Goal: Information Seeking & Learning: Compare options

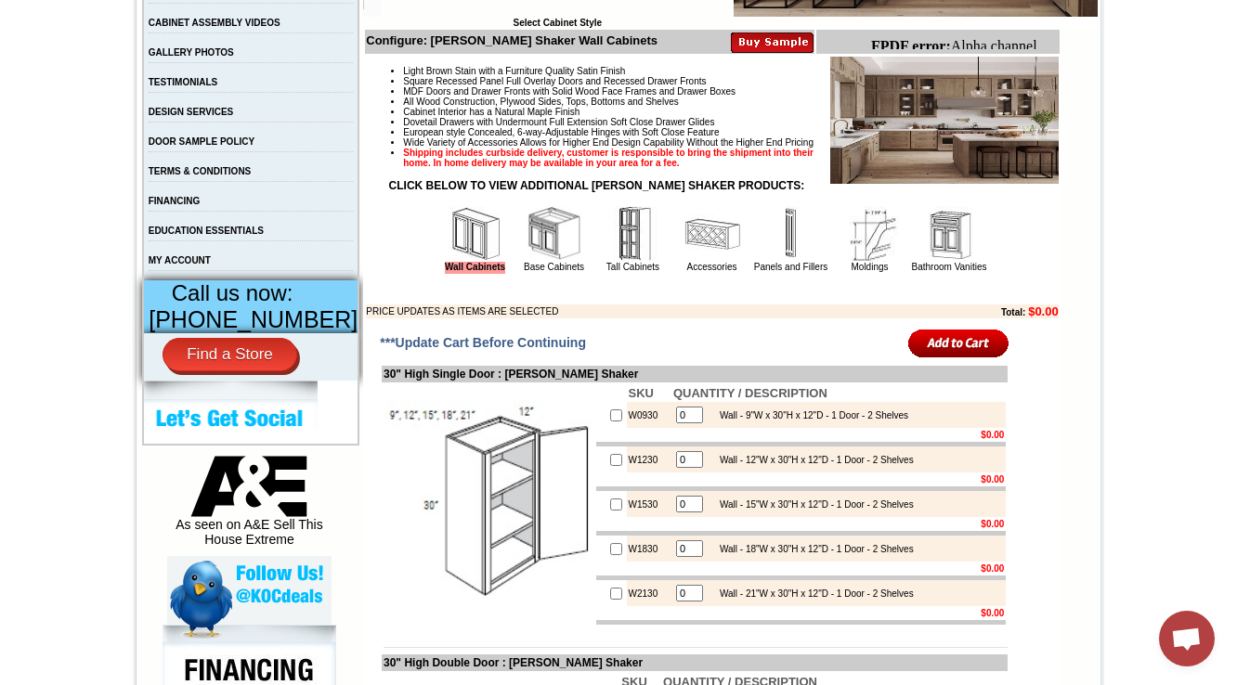
scroll to position [446, 0]
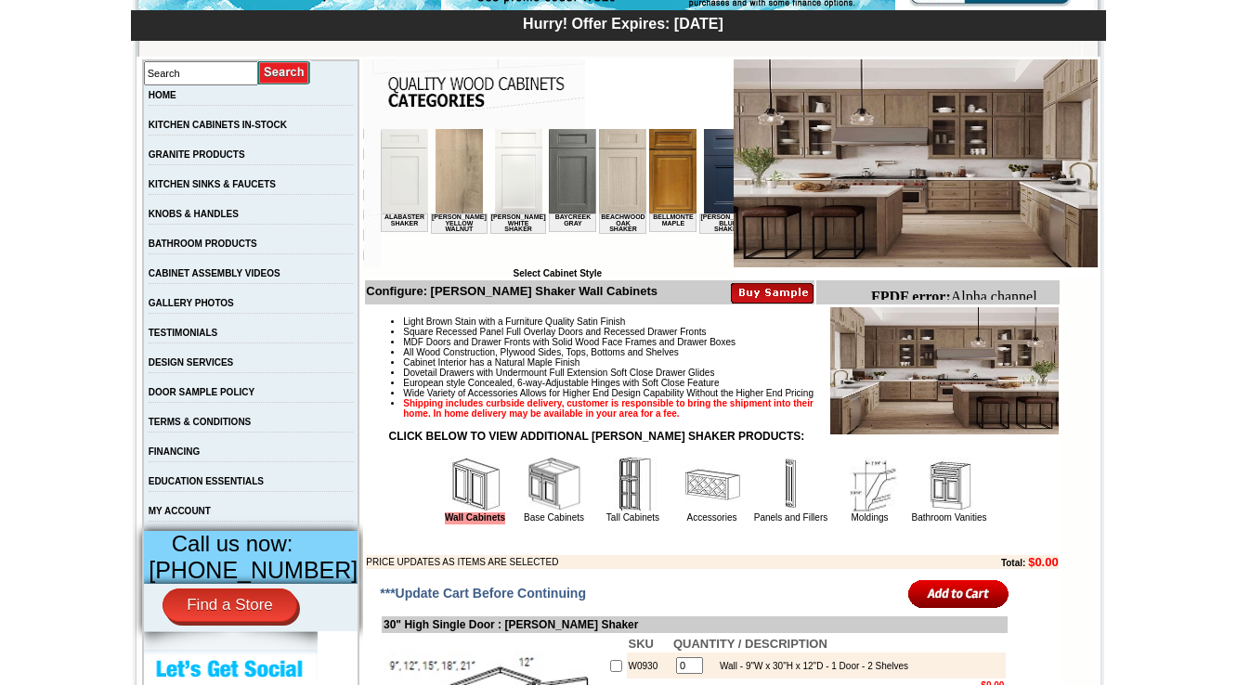
scroll to position [371, 0]
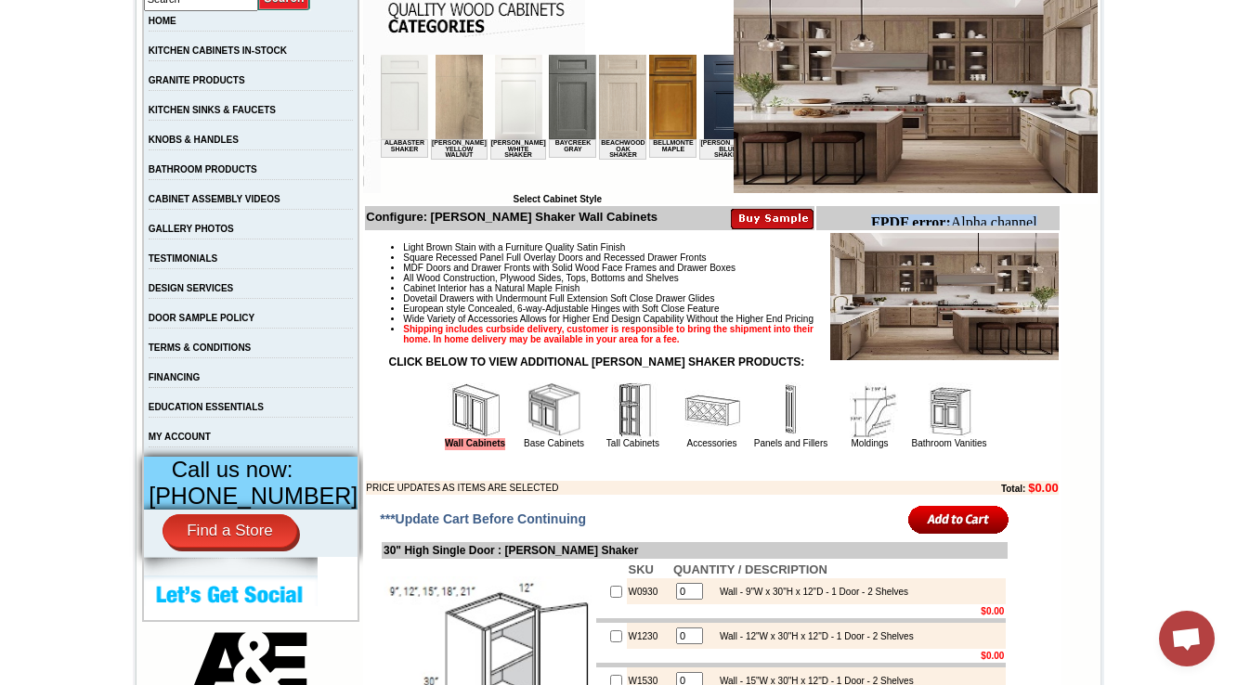
drag, startPoint x: 869, startPoint y: 220, endPoint x: 1040, endPoint y: 220, distance: 170.9
click at [1040, 220] on html "FPDF error: Alpha channel not supported: images/WDC2412_JSI_1.5.jpg.png" at bounding box center [960, 239] width 195 height 65
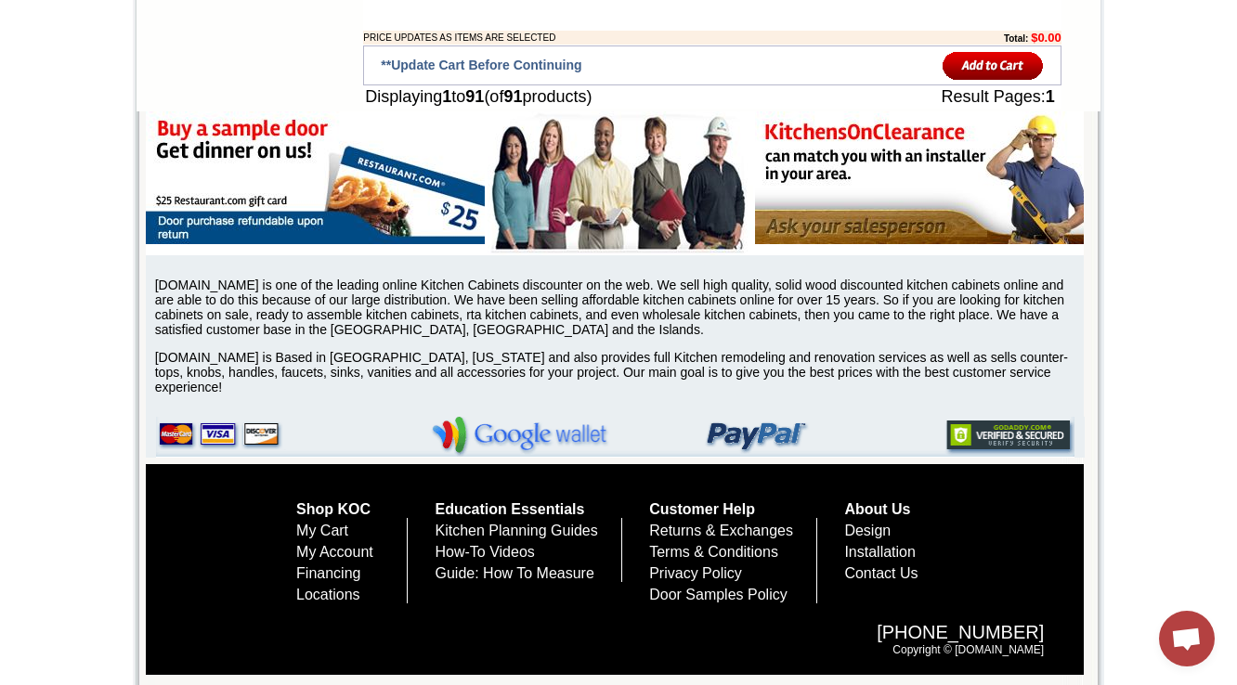
scroll to position [171, 0]
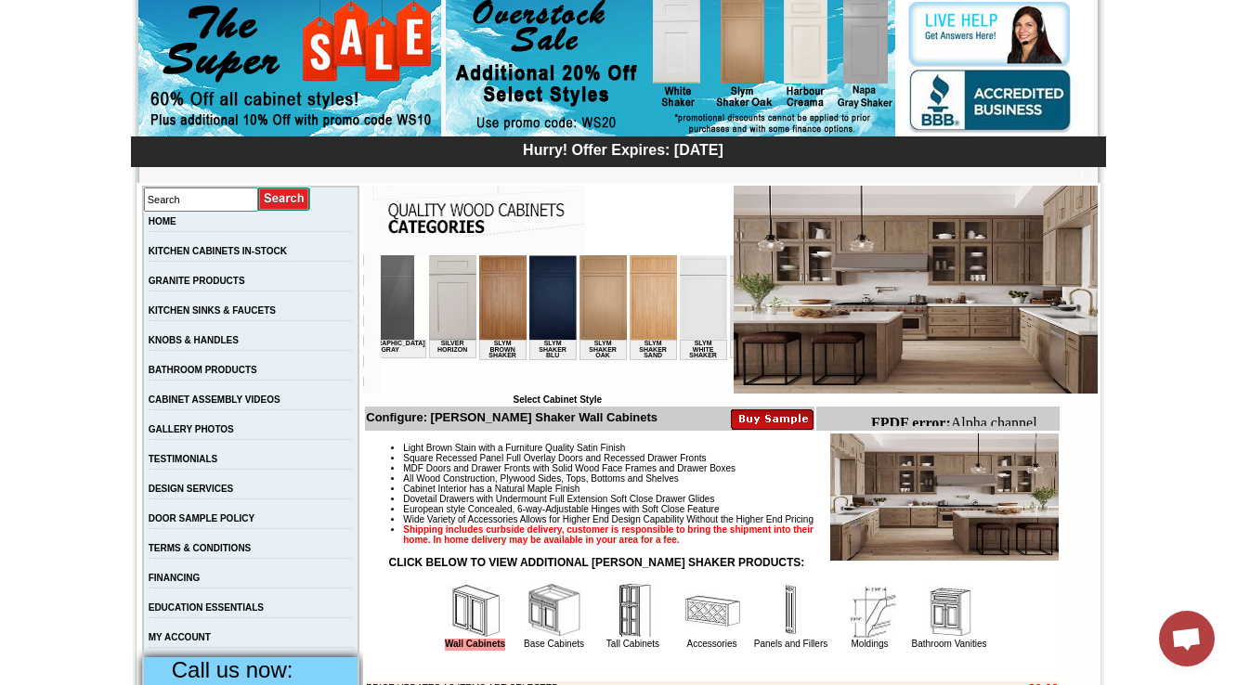
click at [730, 308] on img at bounding box center [753, 297] width 47 height 85
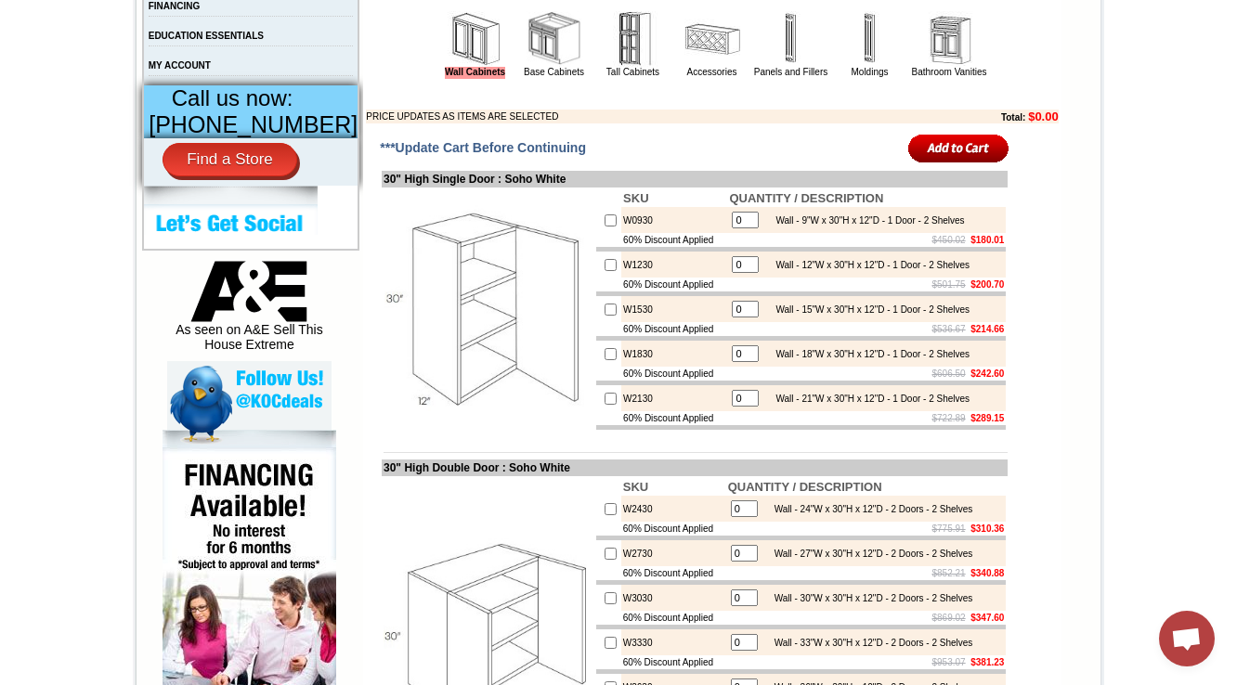
scroll to position [669, 0]
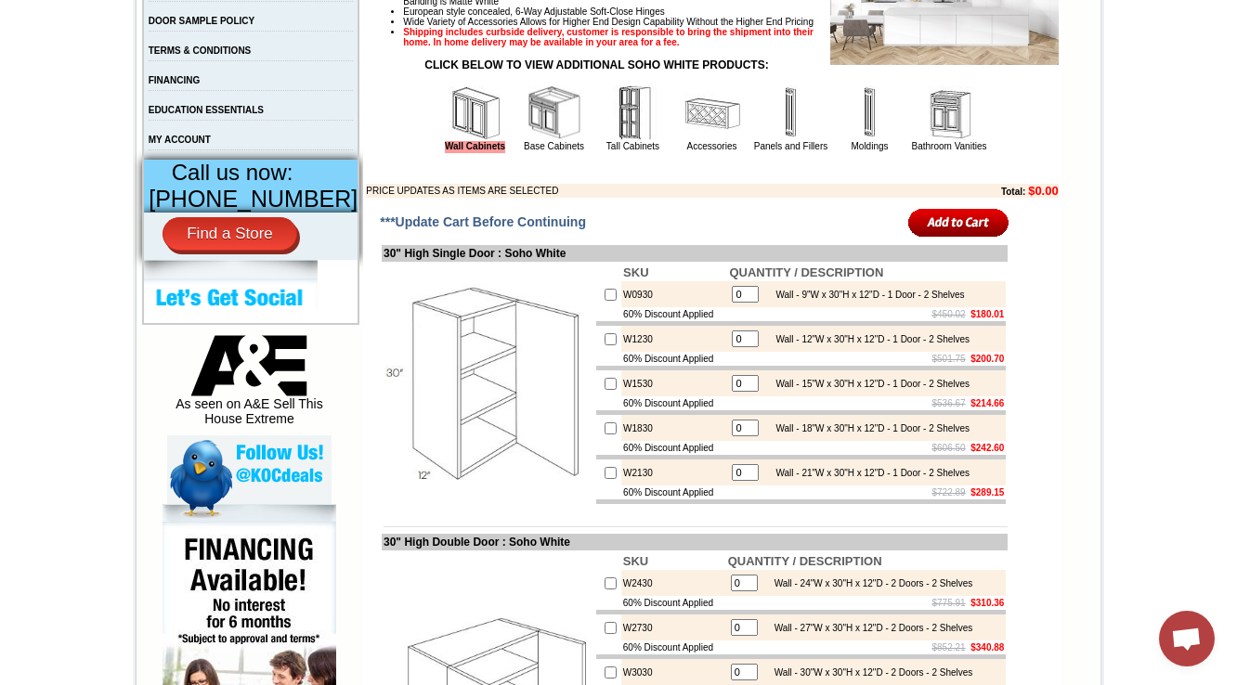
click at [535, 130] on img at bounding box center [555, 113] width 56 height 56
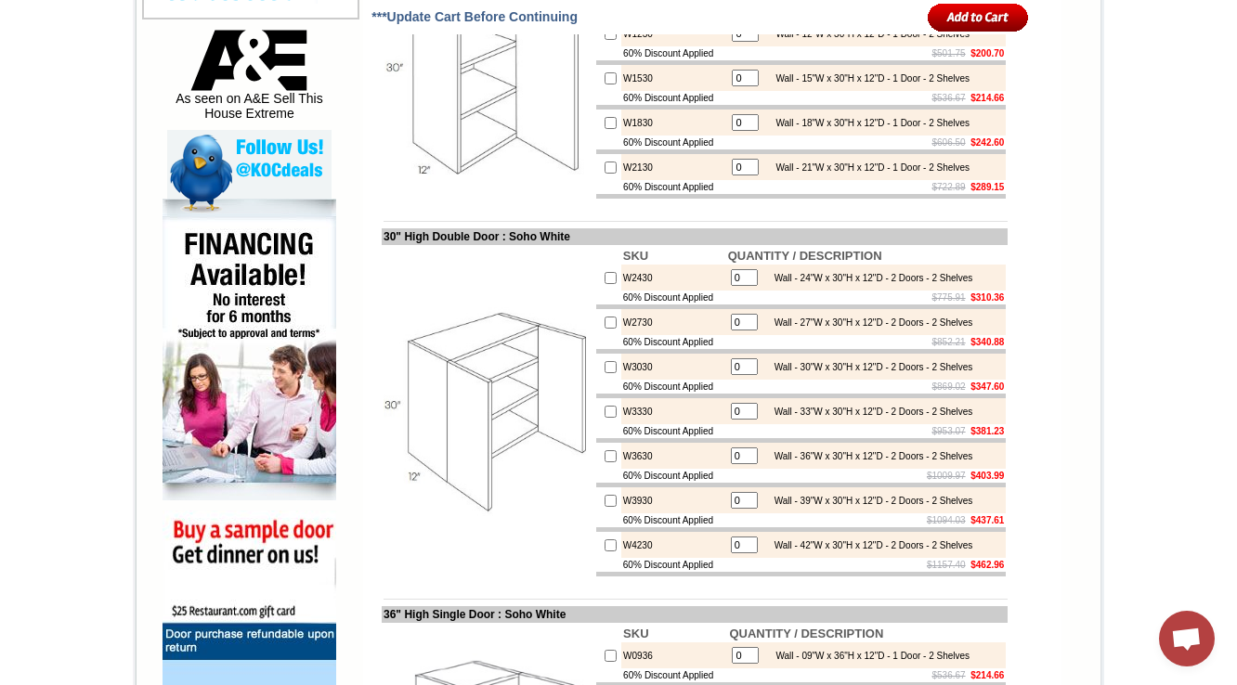
scroll to position [1040, 0]
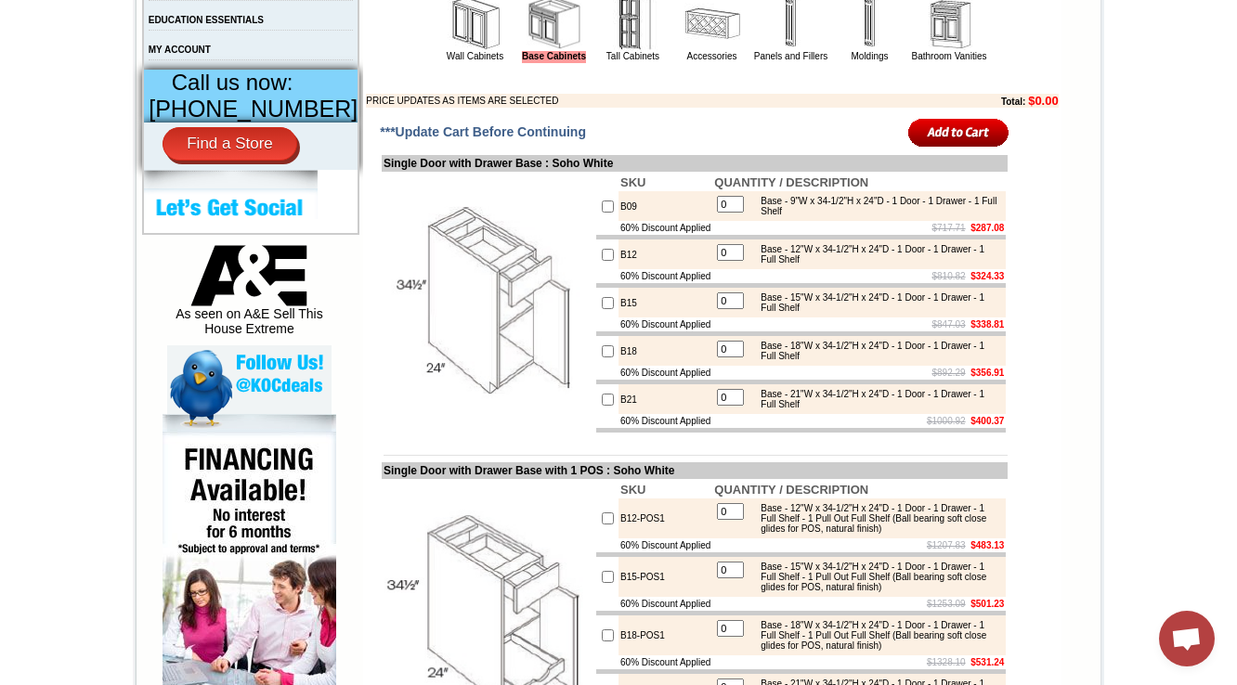
scroll to position [817, 0]
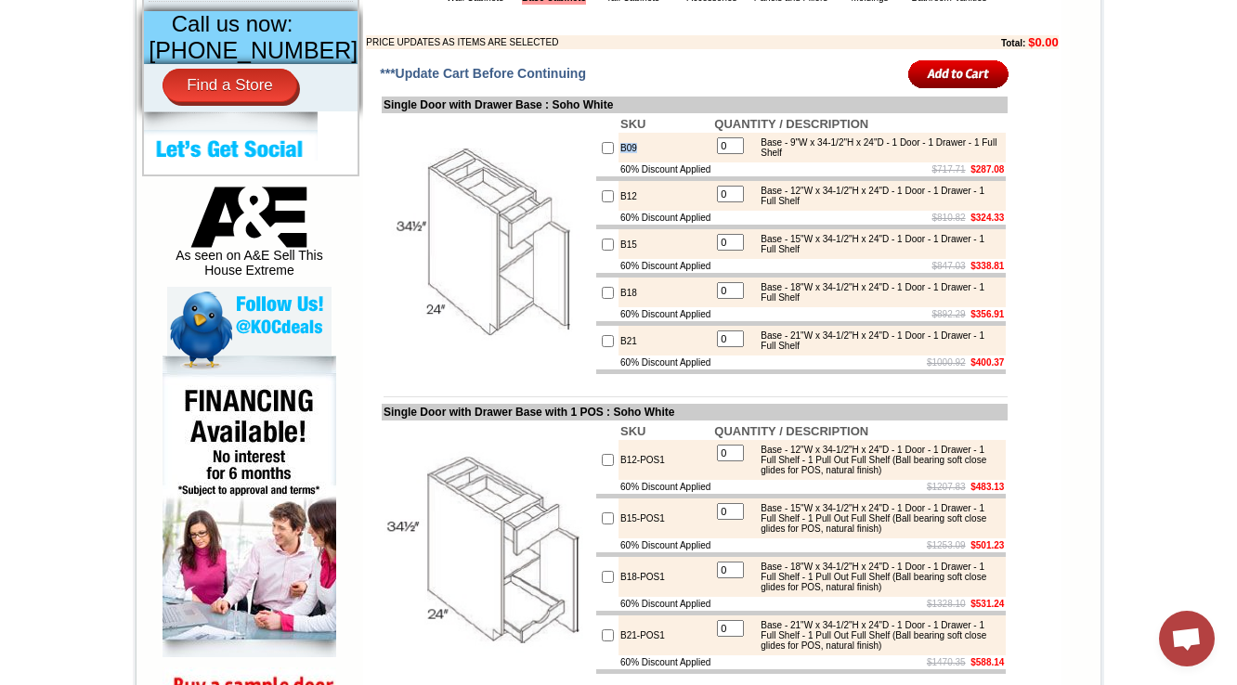
drag, startPoint x: 608, startPoint y: 180, endPoint x: 596, endPoint y: 178, distance: 12.2
click at [596, 163] on tr "B09 0 Base - 9"W x 34-1/2"H x 24"D - 1 Door - 1 Drawer - 1 Full Shelf" at bounding box center [801, 148] width 410 height 30
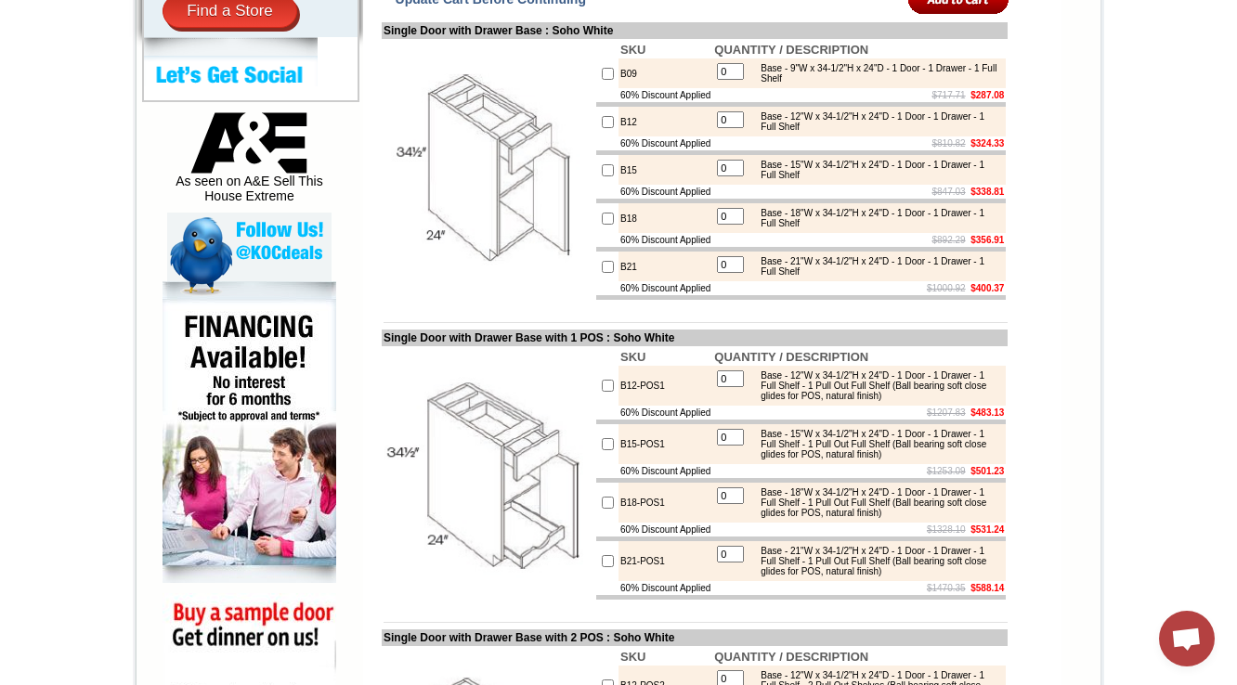
click at [695, 39] on td "Single Door with Drawer Base : Soho White" at bounding box center [695, 30] width 626 height 17
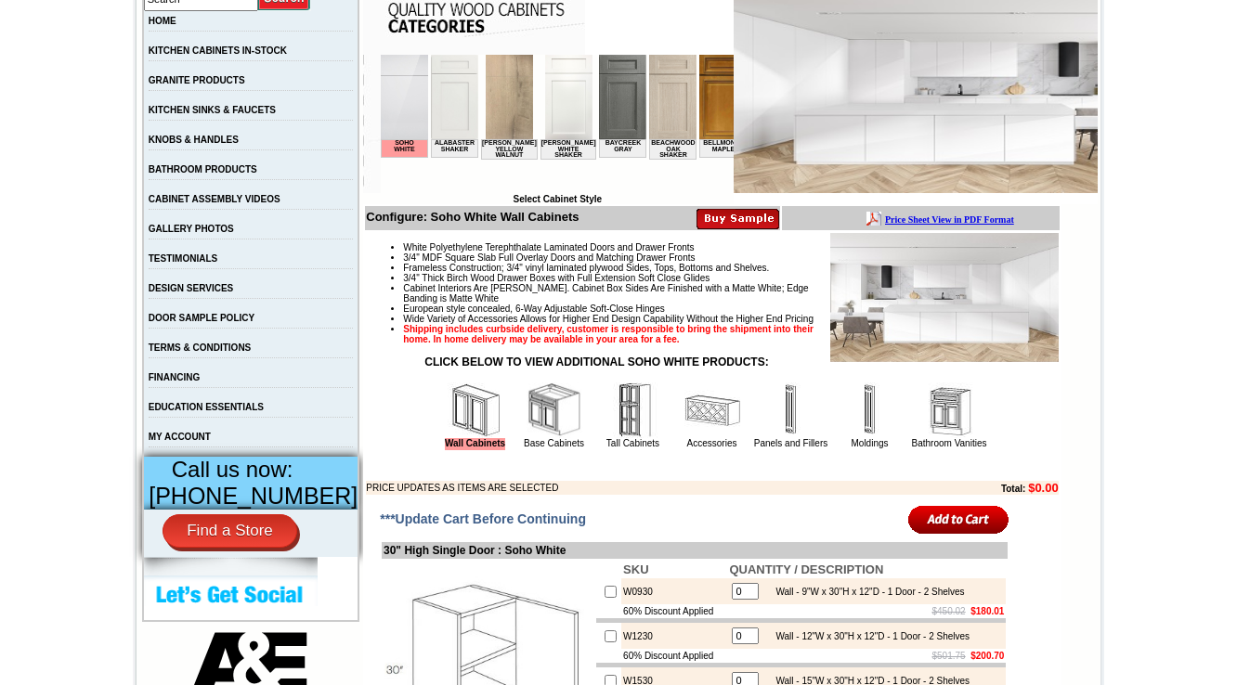
click at [527, 438] on img at bounding box center [555, 411] width 56 height 56
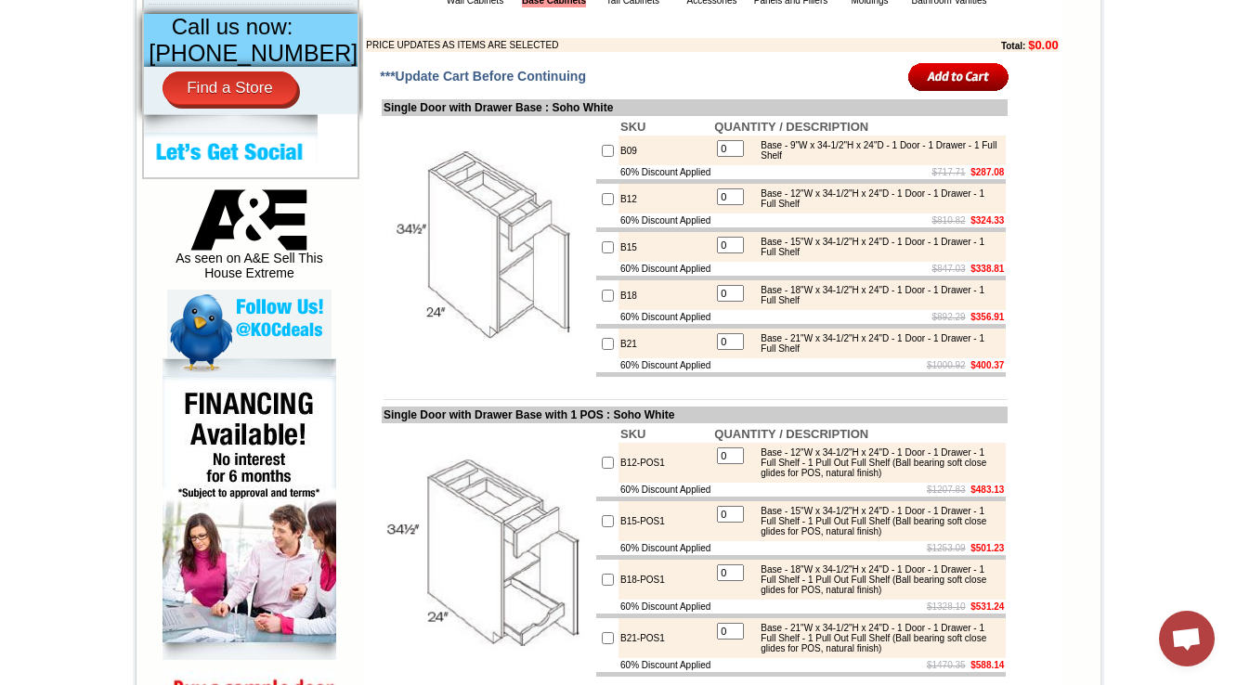
scroll to position [817, 0]
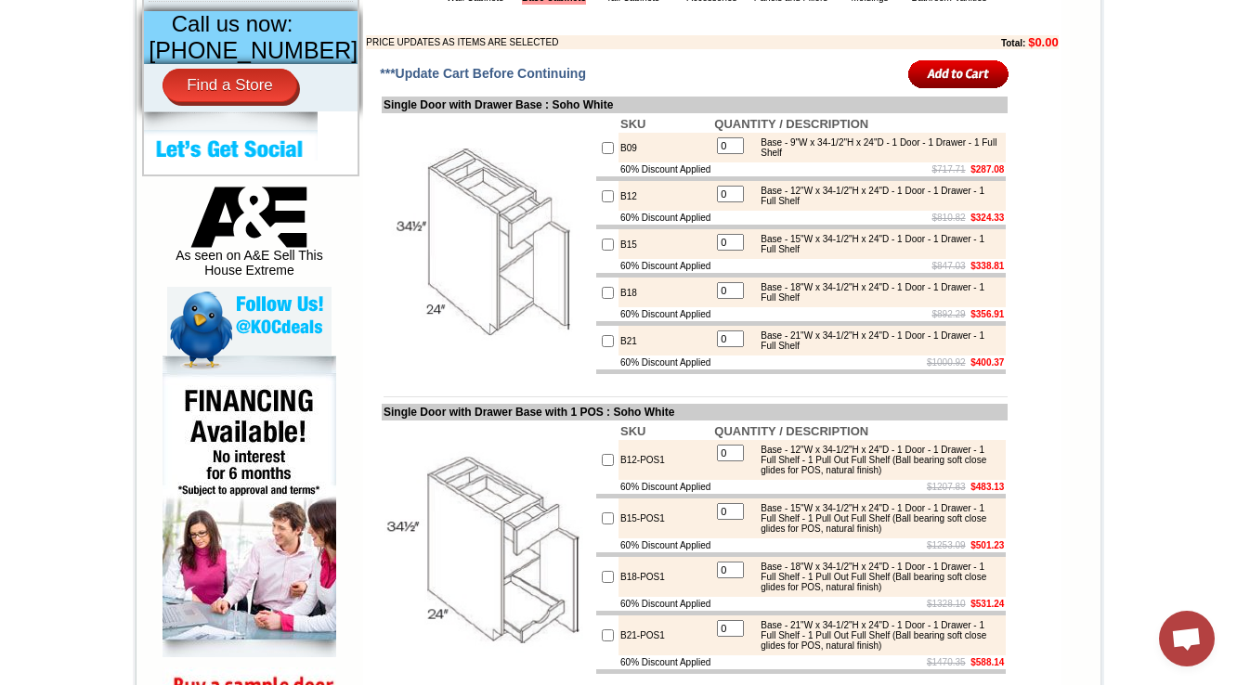
click at [618, 163] on td "B09" at bounding box center [665, 148] width 94 height 30
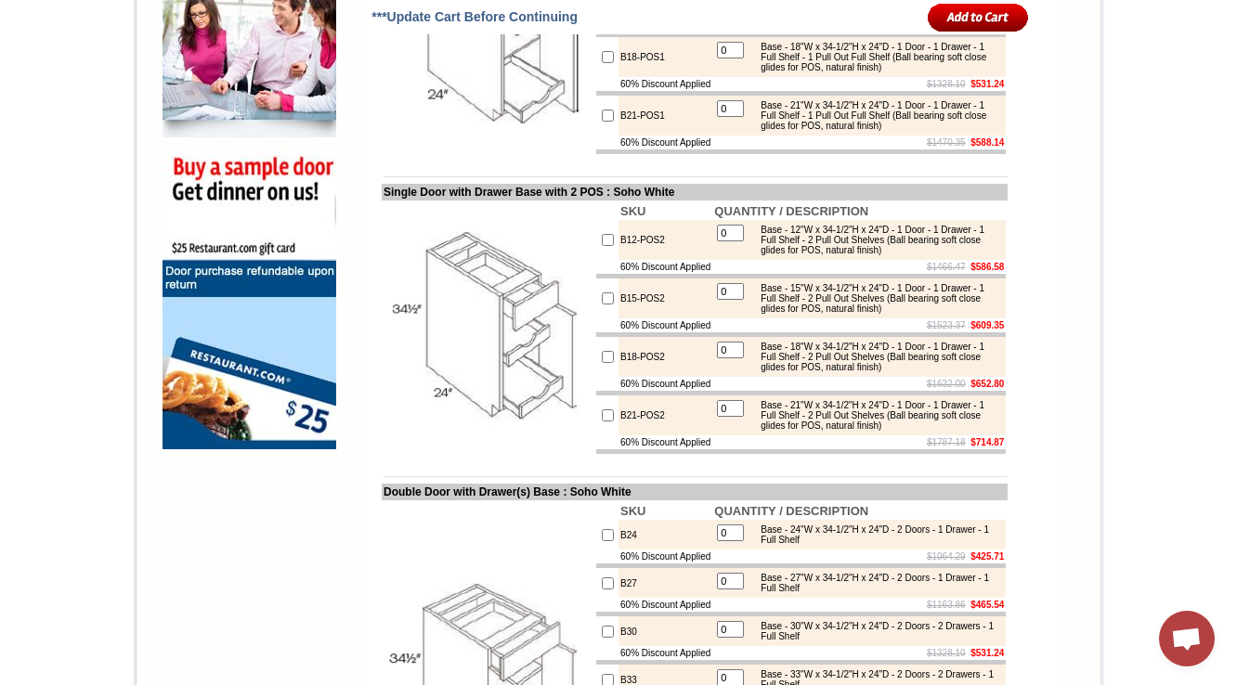
scroll to position [1189, 0]
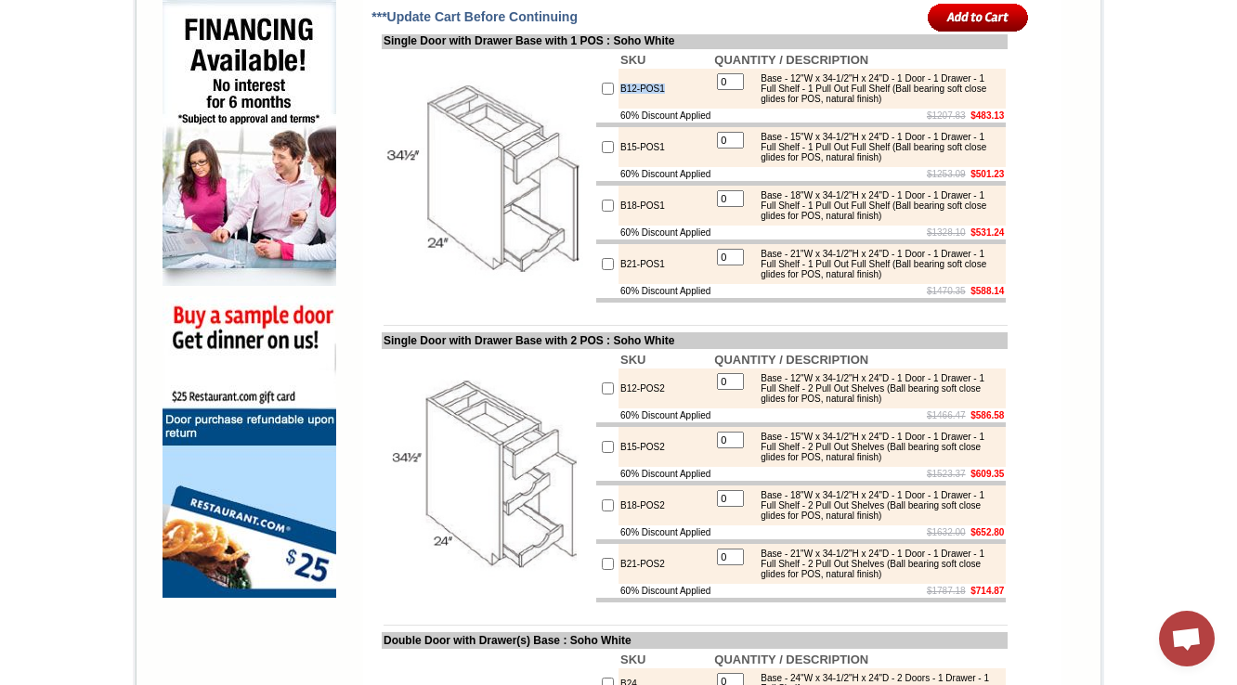
drag, startPoint x: 672, startPoint y: 149, endPoint x: 600, endPoint y: 145, distance: 72.5
click at [618, 109] on td "B12-POS1" at bounding box center [665, 89] width 94 height 40
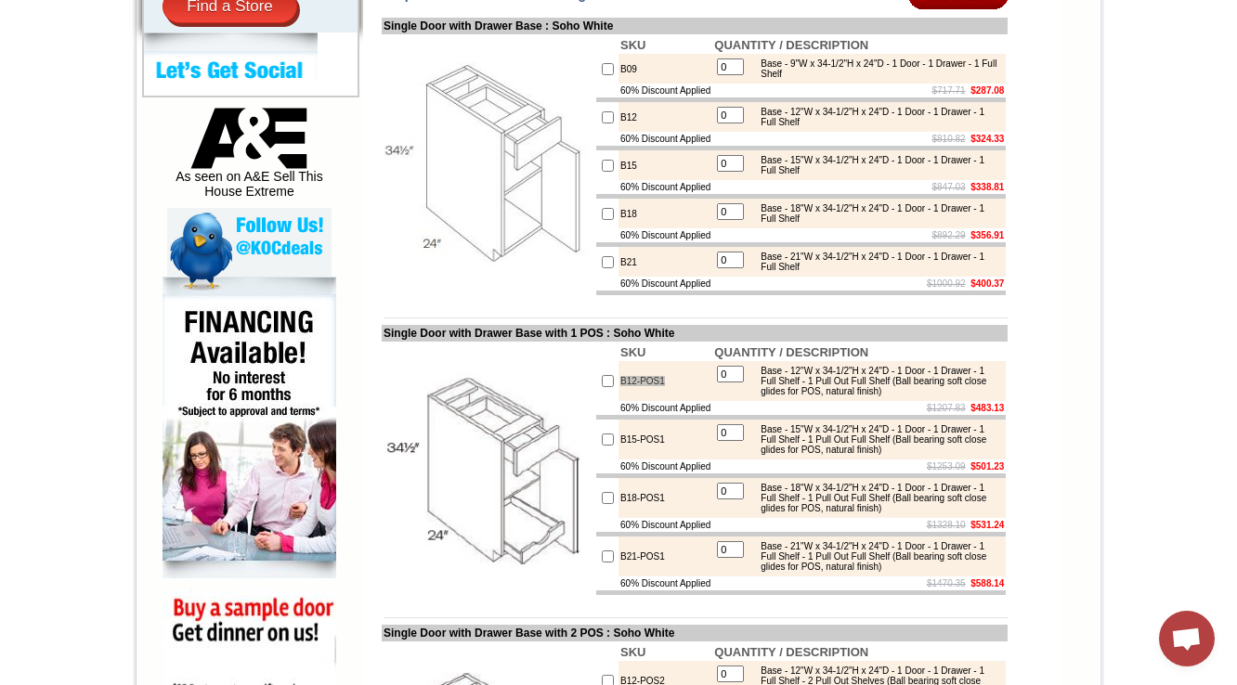
scroll to position [966, 0]
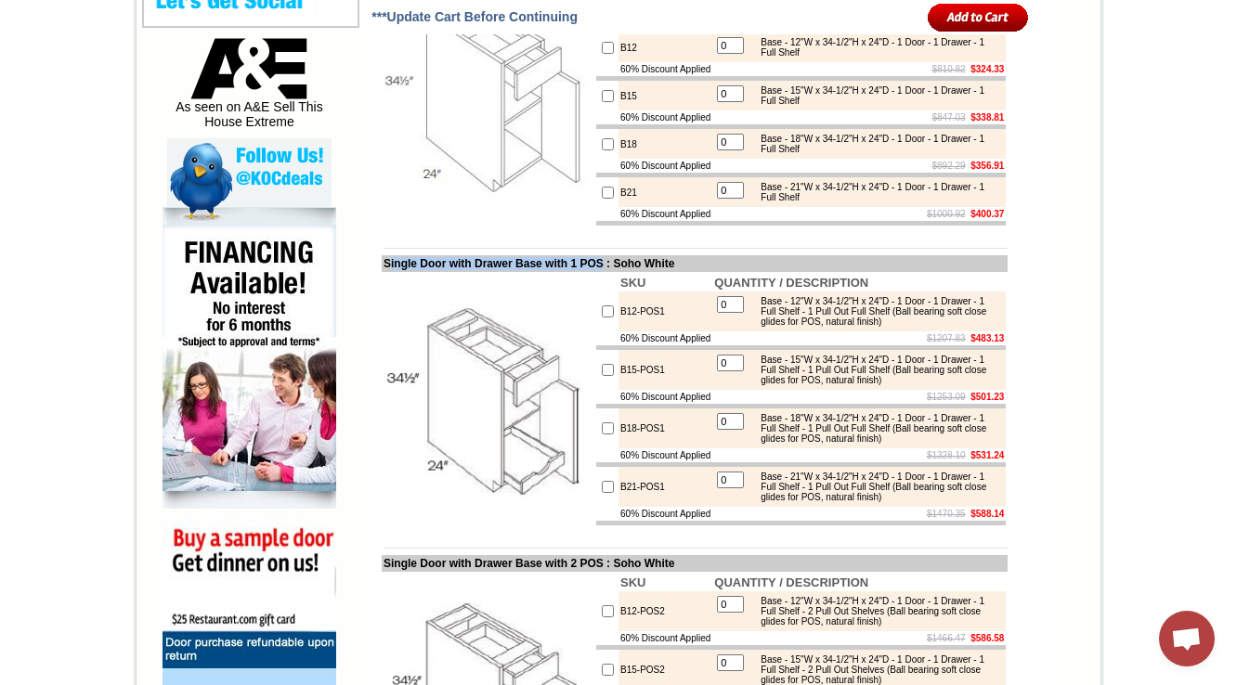
drag, startPoint x: 370, startPoint y: 319, endPoint x: 621, endPoint y: 313, distance: 251.7
click at [621, 272] on td "Single Door with Drawer Base with 1 POS : Soho White" at bounding box center [695, 263] width 626 height 17
copy td "ingle Door with Drawer Base with 1 POS"
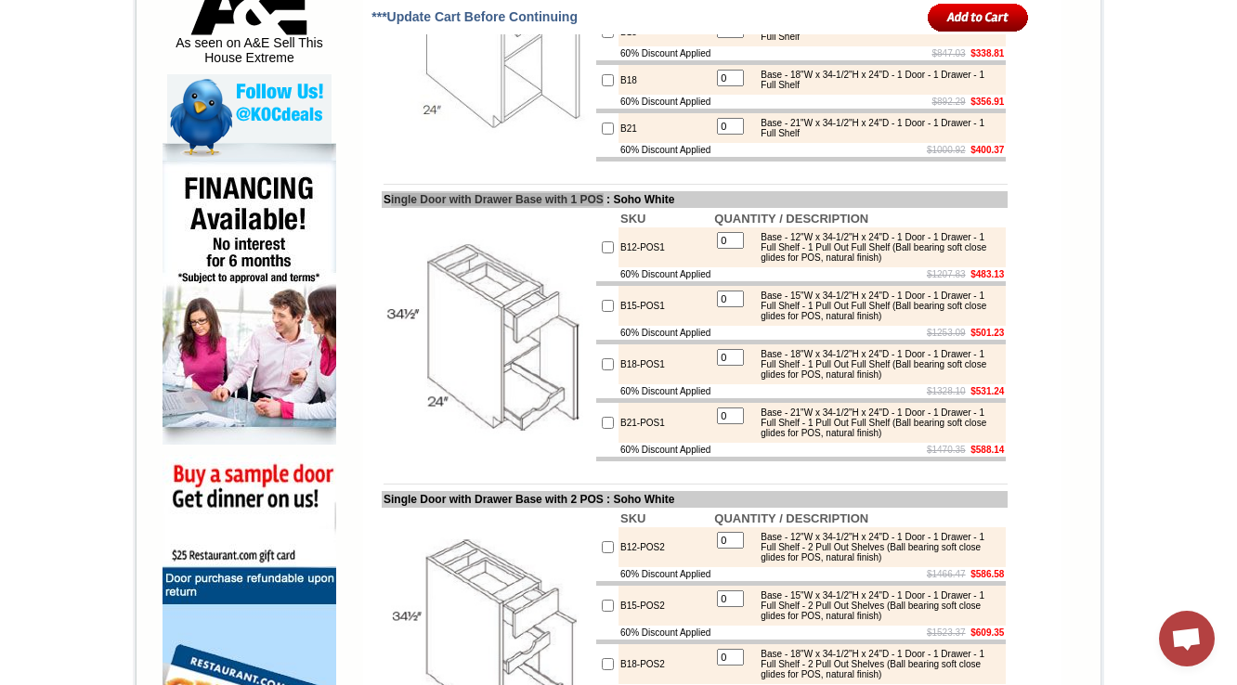
scroll to position [1114, 0]
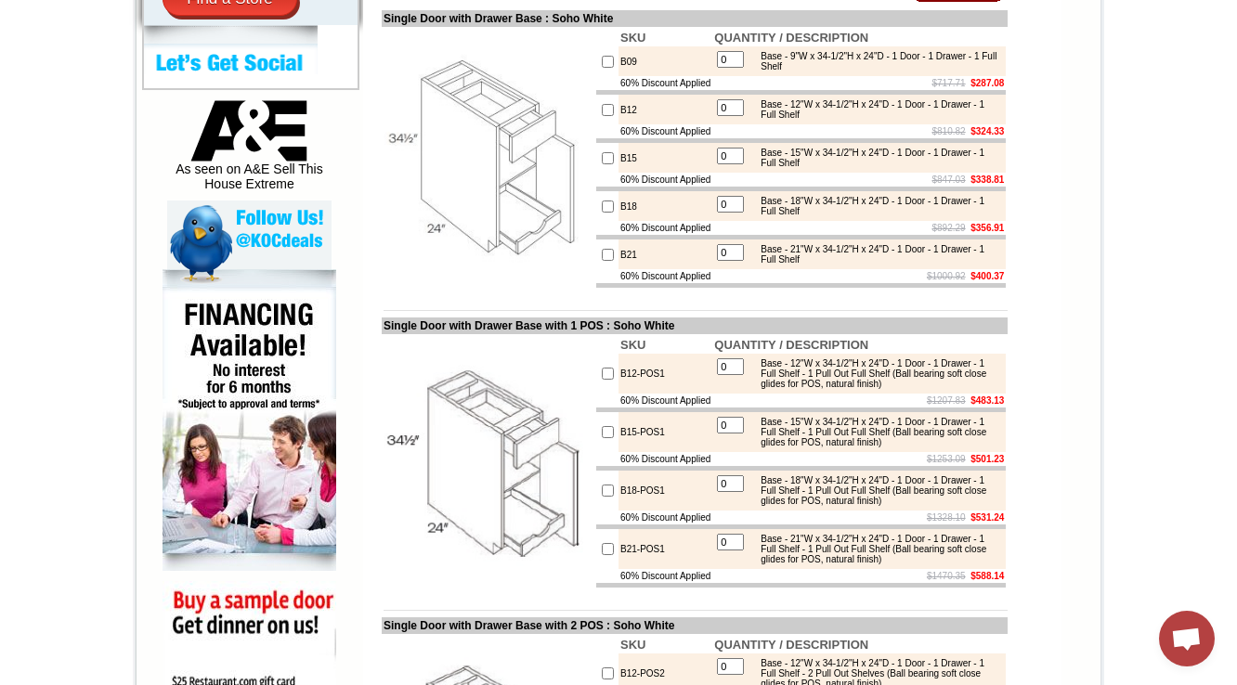
scroll to position [829, 0]
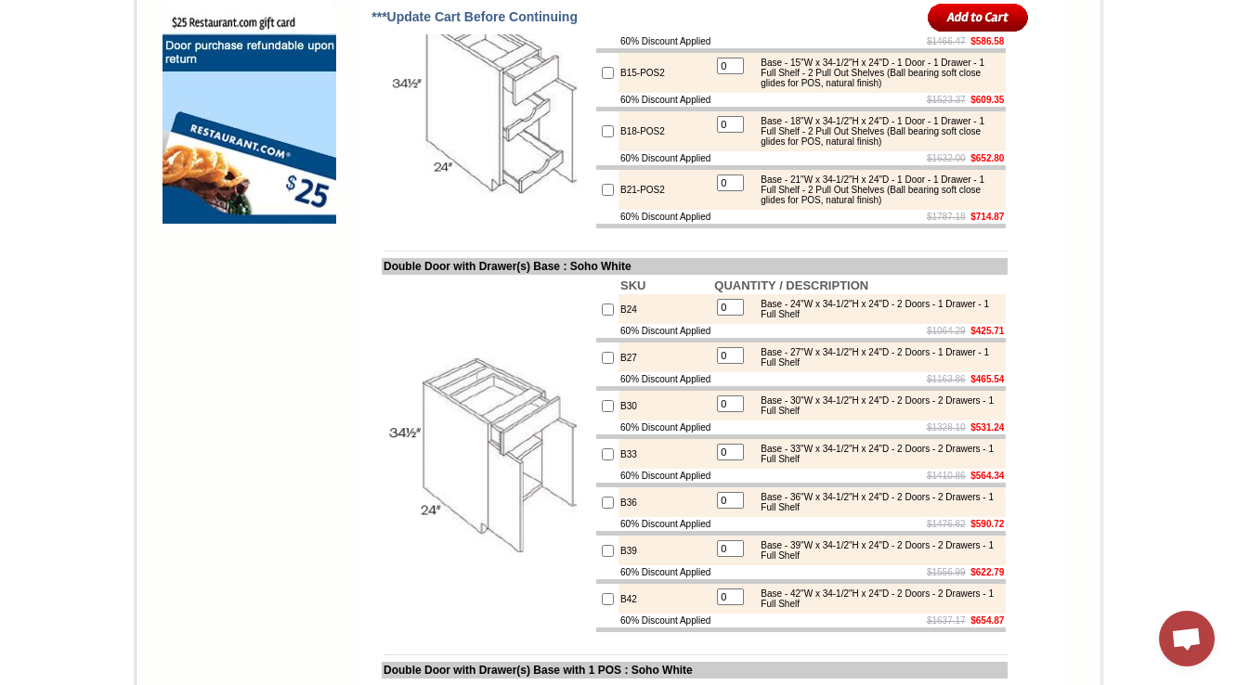
scroll to position [1424, 0]
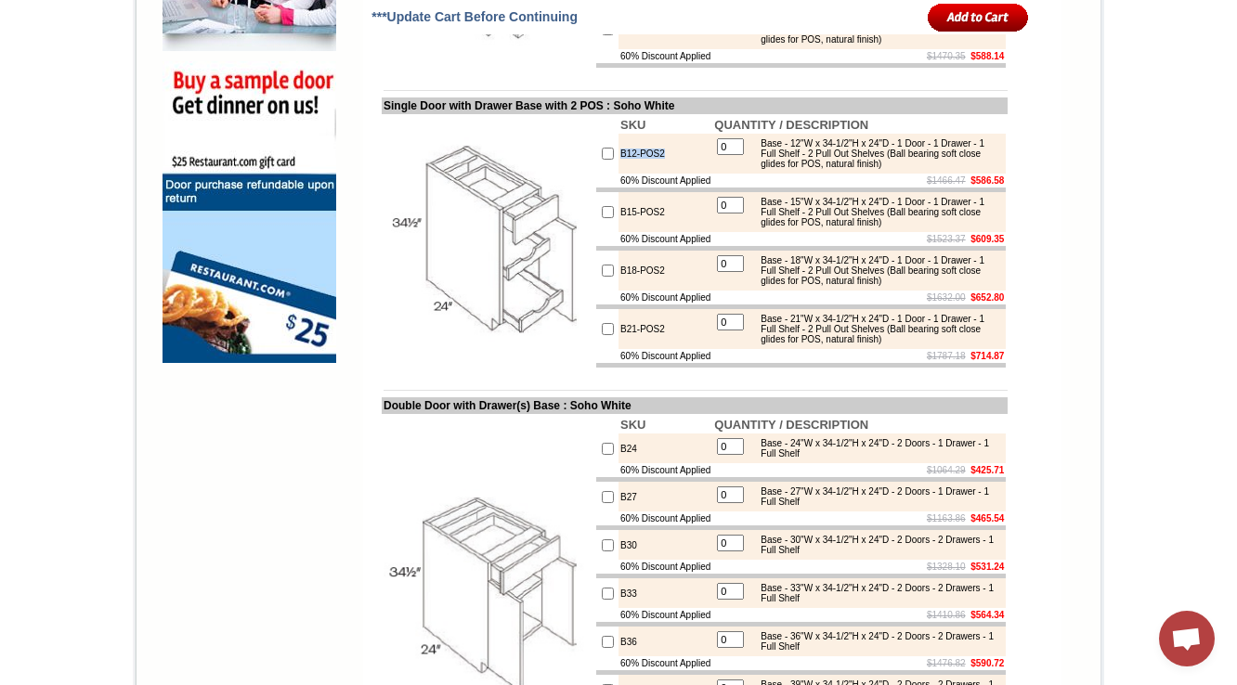
drag, startPoint x: 649, startPoint y: 241, endPoint x: 597, endPoint y: 243, distance: 52.0
click at [597, 174] on tr "B12-POS2 0 Base - 12"W x 34-1/2"H x 24"D - 1 Door - 1 Drawer - 1 Full Shelf - 2…" at bounding box center [801, 154] width 410 height 40
copy tr "B12-POS2"
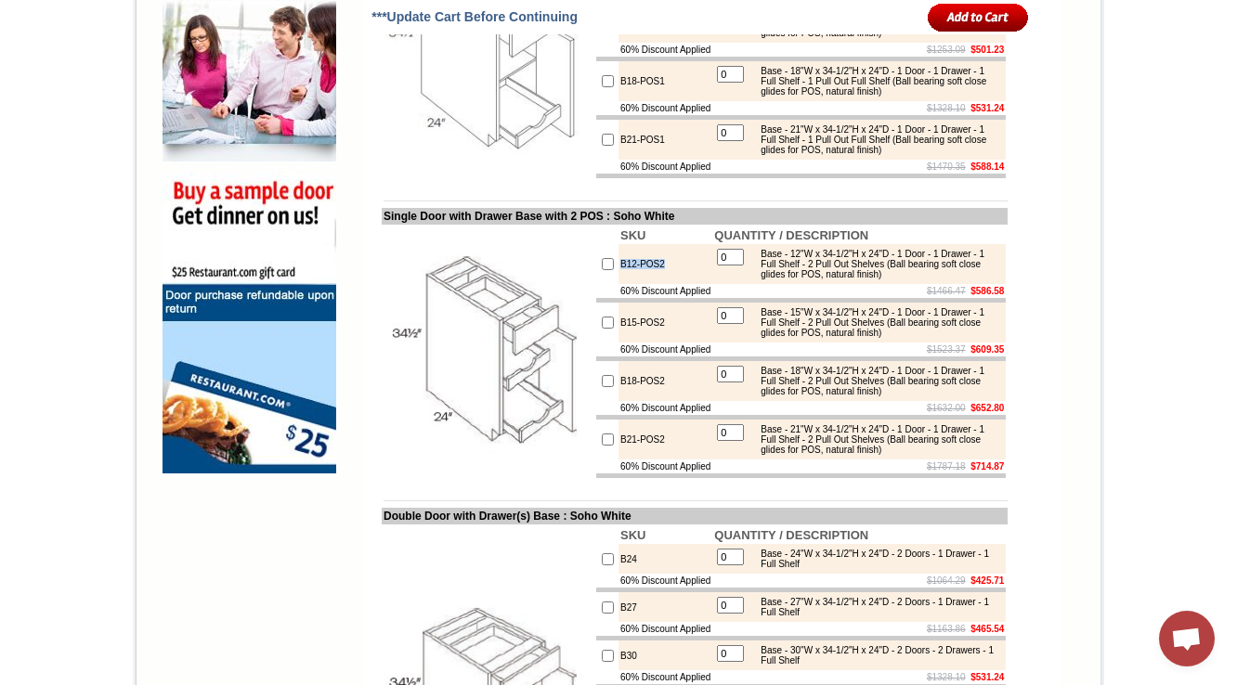
scroll to position [1349, 0]
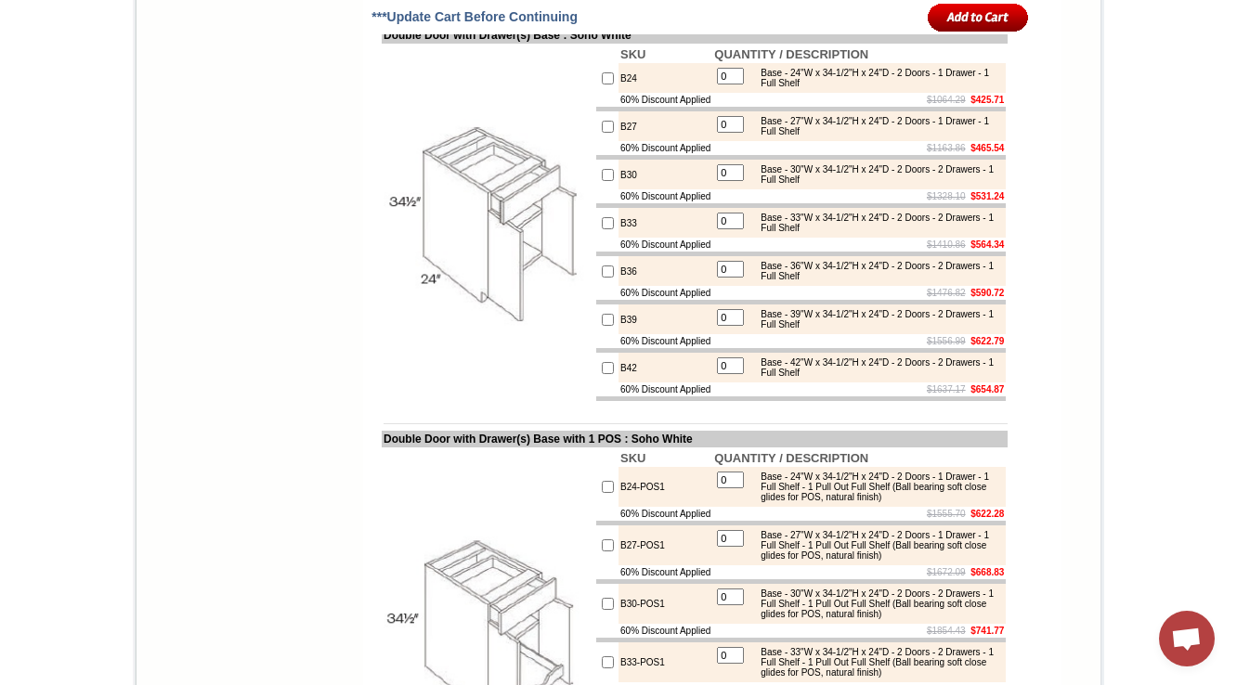
scroll to position [1869, 0]
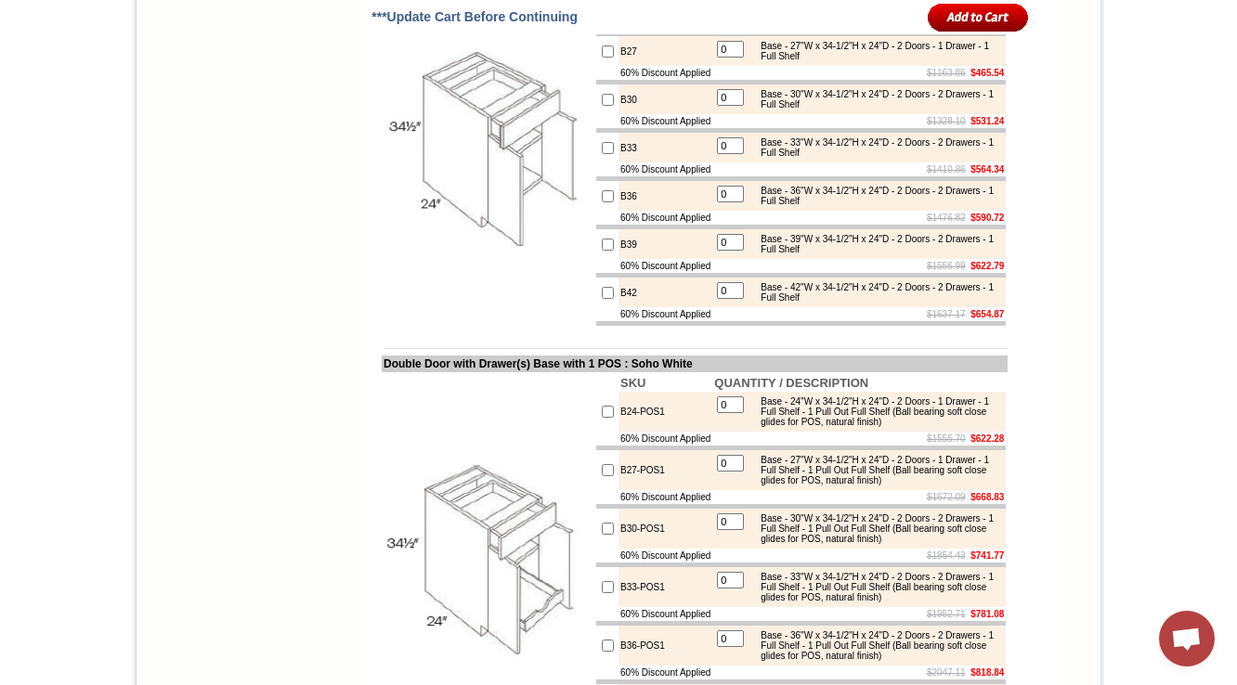
click at [618, 18] on td "B24" at bounding box center [665, 3] width 94 height 30
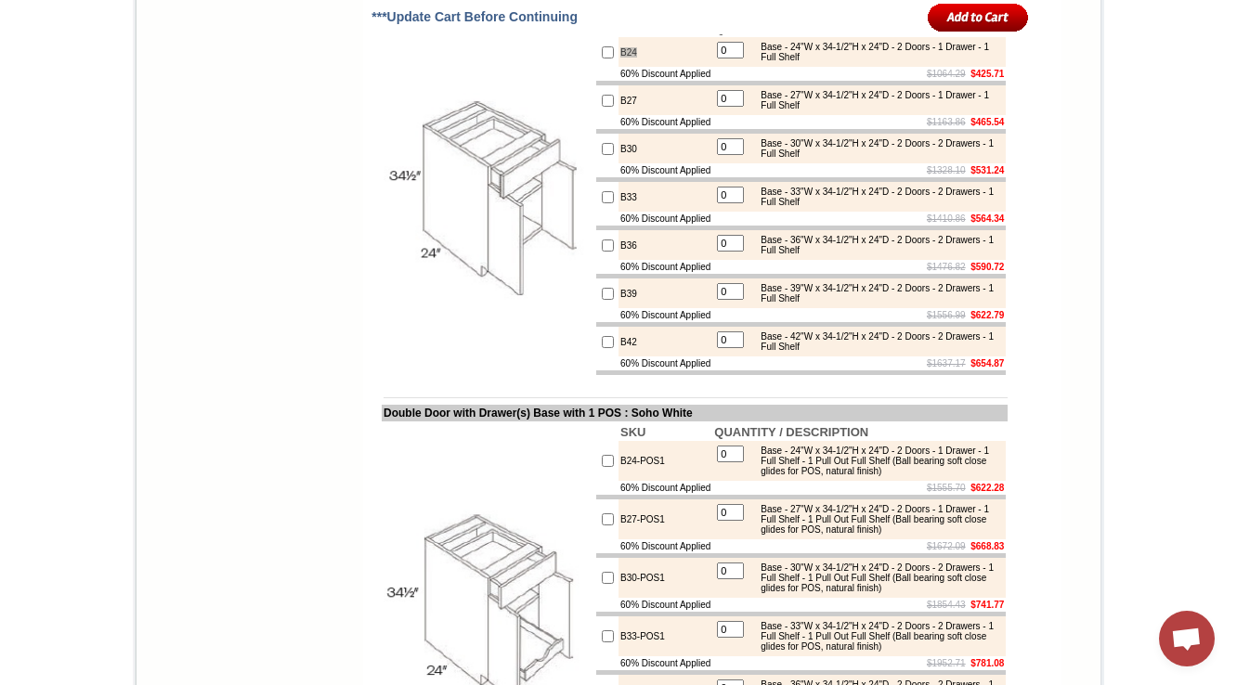
scroll to position [1795, 0]
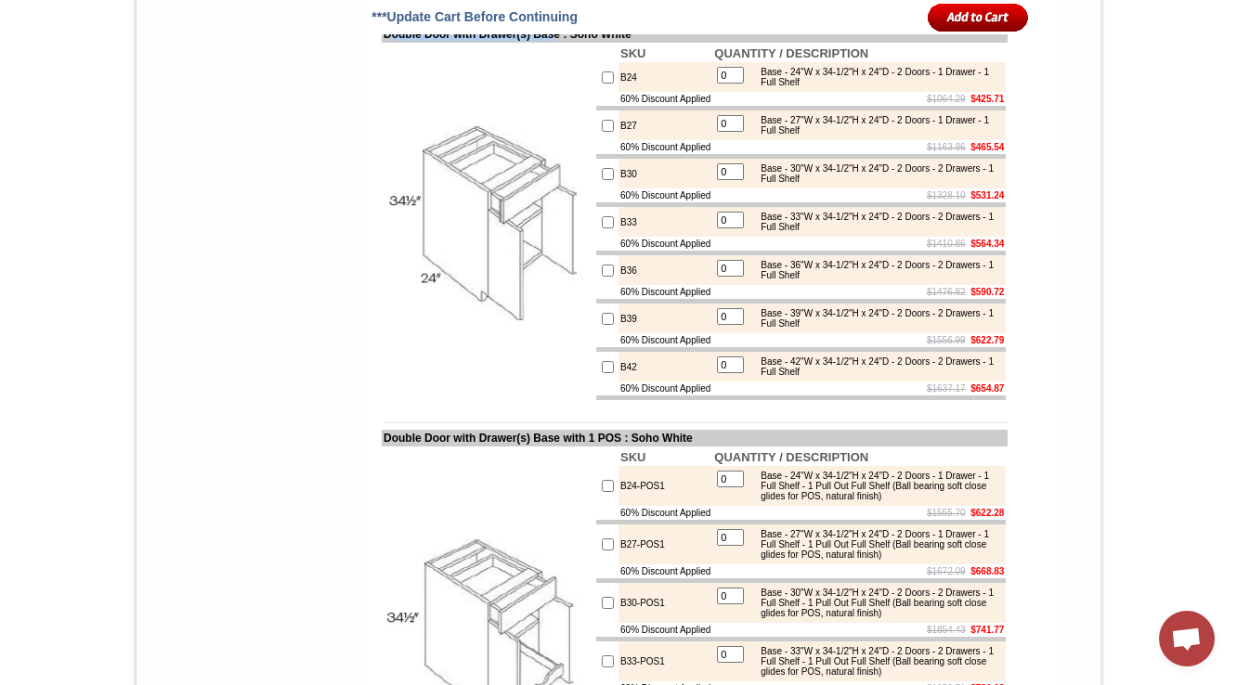
drag, startPoint x: 370, startPoint y: 140, endPoint x: 571, endPoint y: 132, distance: 201.7
click at [571, 43] on td "Double Door with Drawer(s) Base : Soho White" at bounding box center [695, 34] width 626 height 17
copy td "ouble Door with Drawer(s) Bas"
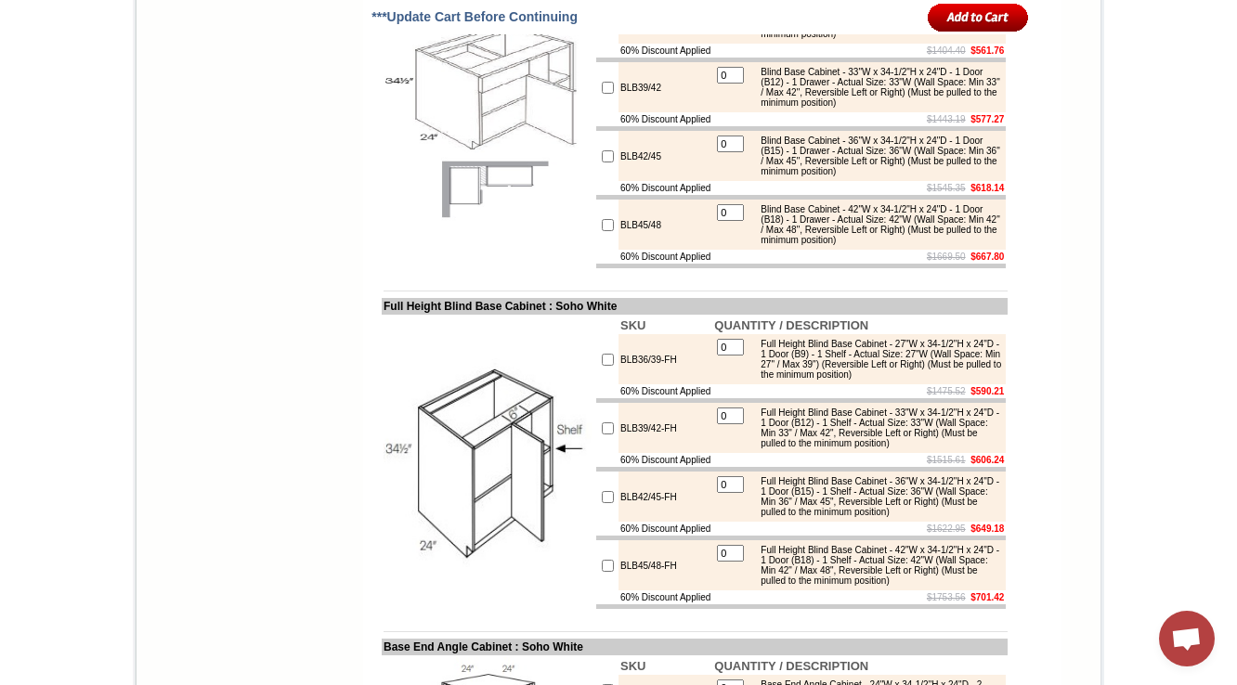
scroll to position [8686, 0]
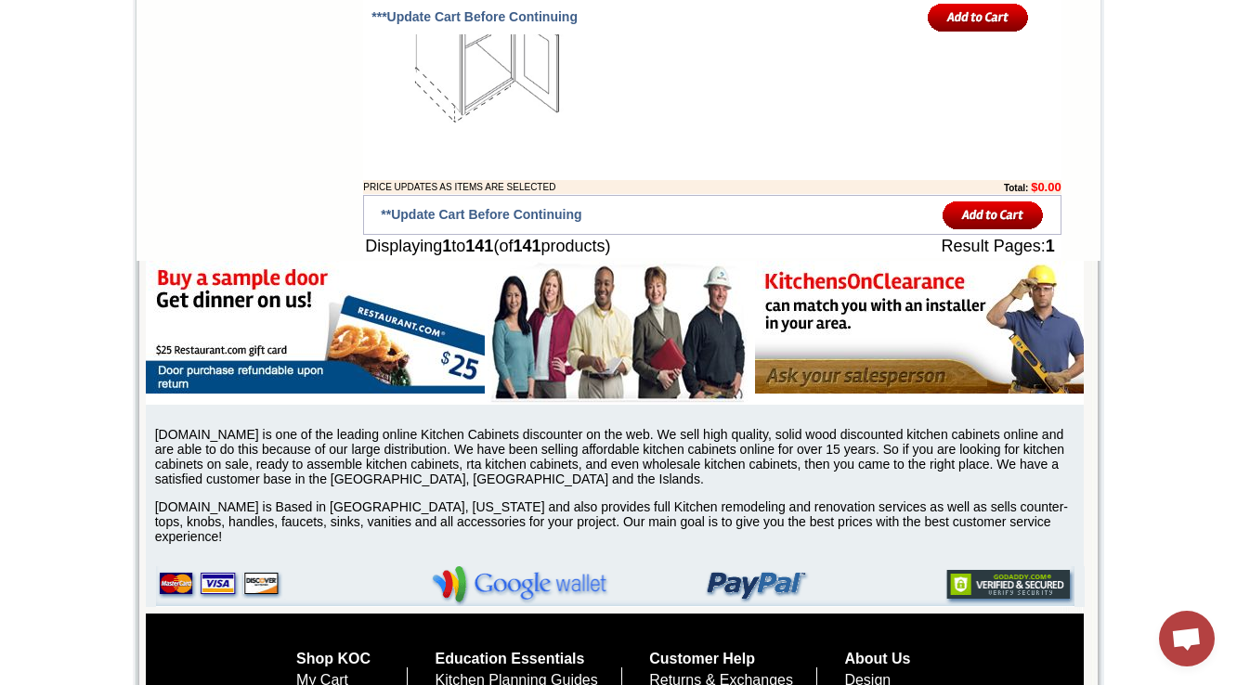
drag, startPoint x: 367, startPoint y: 308, endPoint x: 703, endPoint y: 306, distance: 336.2
copy td "ADA Easy Reach (w/ Lazy Susan) Corner Base Cabinet"
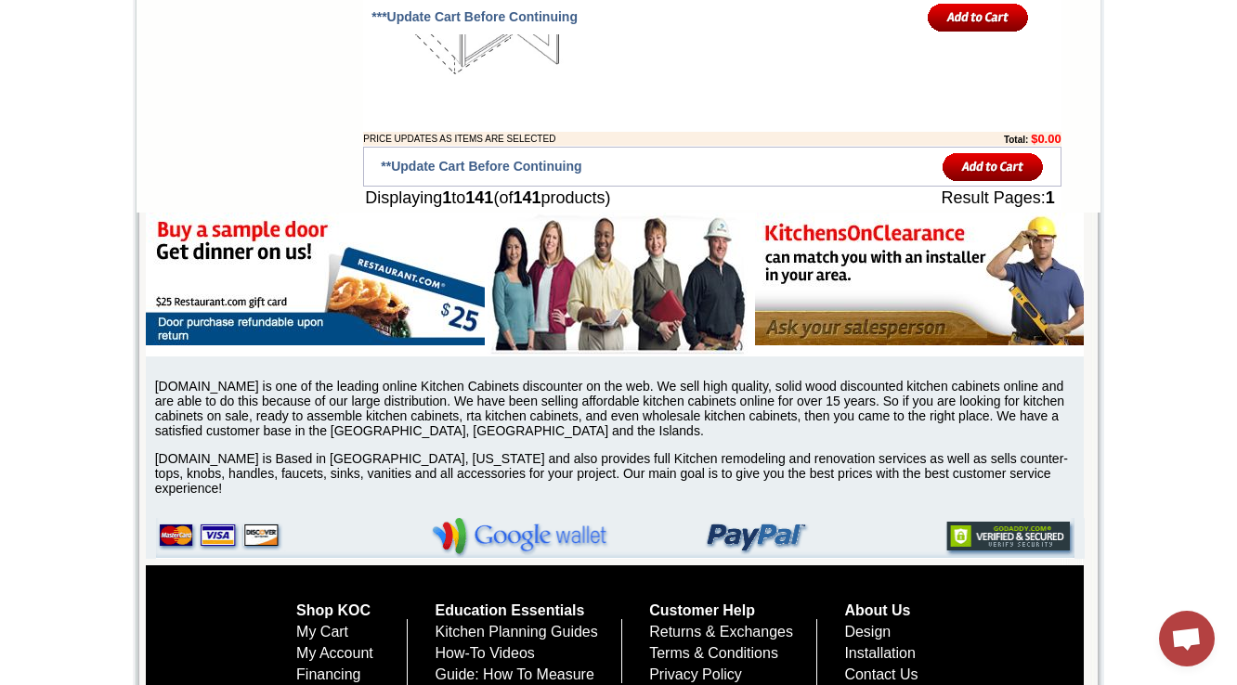
scroll to position [12532, 0]
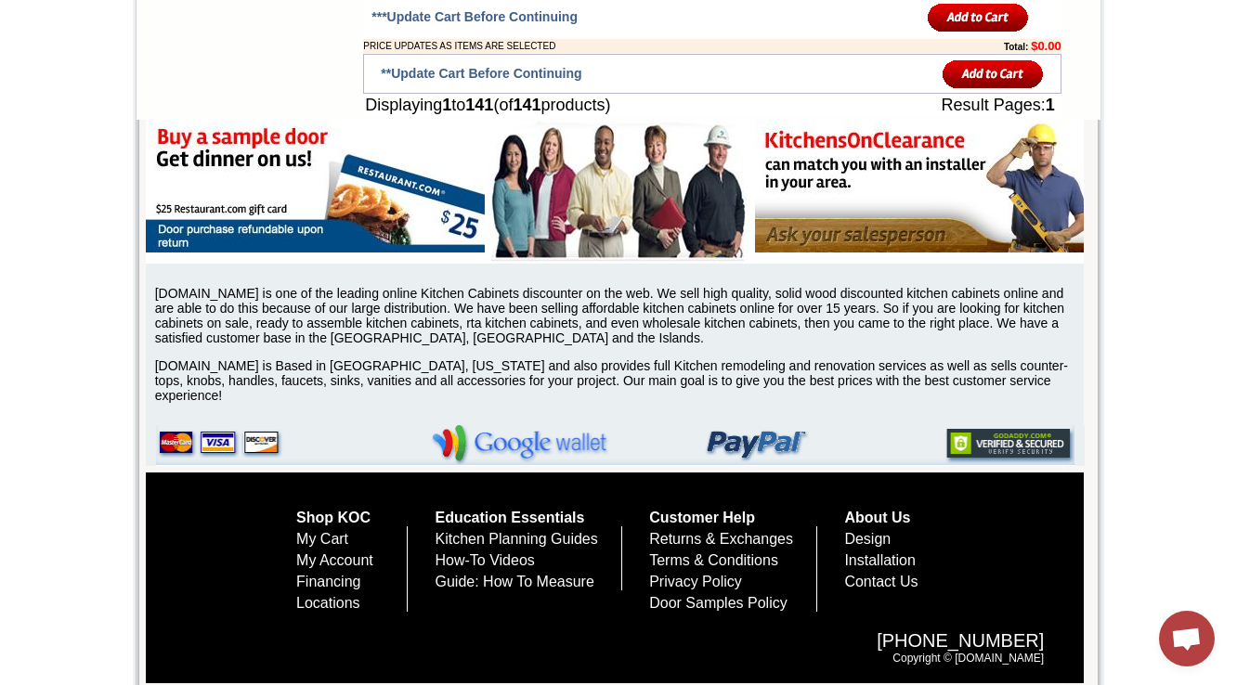
scroll to position [12606, 0]
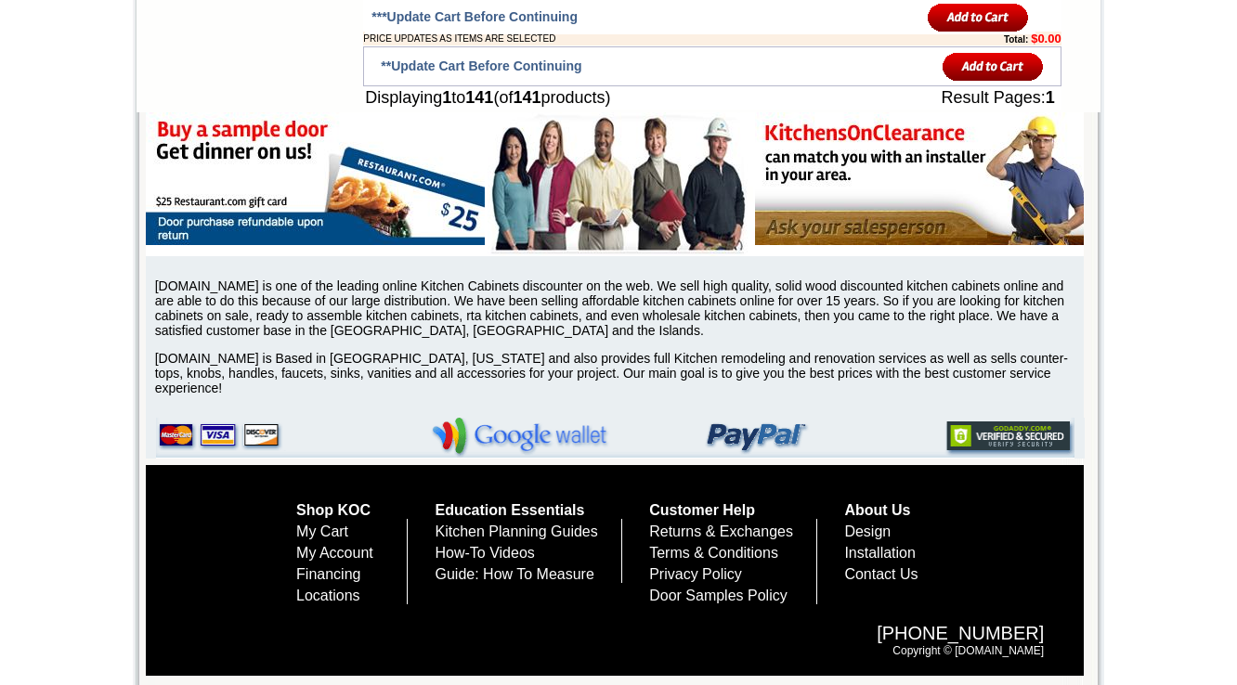
drag, startPoint x: 671, startPoint y: 222, endPoint x: 586, endPoint y: 220, distance: 85.5
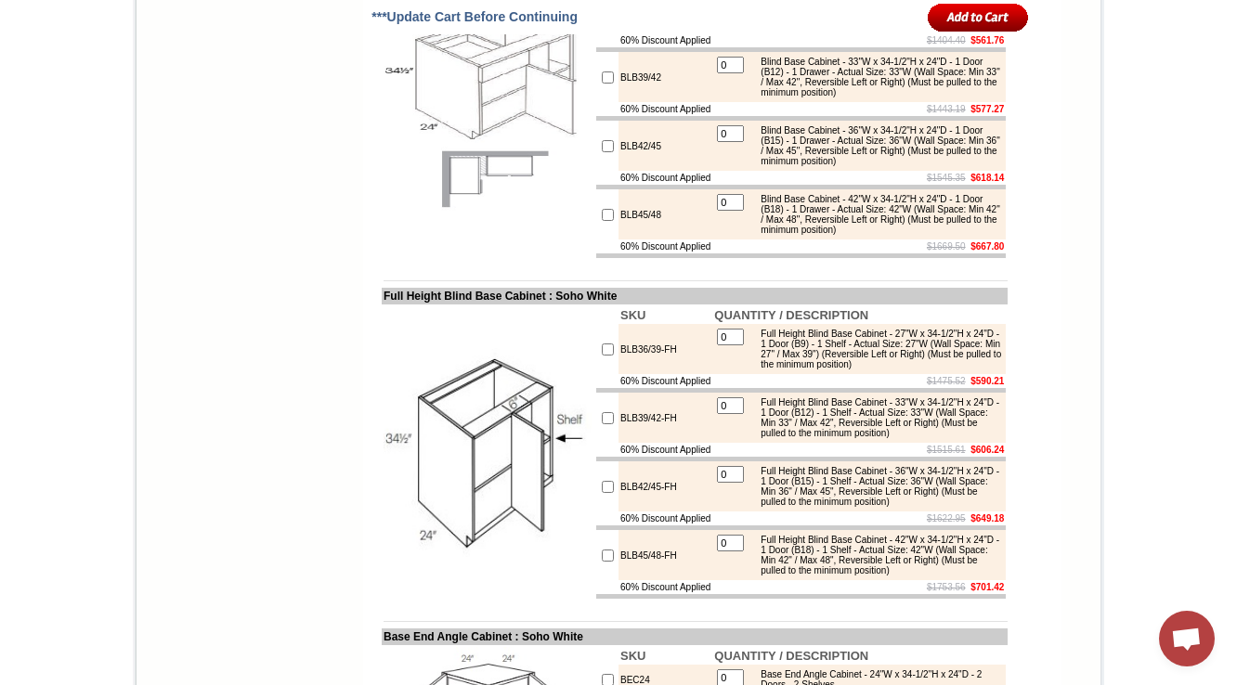
scroll to position [8835, 0]
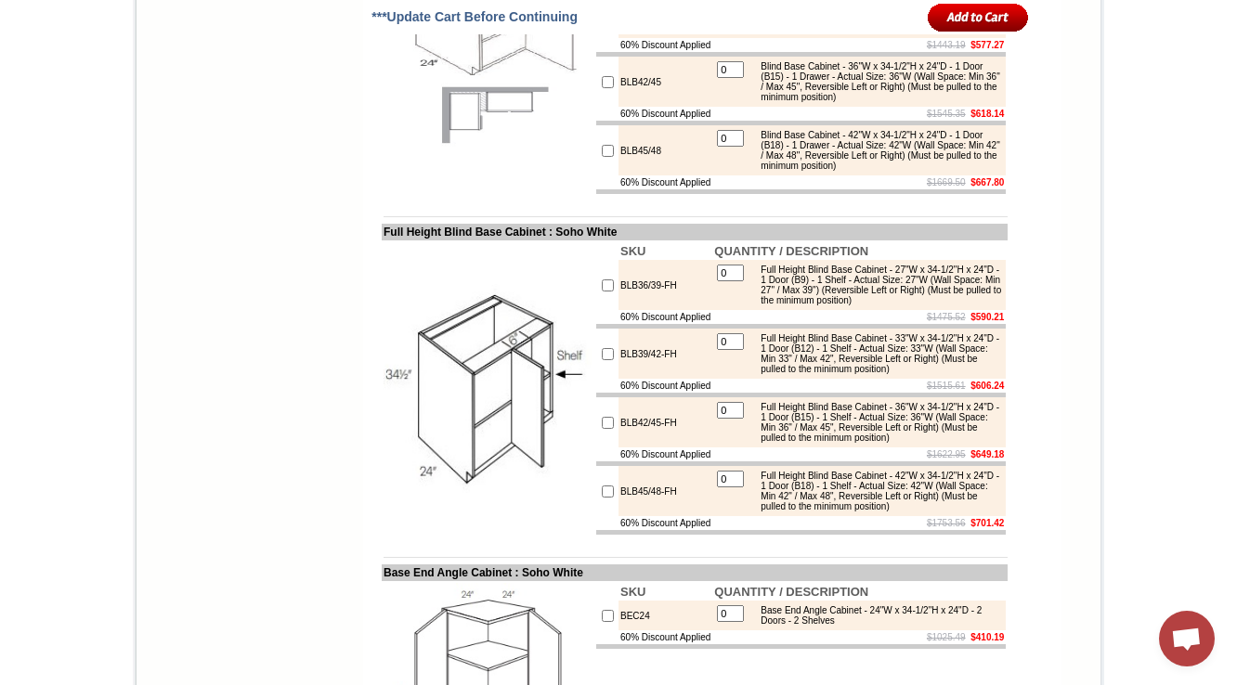
drag, startPoint x: 636, startPoint y: 399, endPoint x: 592, endPoint y: 404, distance: 43.9
copy tr "LS36L"
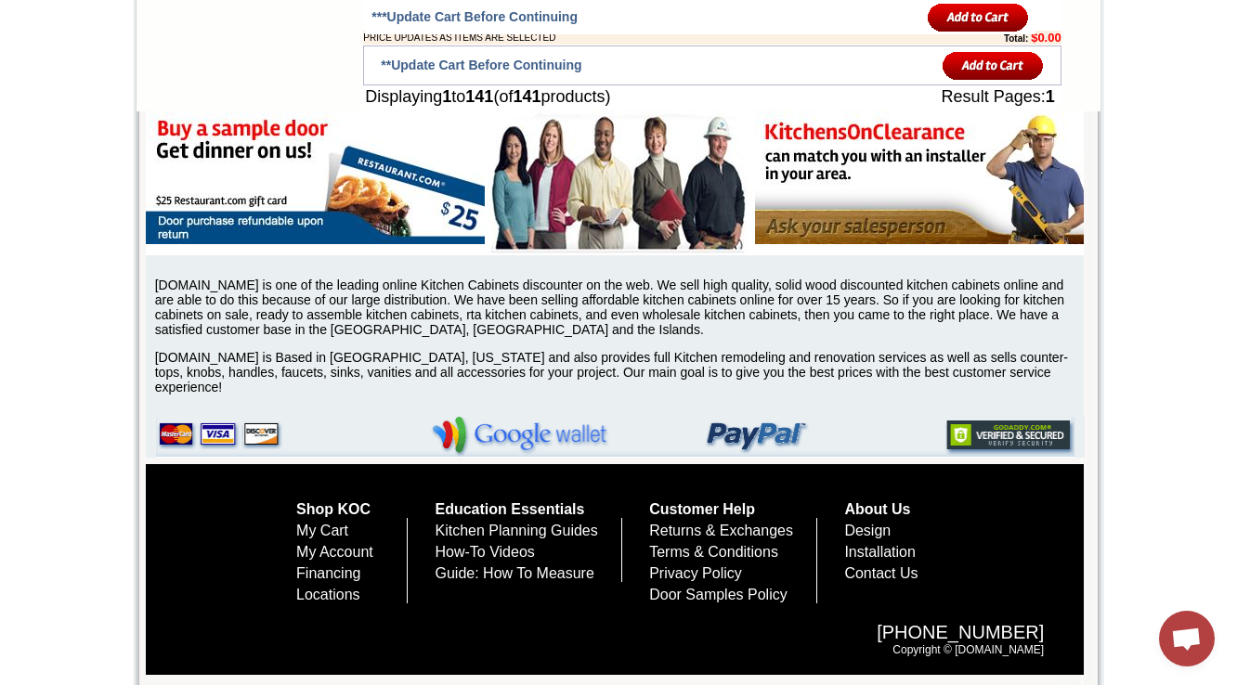
scroll to position [12694, 0]
drag, startPoint x: 655, startPoint y: 130, endPoint x: 603, endPoint y: 127, distance: 52.1
copy td "CAR36L-HA"
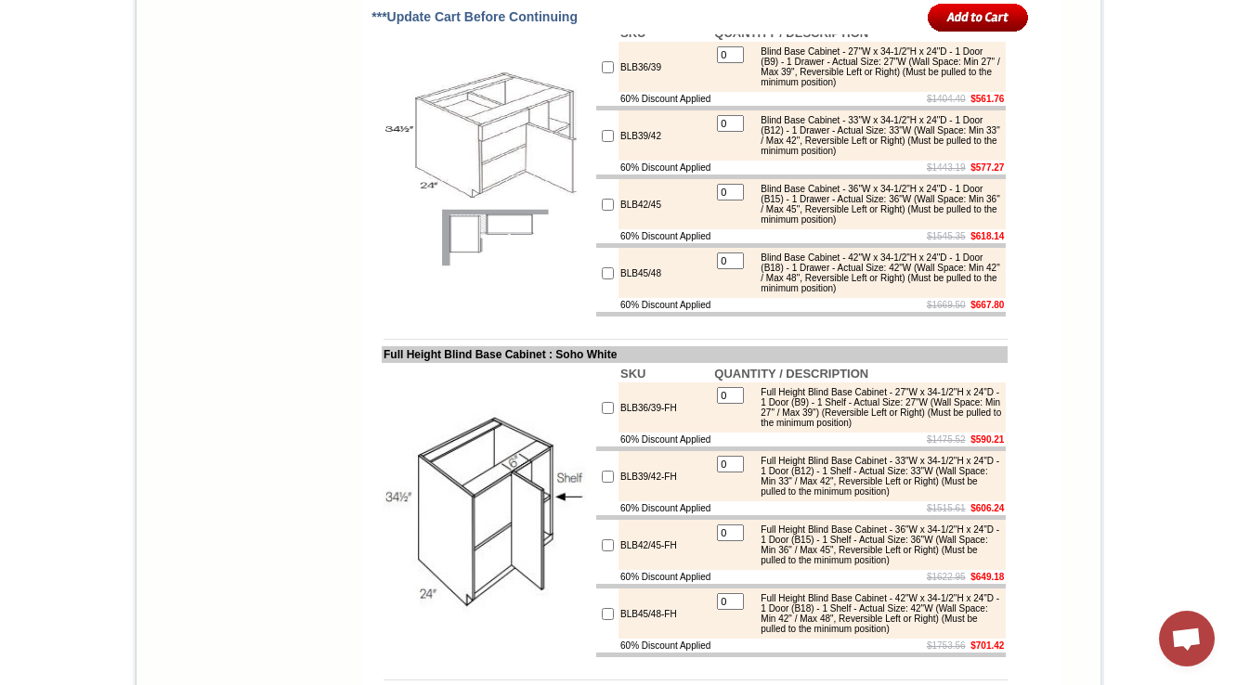
scroll to position [8686, 0]
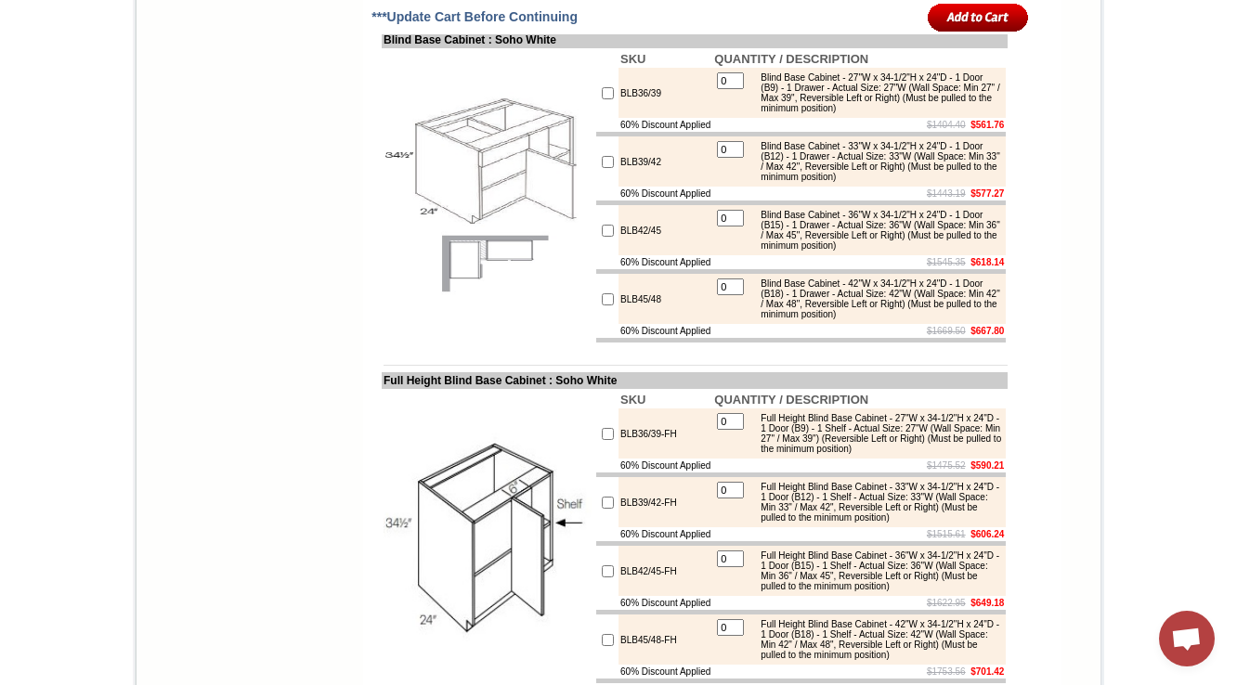
drag, startPoint x: 365, startPoint y: 230, endPoint x: 558, endPoint y: 222, distance: 193.3
copy td "Easy Reach Corner Base Cabine"
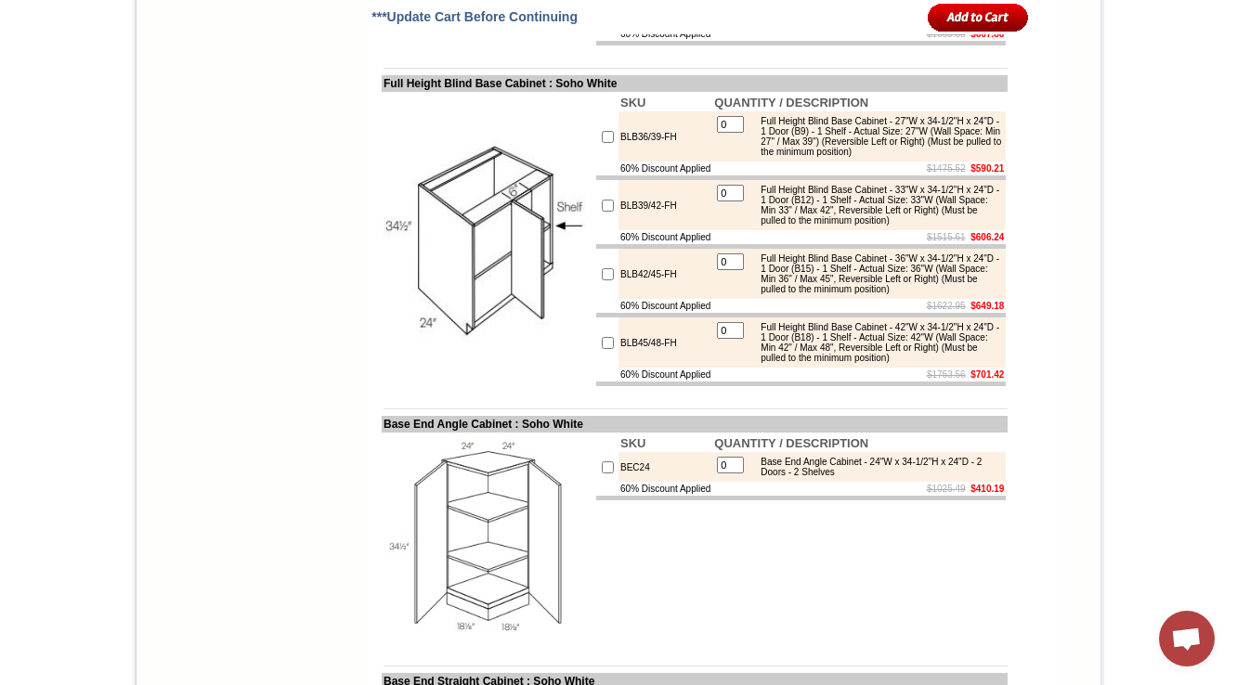
scroll to position [8761, 0]
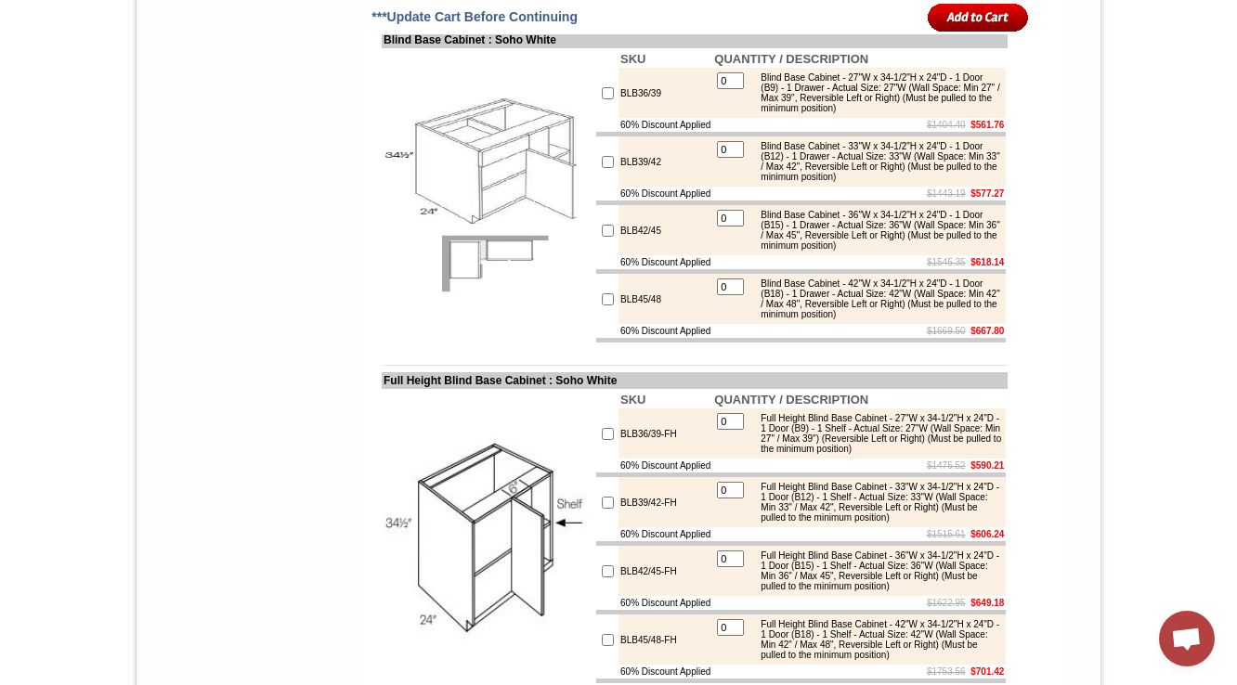
scroll to position [8761, 0]
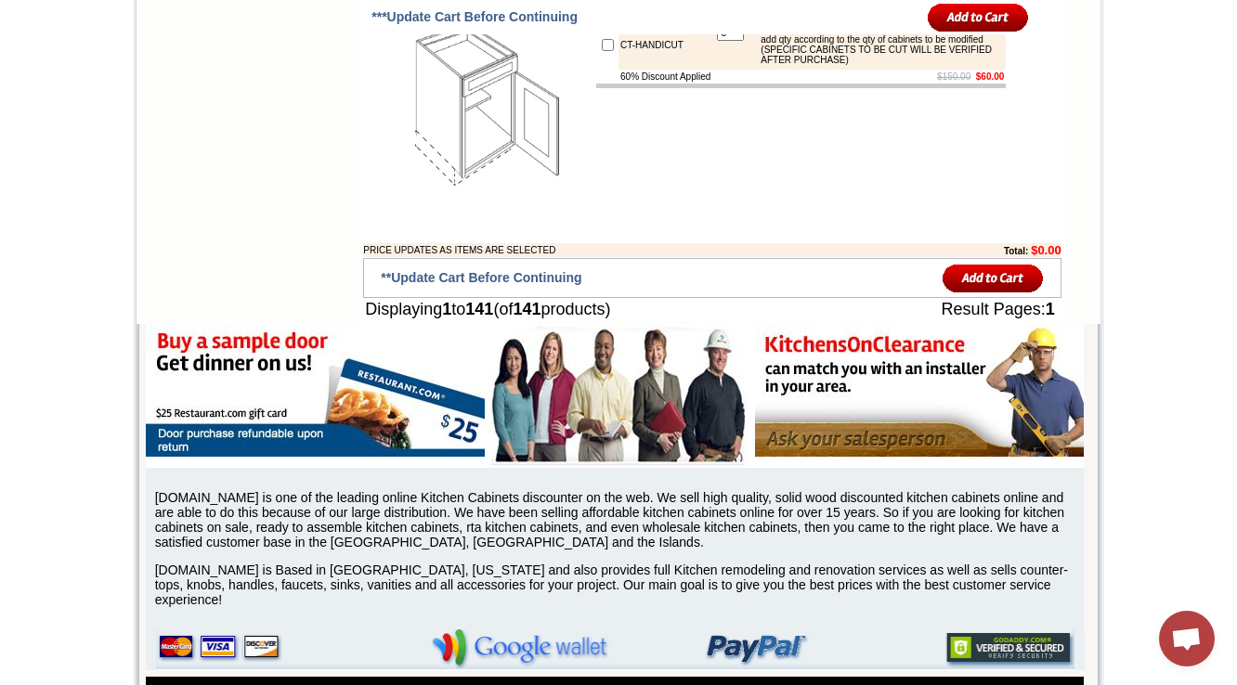
scroll to position [12323, 0]
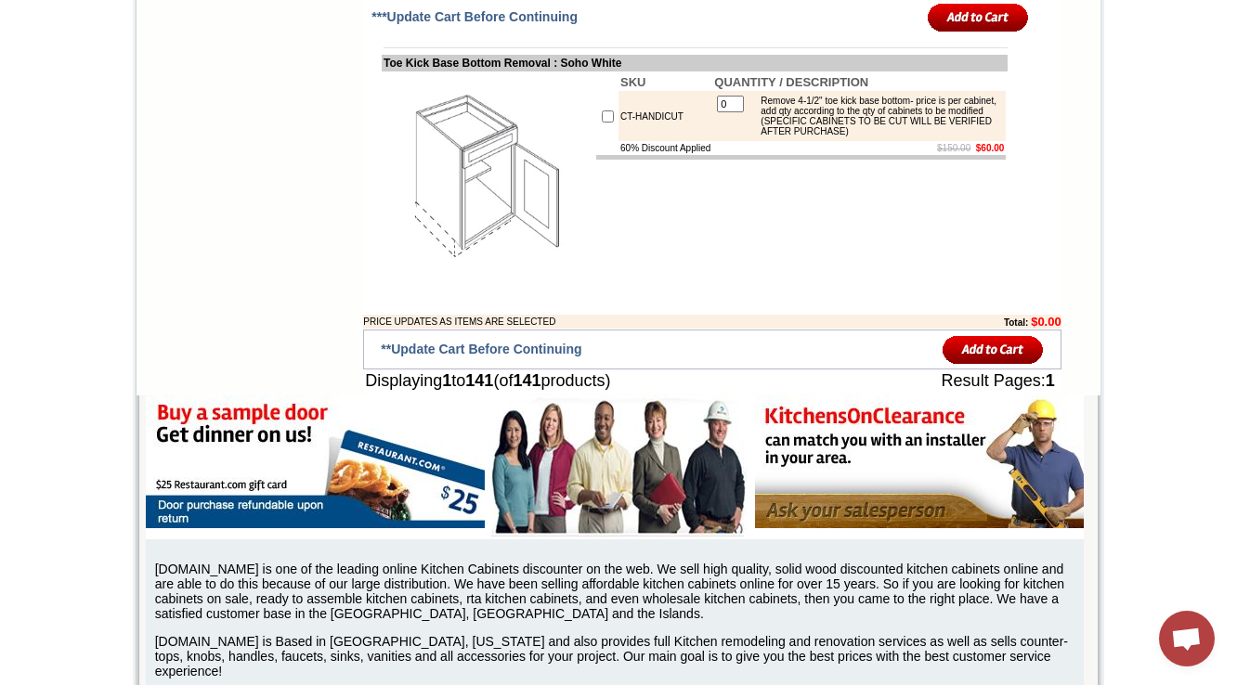
drag, startPoint x: 398, startPoint y: 434, endPoint x: 567, endPoint y: 435, distance: 169.0
drag, startPoint x: 373, startPoint y: 378, endPoint x: 400, endPoint y: 383, distance: 27.3
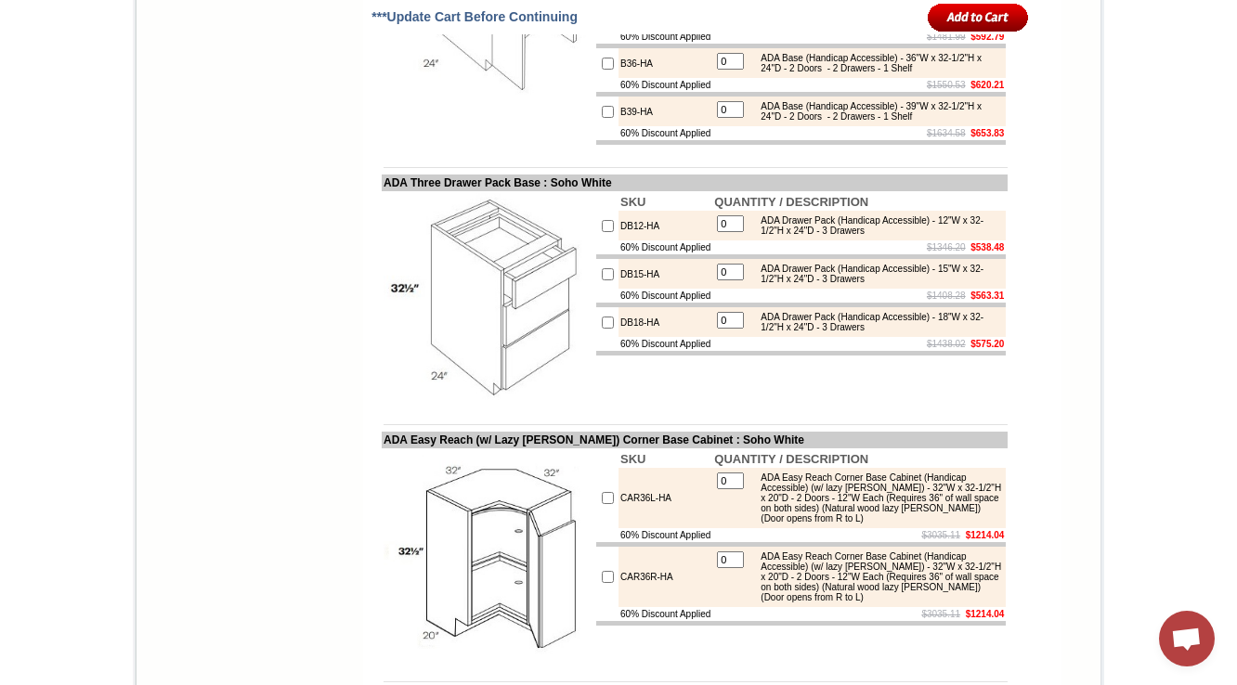
scroll to position [8624, 0]
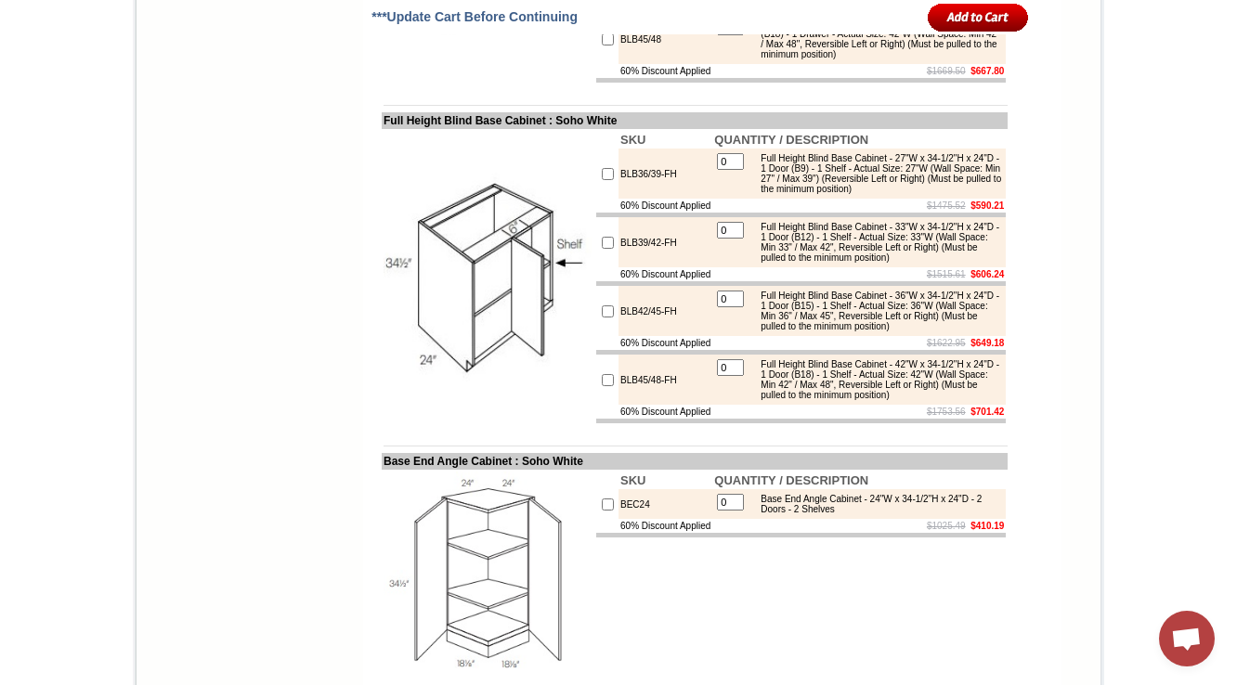
scroll to position [8921, 0]
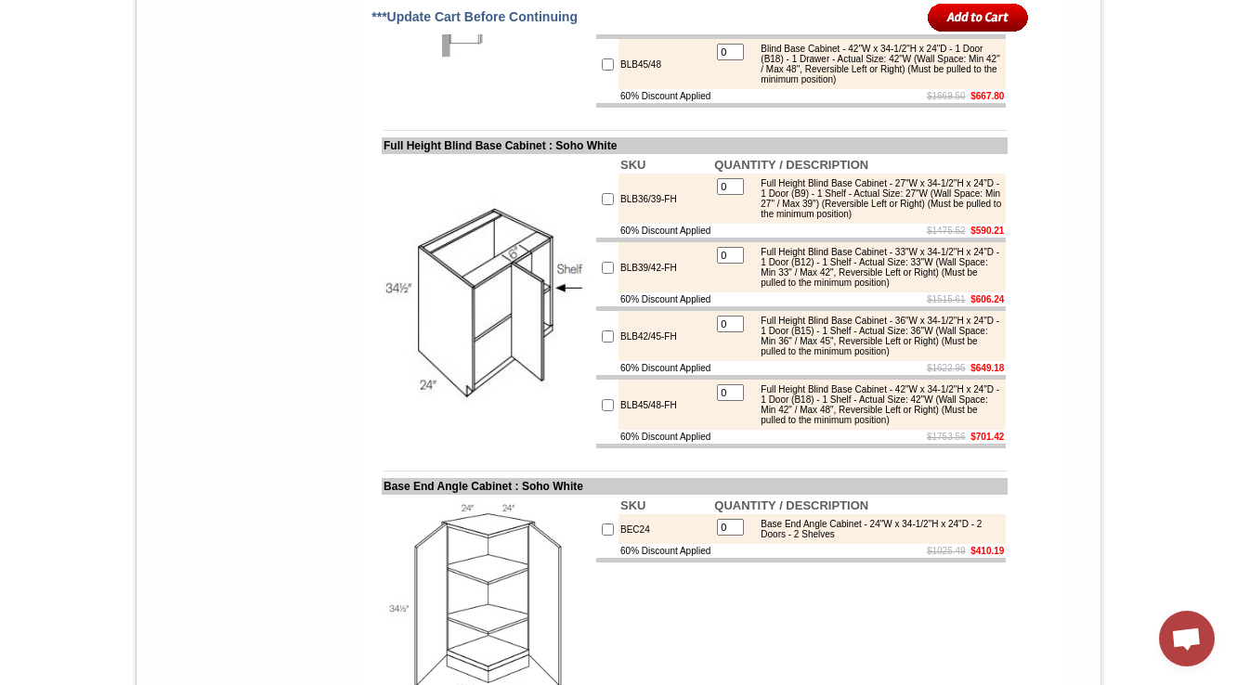
drag, startPoint x: 360, startPoint y: 249, endPoint x: 397, endPoint y: 248, distance: 37.2
drag, startPoint x: 366, startPoint y: 247, endPoint x: 566, endPoint y: 242, distance: 199.7
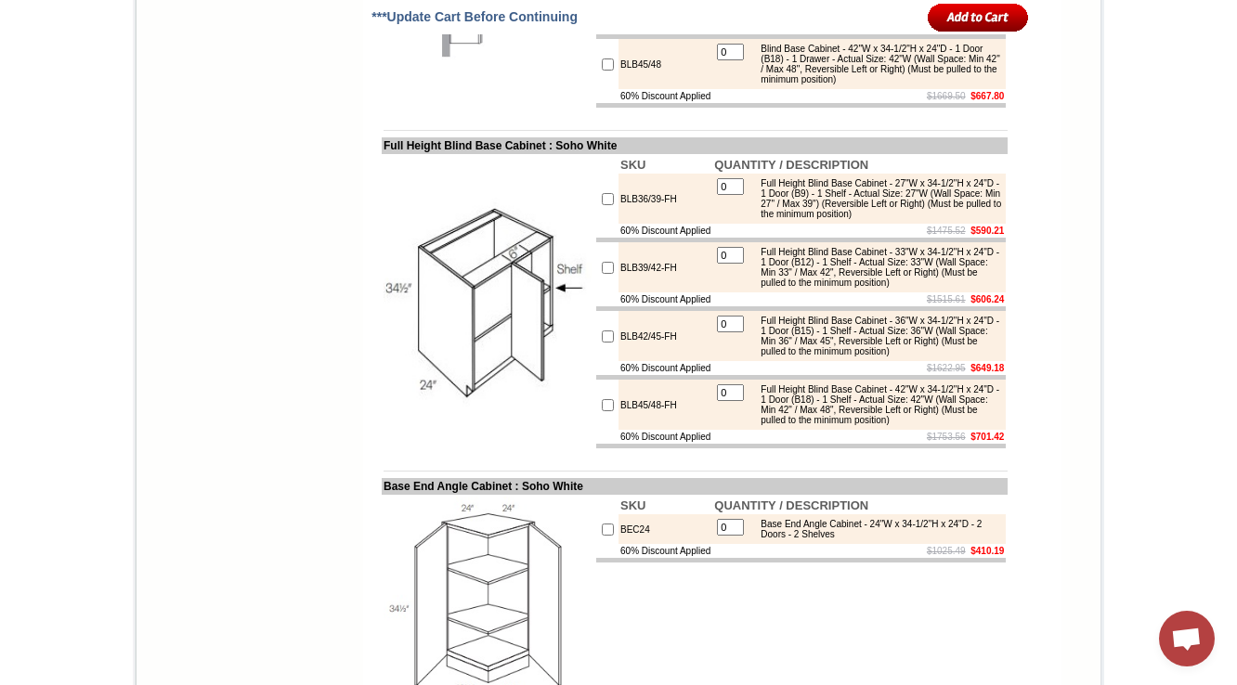
copy td "Lazy Susan Base Corner Cabinet"
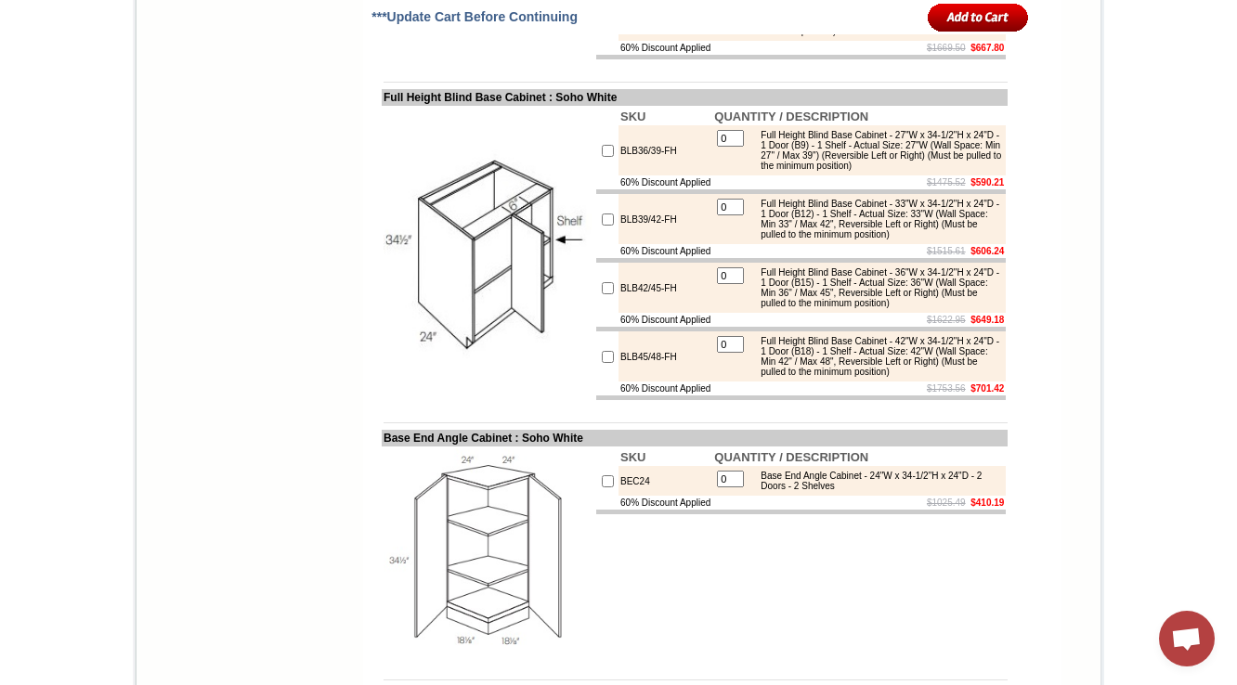
scroll to position [8996, 0]
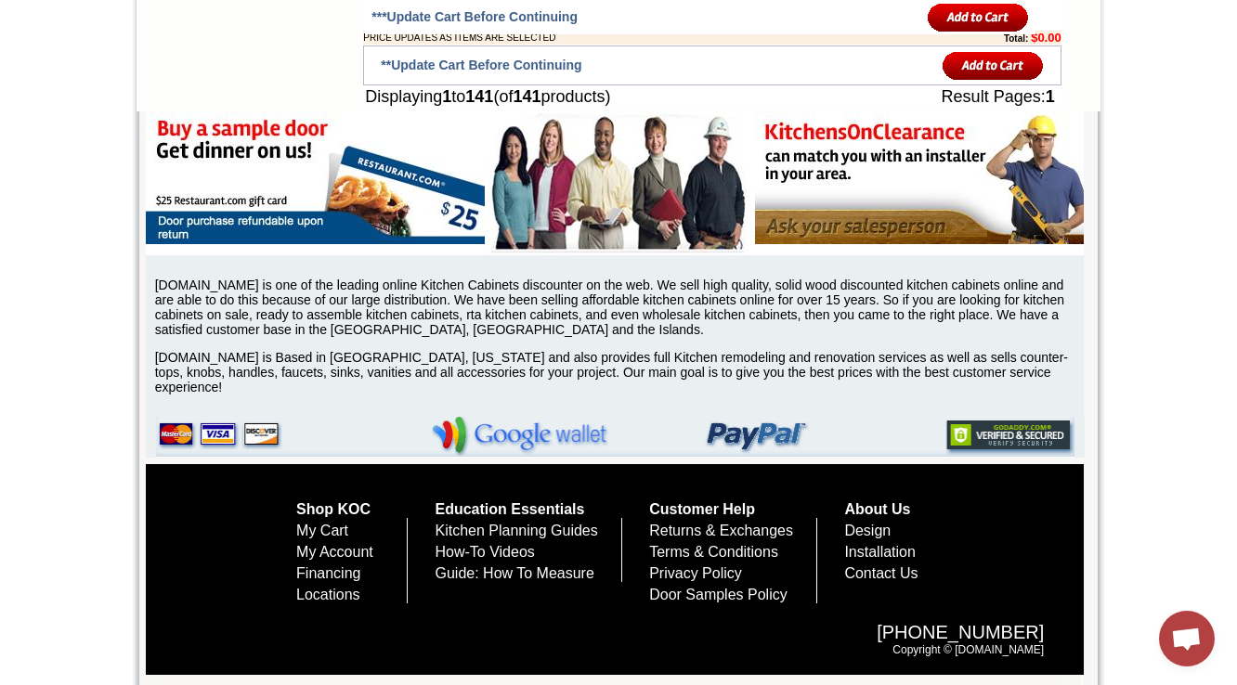
scroll to position [12561, 0]
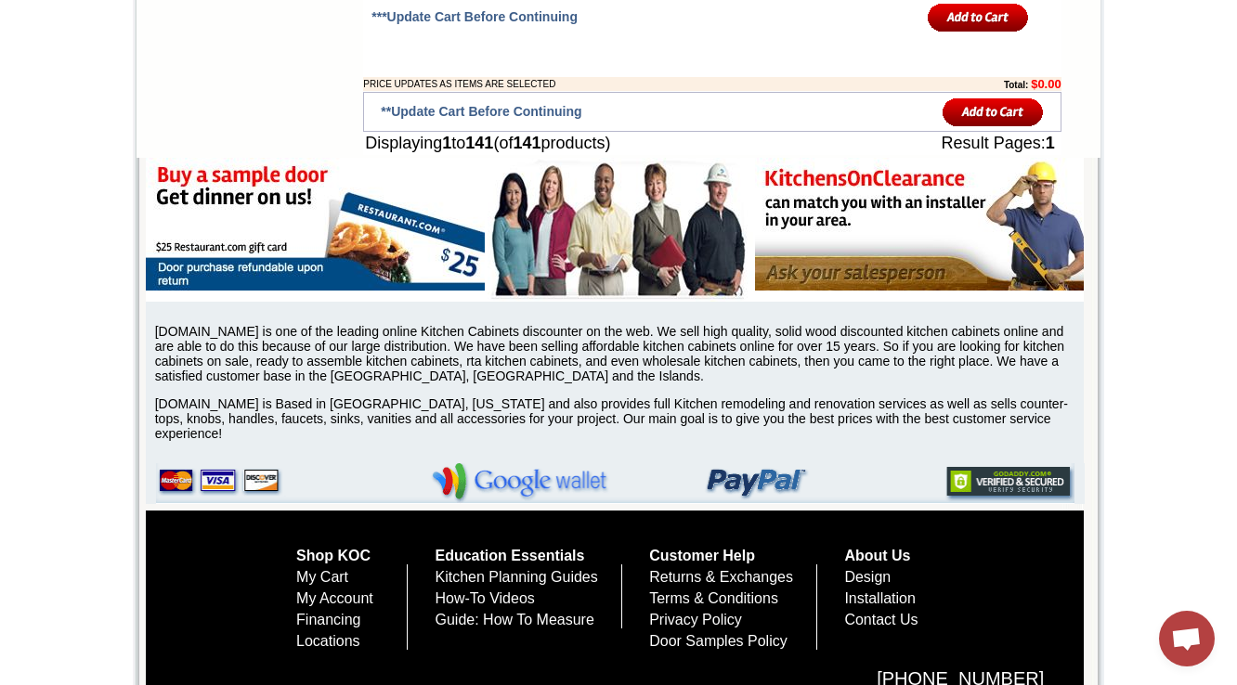
drag, startPoint x: 467, startPoint y: 195, endPoint x: 572, endPoint y: 190, distance: 105.0
copy td "(w/ Lazy Susan)"
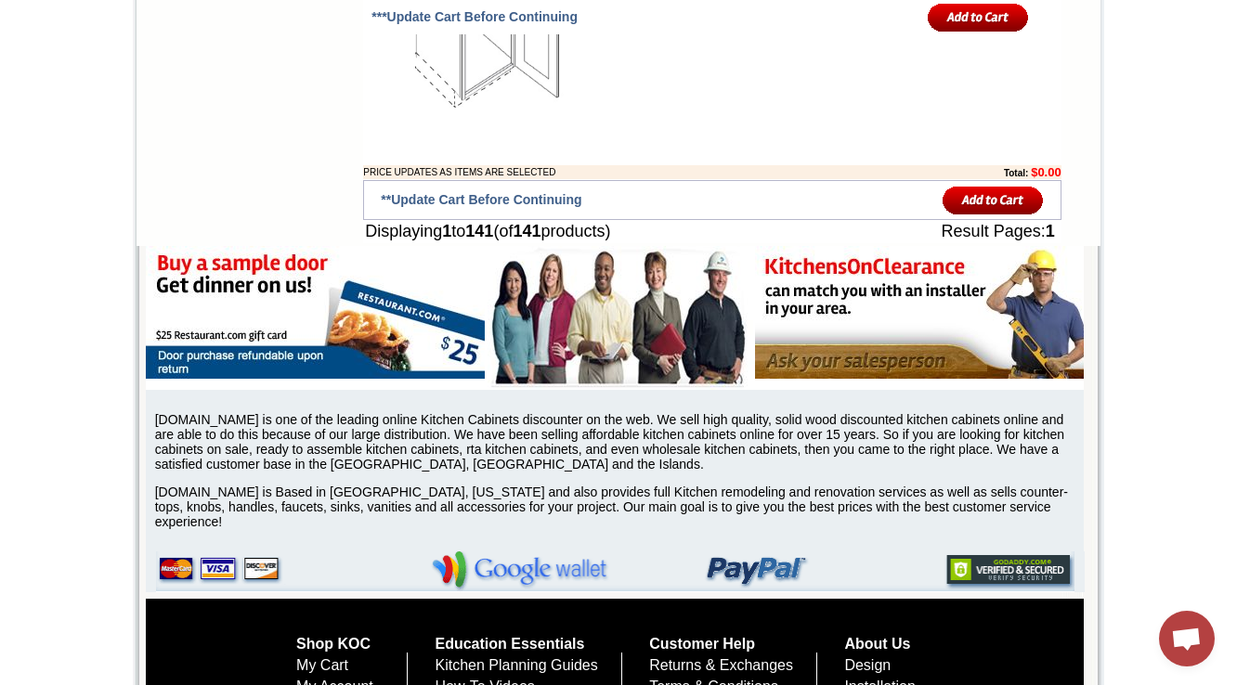
scroll to position [8883, 0]
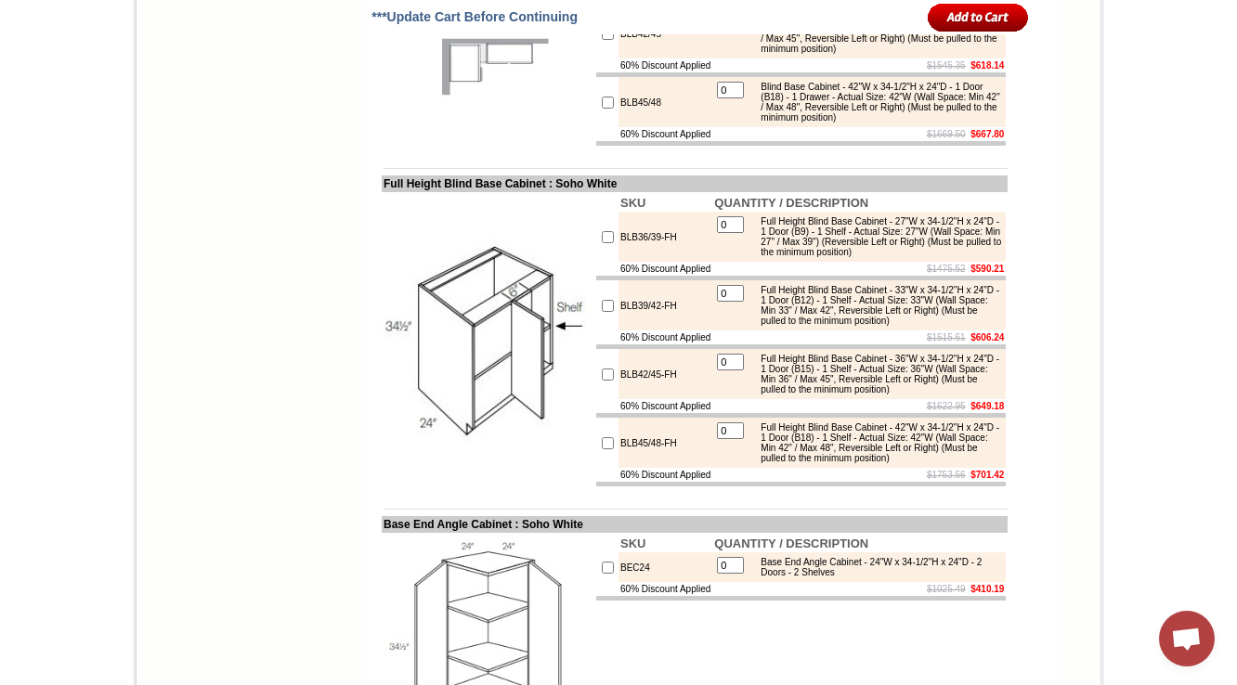
copy td "LS36L"
drag, startPoint x: 761, startPoint y: 322, endPoint x: 947, endPoint y: 319, distance: 185.8
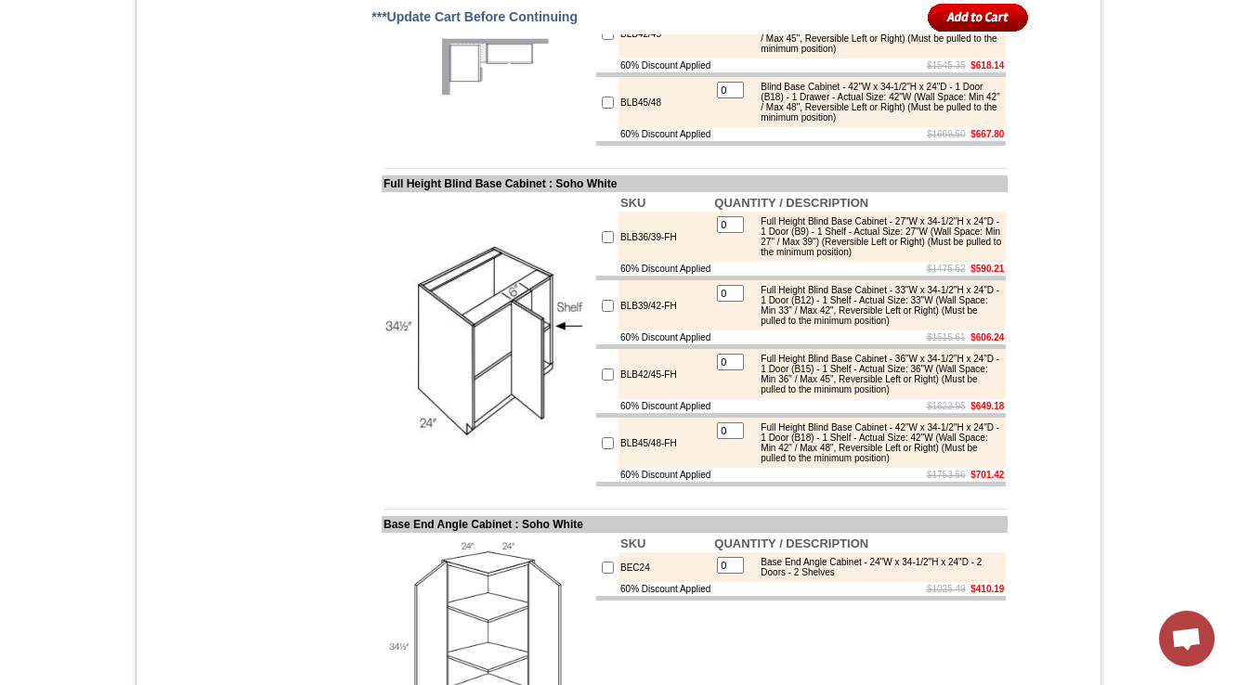
drag, startPoint x: 763, startPoint y: 327, endPoint x: 790, endPoint y: 334, distance: 27.9
copy div "Easy Reach Corner Base Cabinet (with lazy susan)"
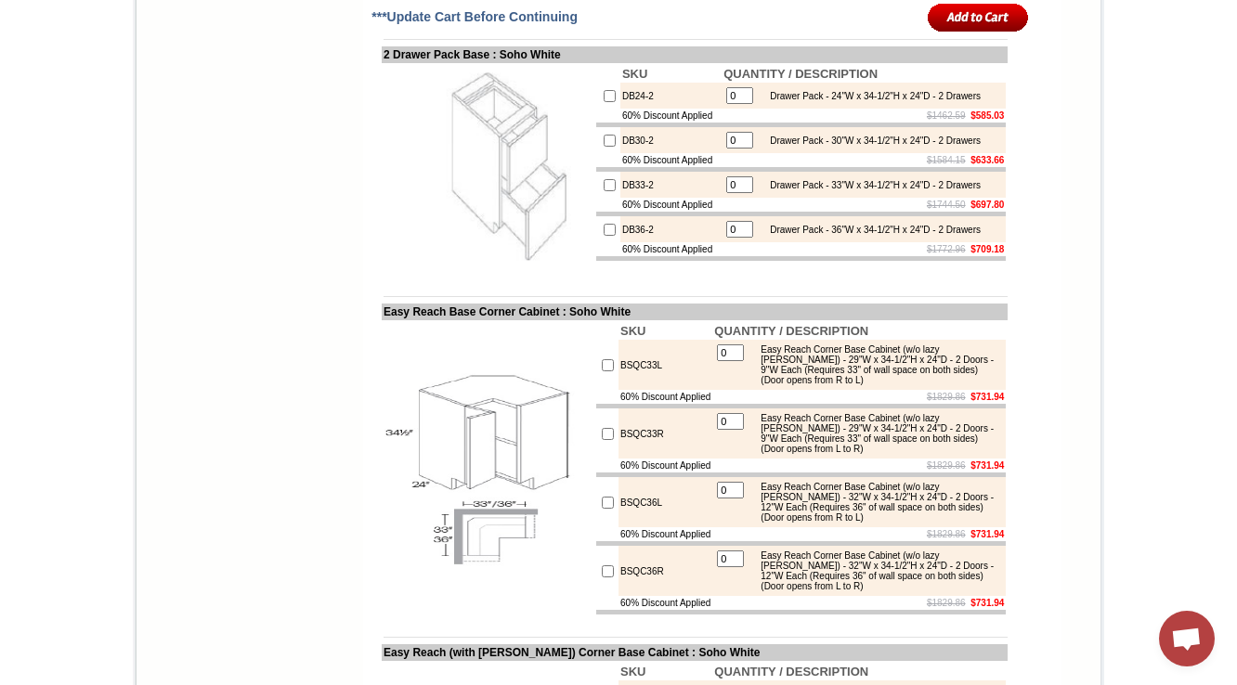
scroll to position [7205, 0]
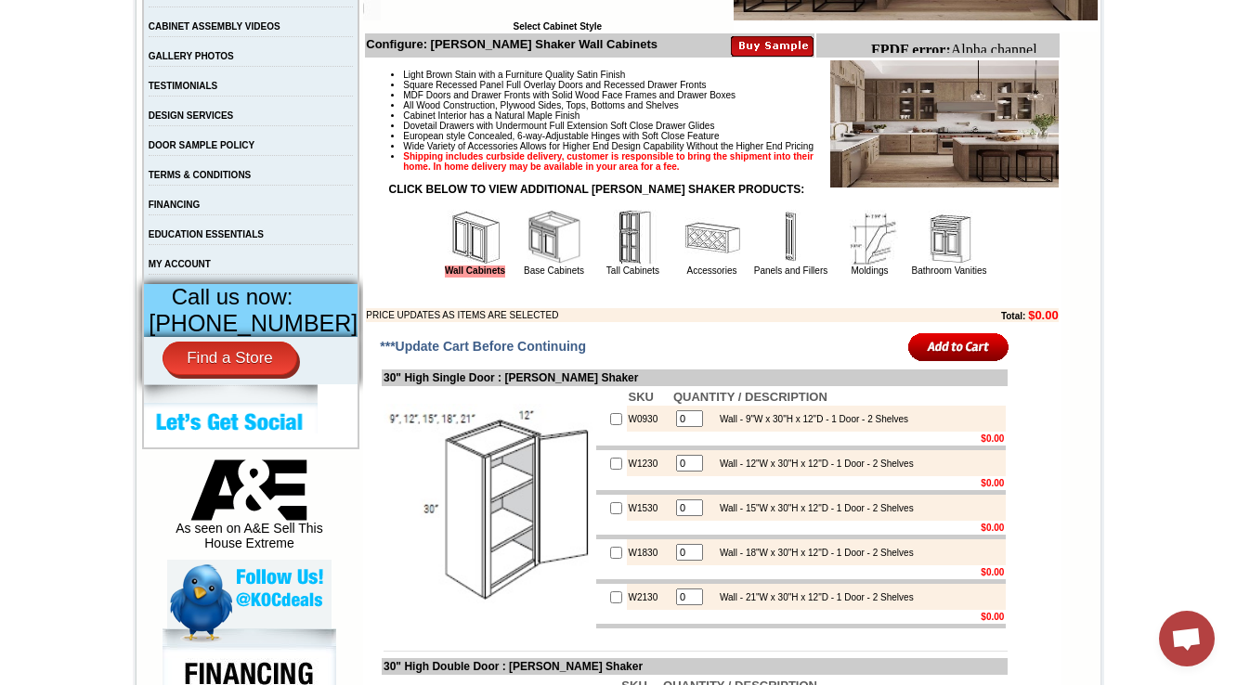
scroll to position [743, 0]
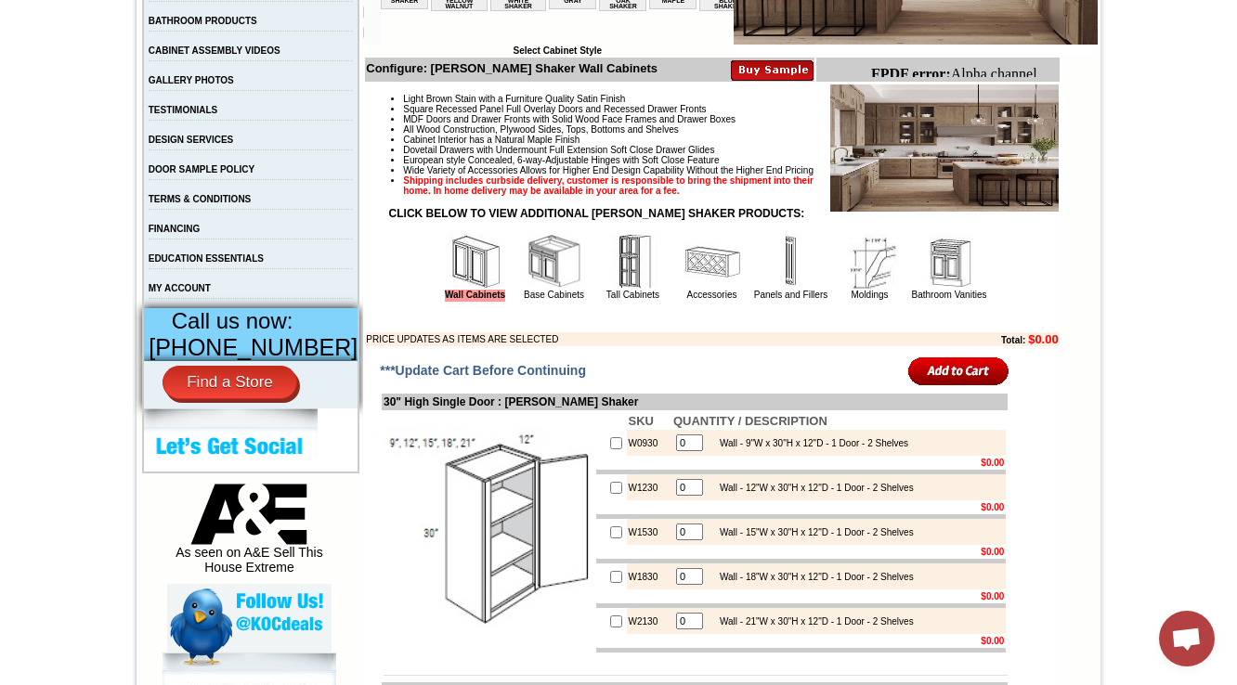
scroll to position [446, 0]
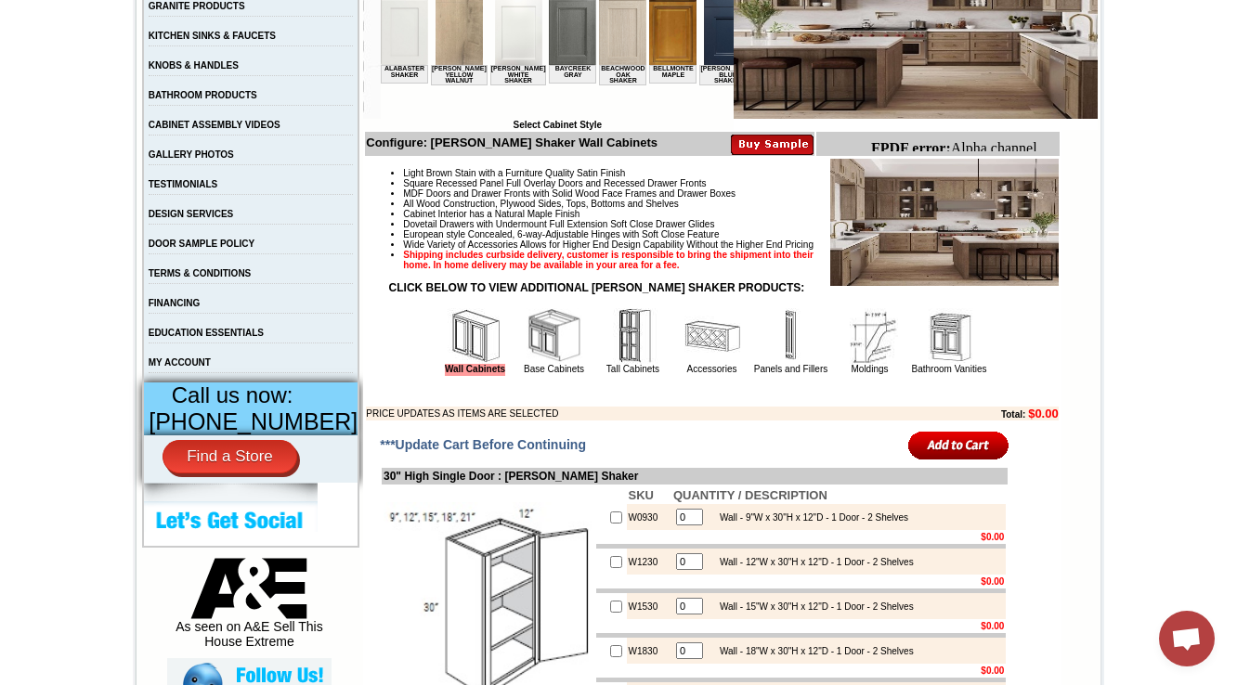
scroll to position [520, 0]
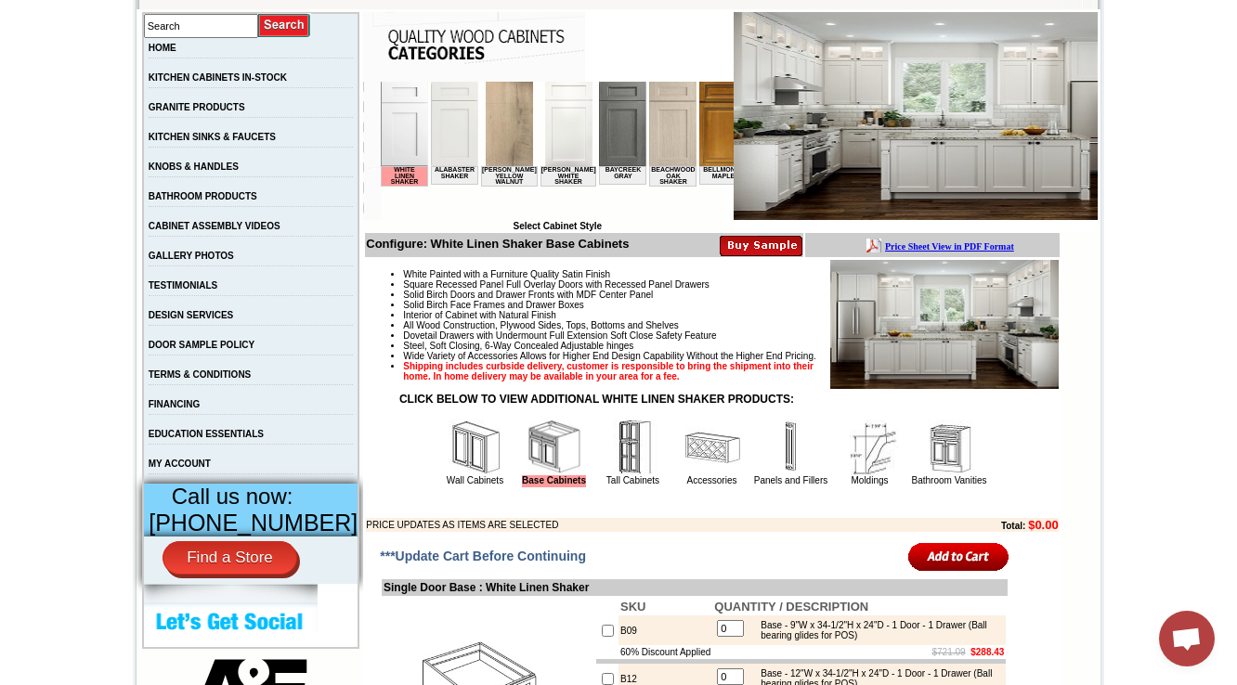
scroll to position [74, 0]
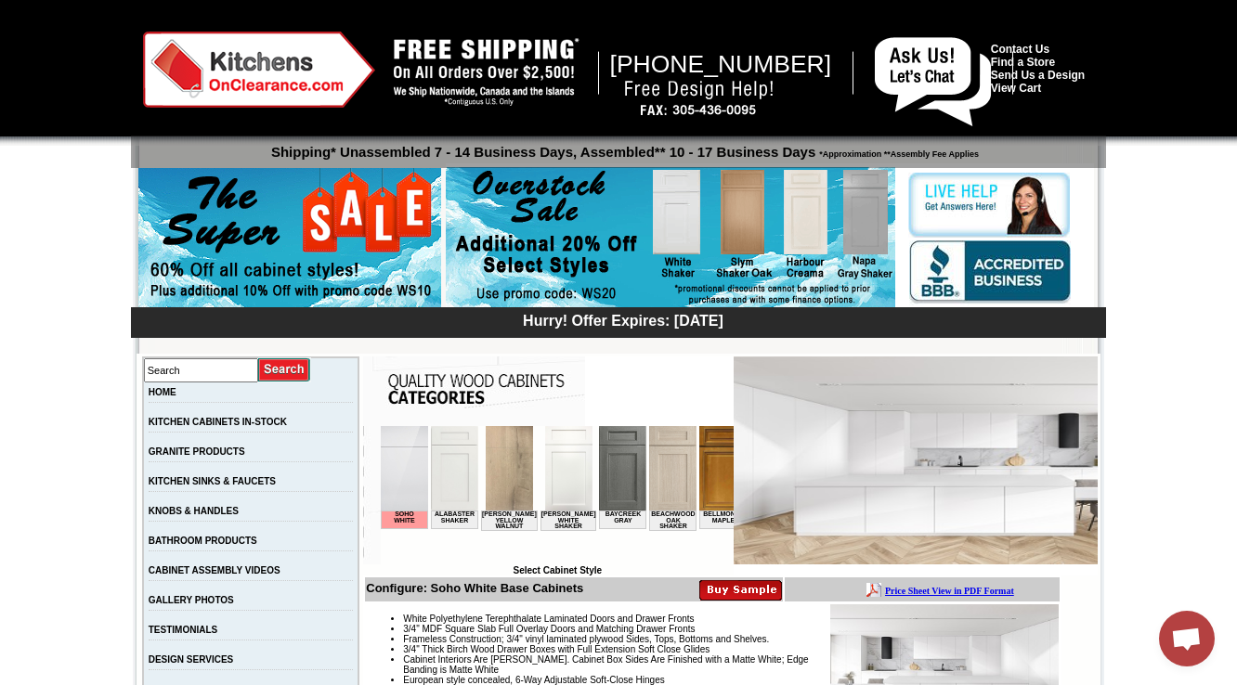
scroll to position [520, 0]
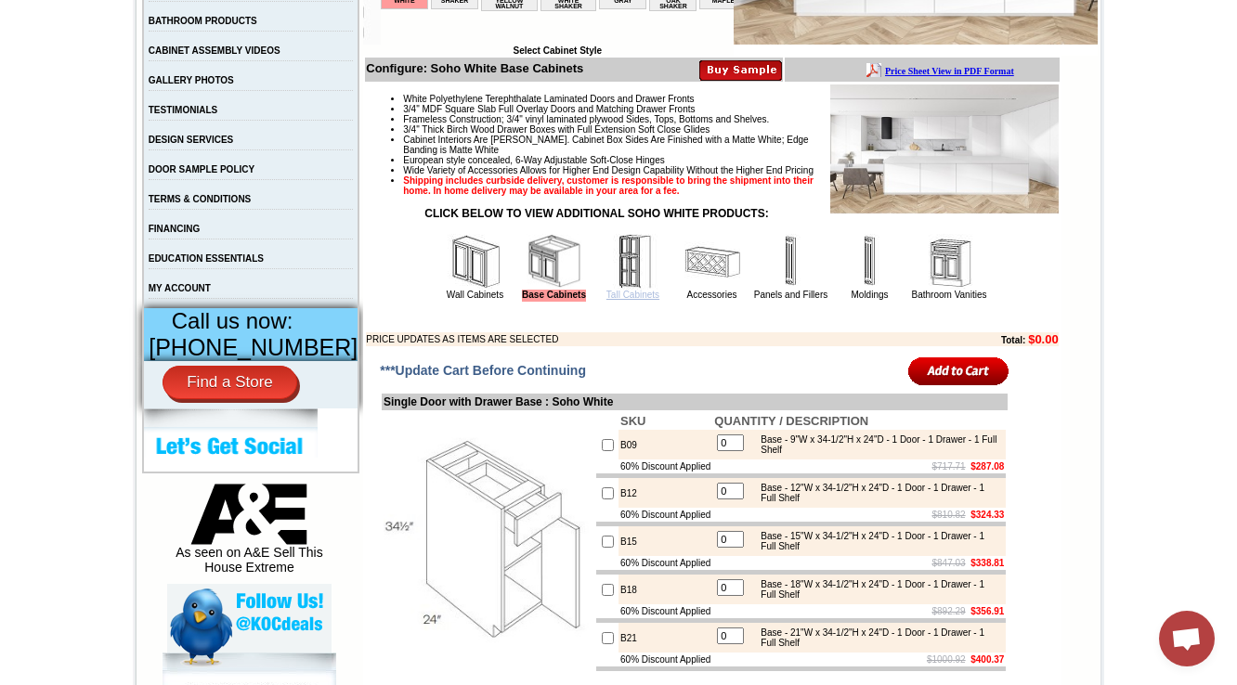
click at [635, 300] on link "Tall Cabinets" at bounding box center [632, 295] width 53 height 10
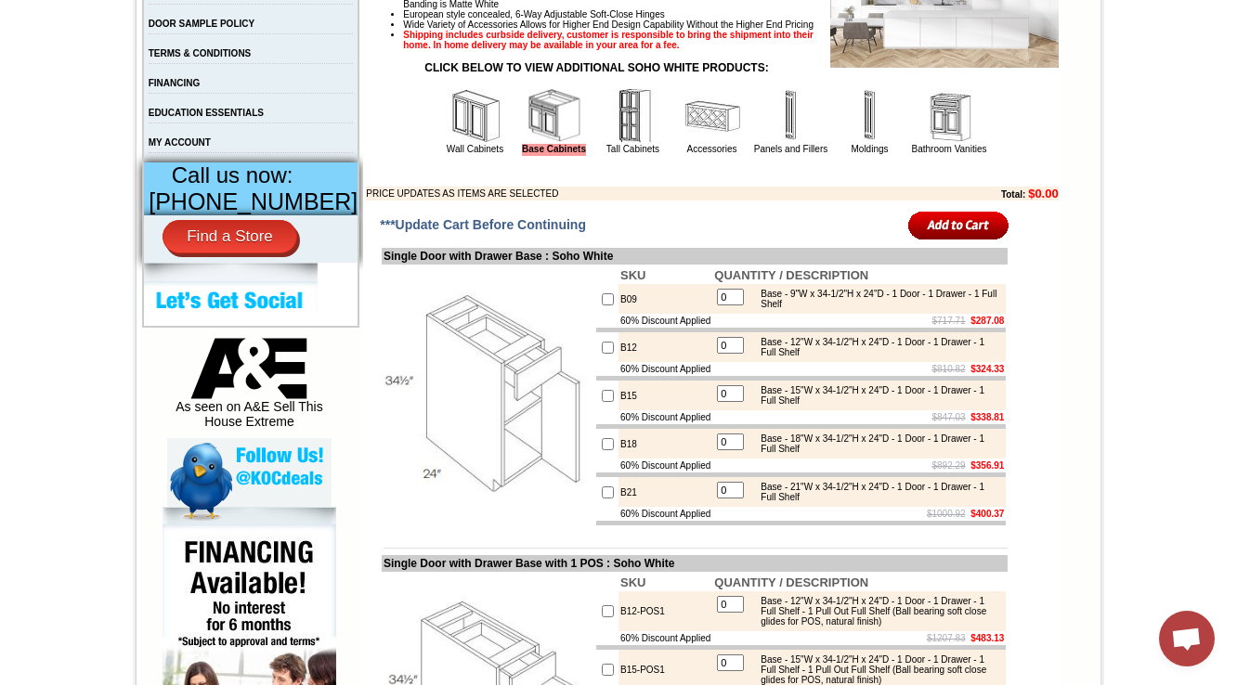
scroll to position [669, 0]
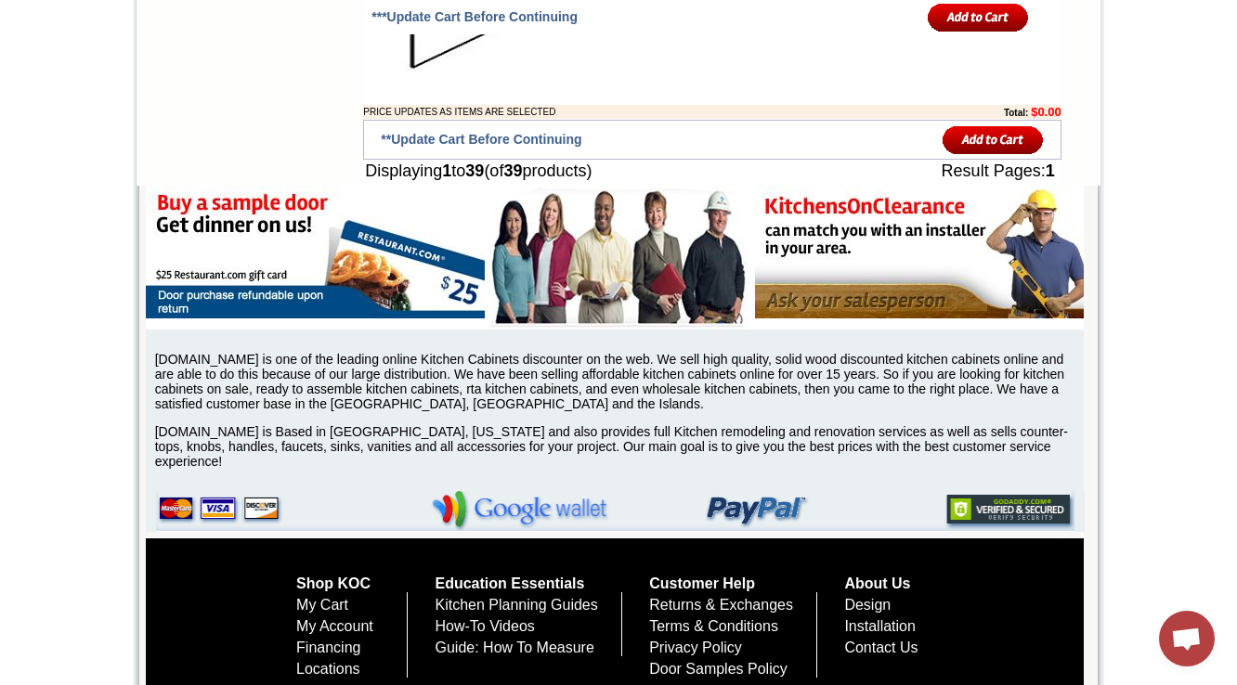
scroll to position [3806, 0]
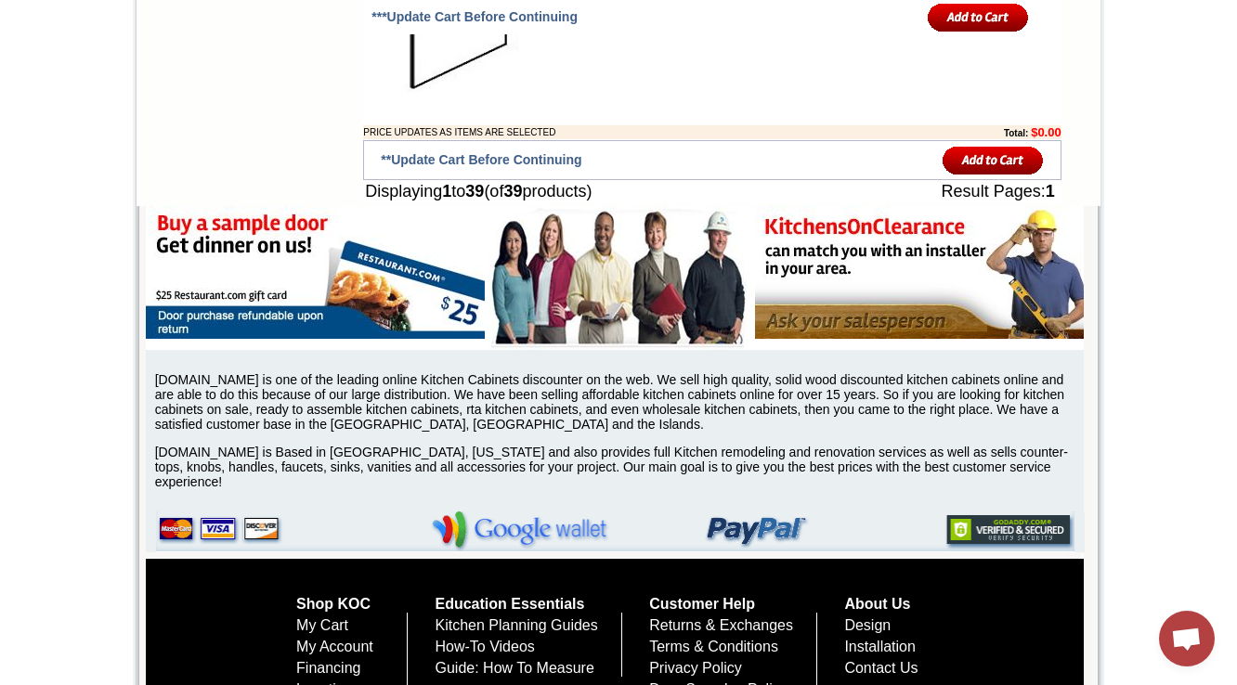
drag, startPoint x: 668, startPoint y: 338, endPoint x: 596, endPoint y: 342, distance: 71.6
copy tr "OVD30-TRM"
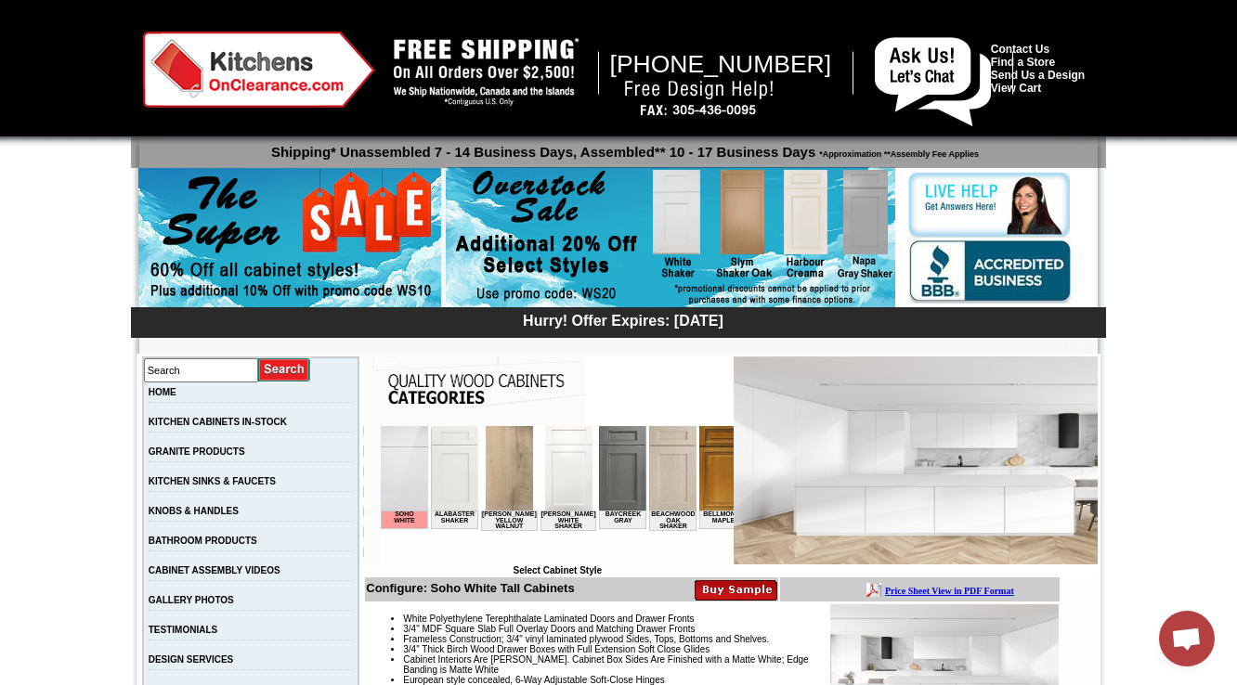
scroll to position [520, 0]
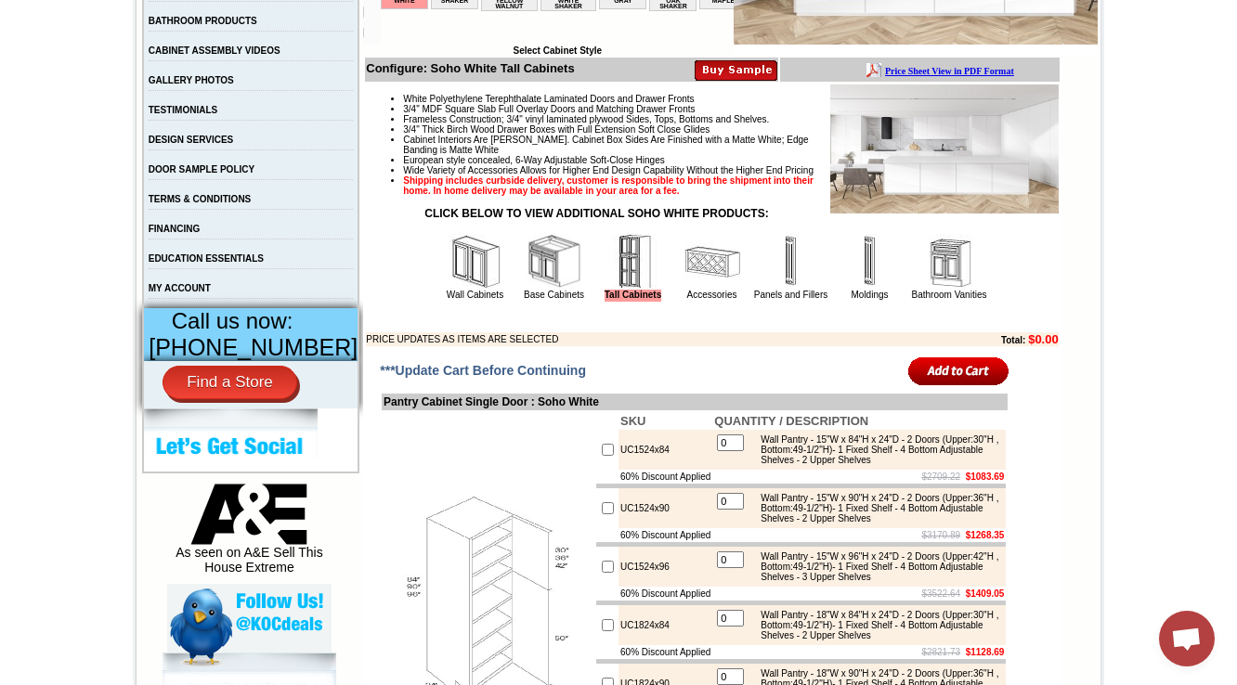
click at [459, 290] on img at bounding box center [476, 262] width 56 height 56
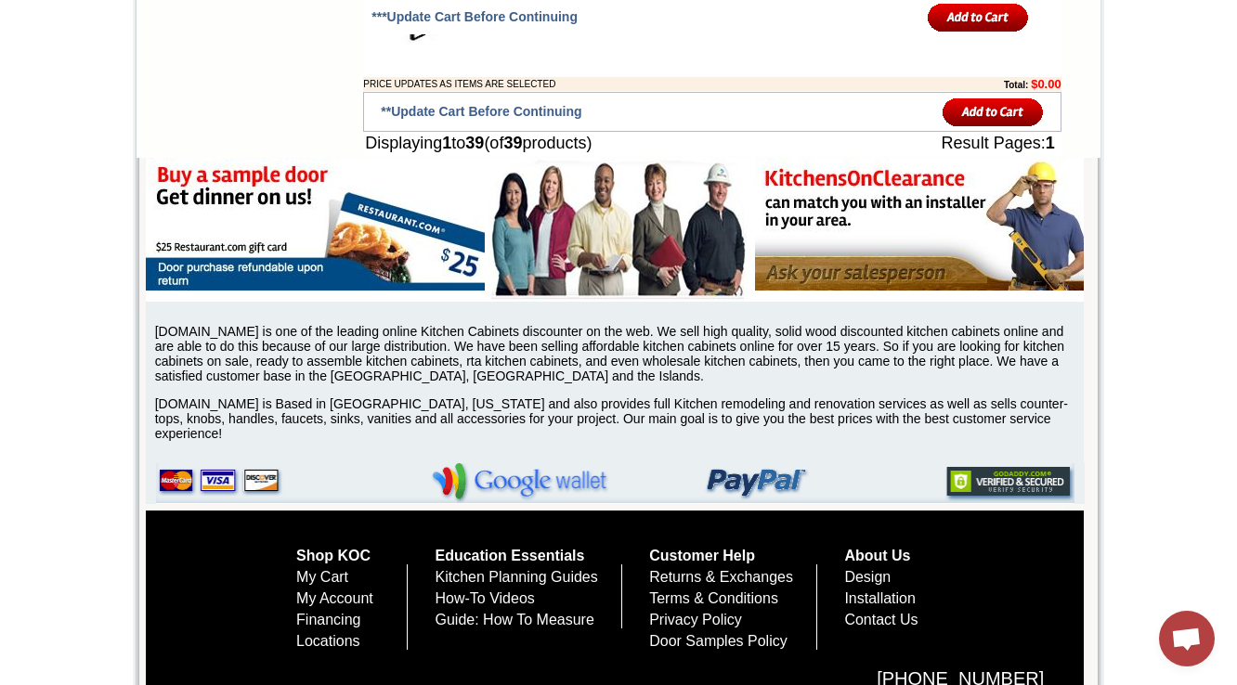
scroll to position [3880, 0]
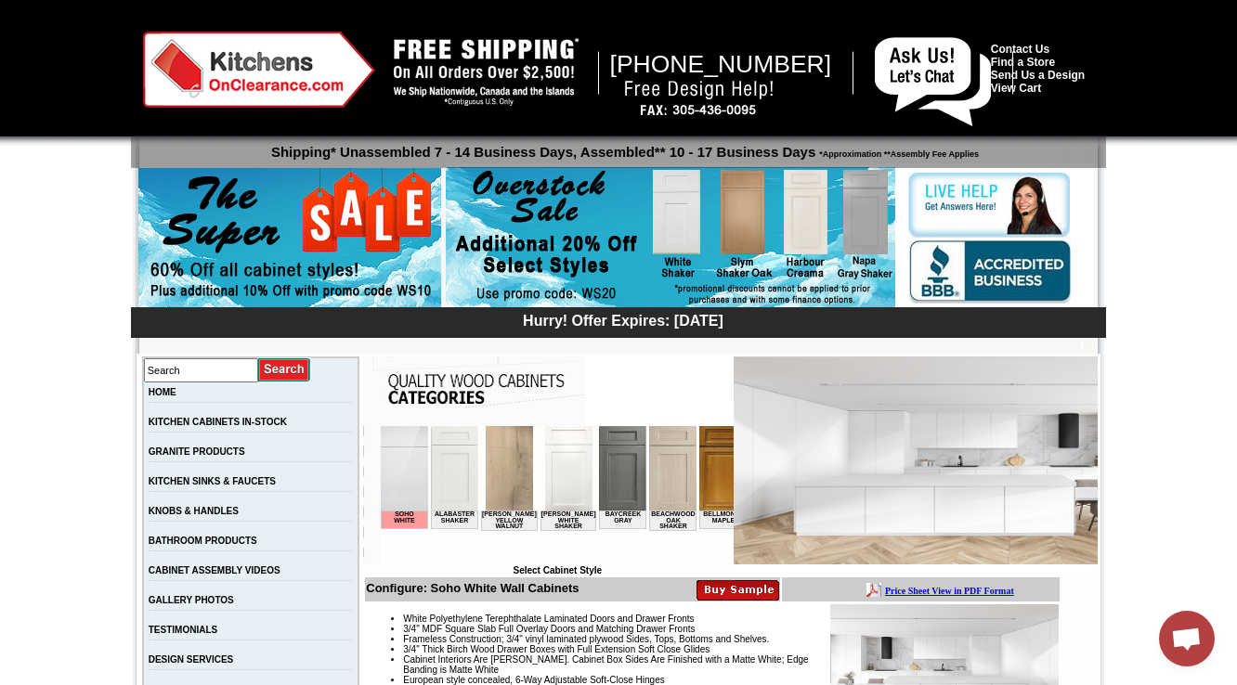
scroll to position [371, 0]
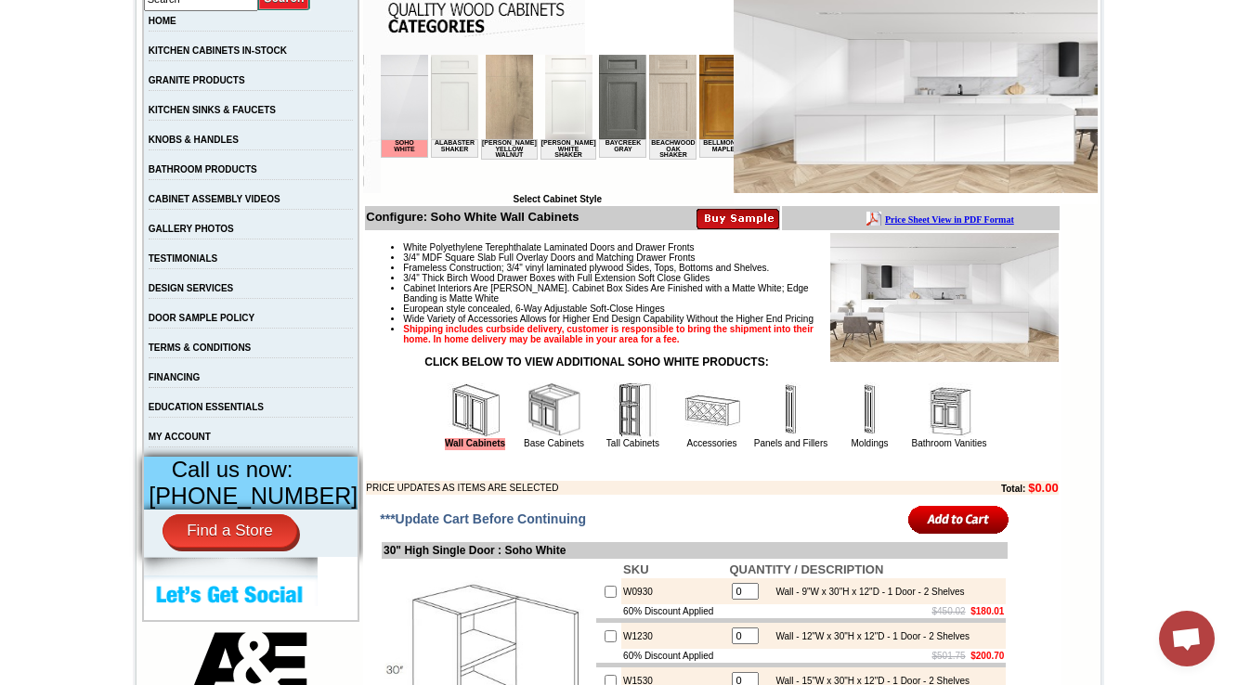
click at [548, 438] on img at bounding box center [555, 411] width 56 height 56
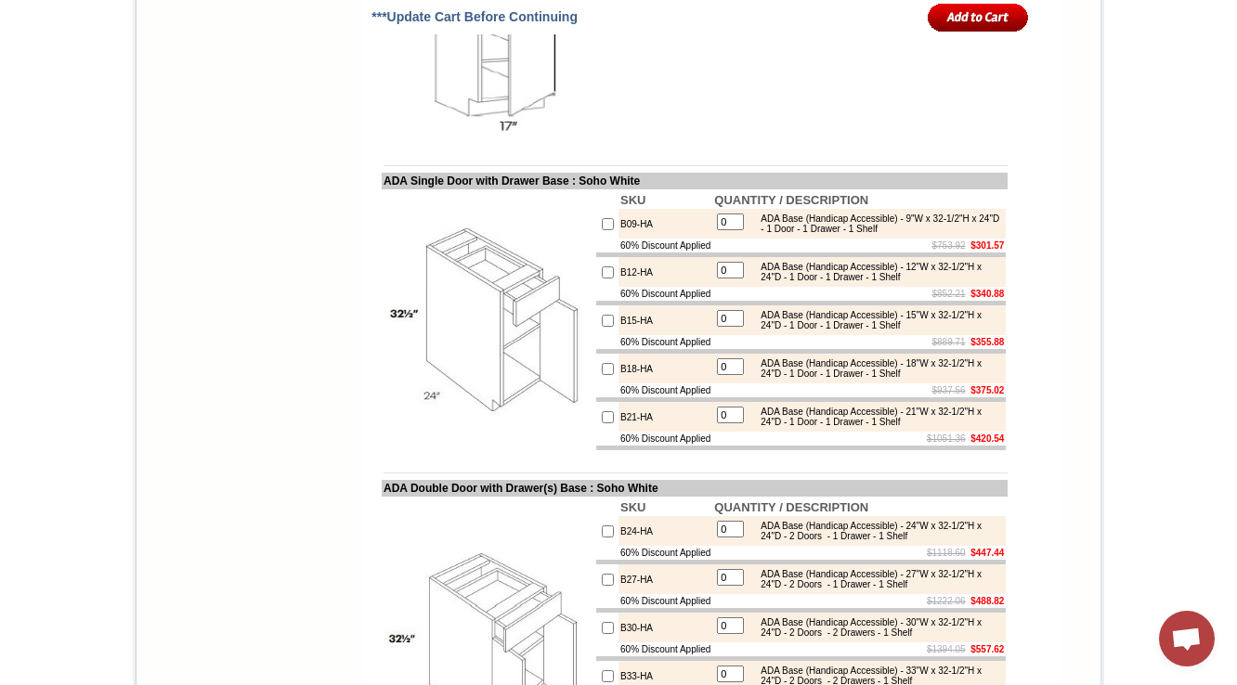
scroll to position [10779, 0]
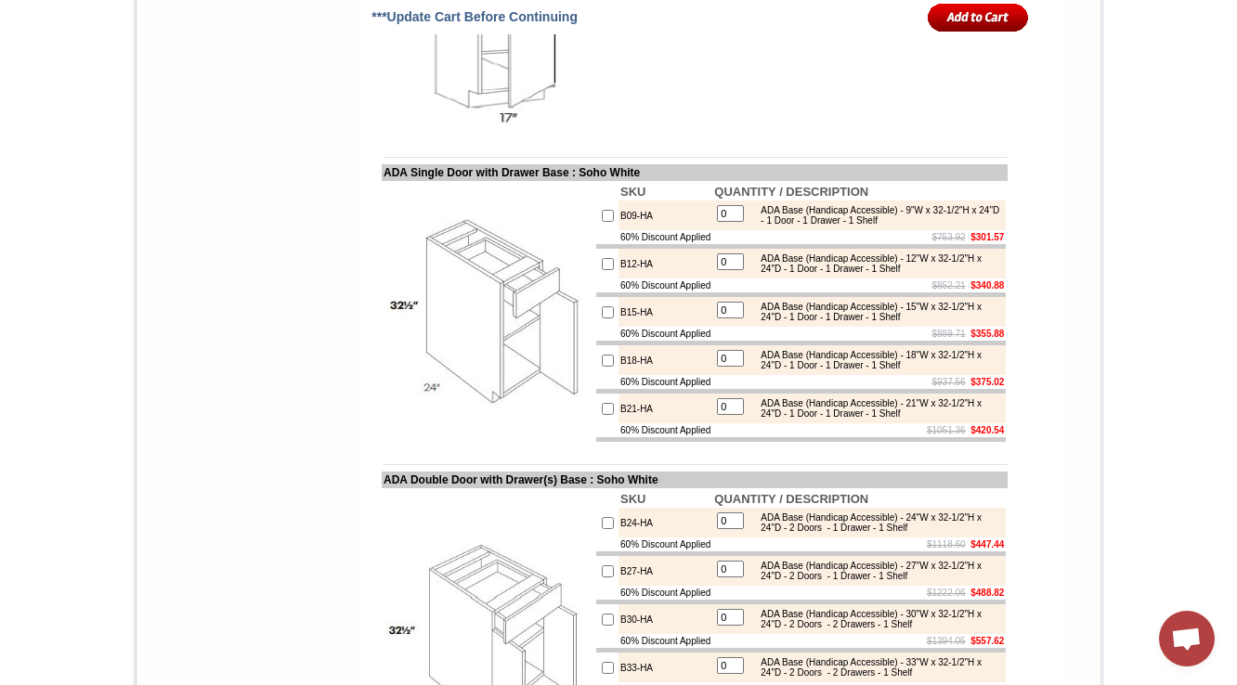
drag, startPoint x: 899, startPoint y: 275, endPoint x: 753, endPoint y: 275, distance: 145.8
copy div "(with Keku clip attachment)"
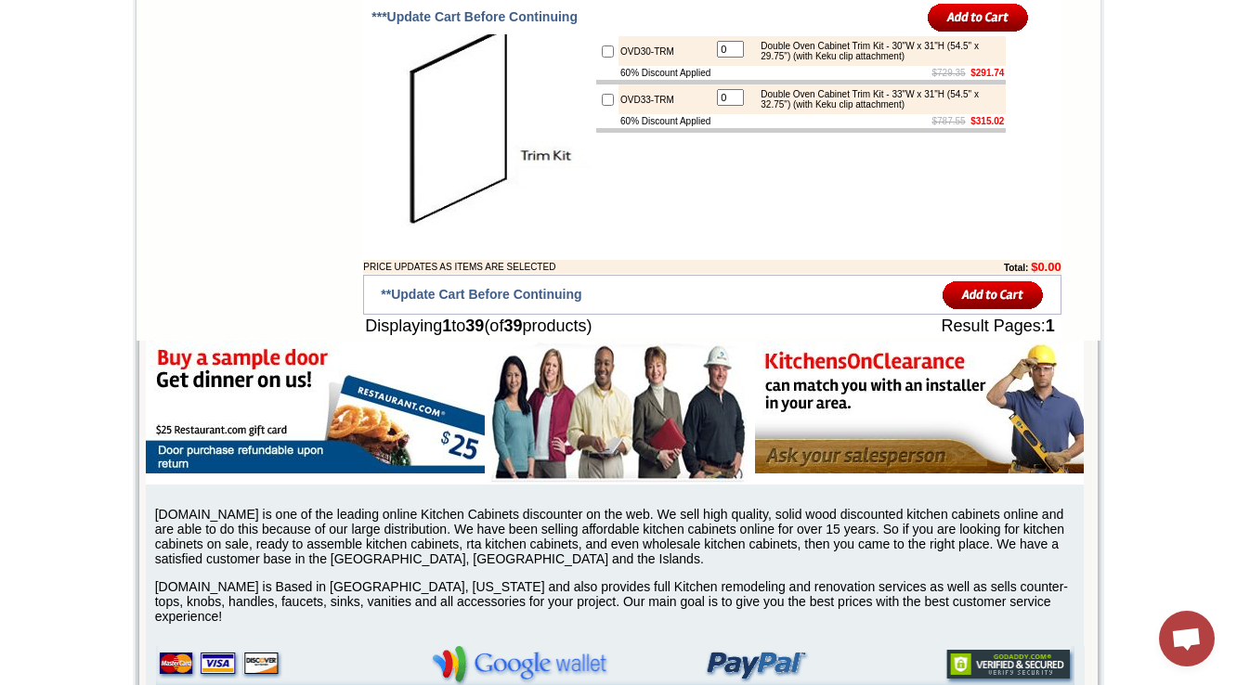
scroll to position [3685, 0]
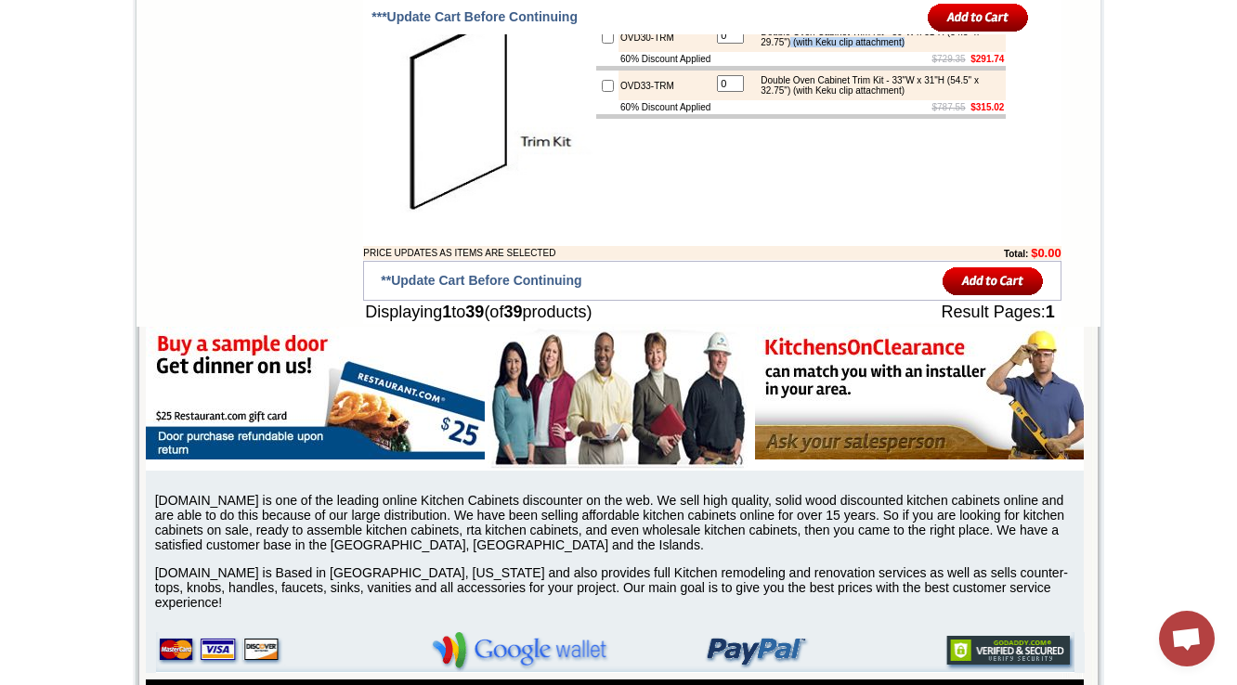
drag, startPoint x: 839, startPoint y: 462, endPoint x: 979, endPoint y: 458, distance: 139.3
click at [979, 47] on div "Double Oven Cabinet Trim Kit - 30"W x 31"H (54.5" x 29.75") (with Keku clip att…" at bounding box center [876, 37] width 250 height 20
copy div "(with Keku clip attachment)"
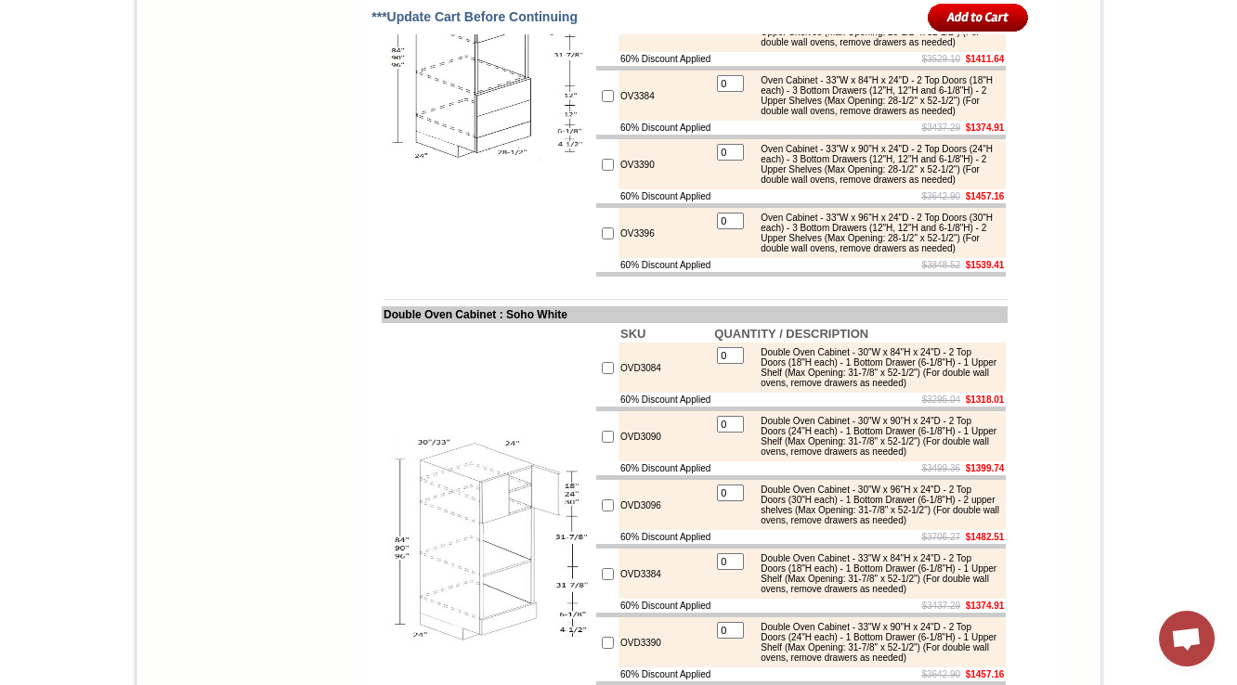
scroll to position [2641, 0]
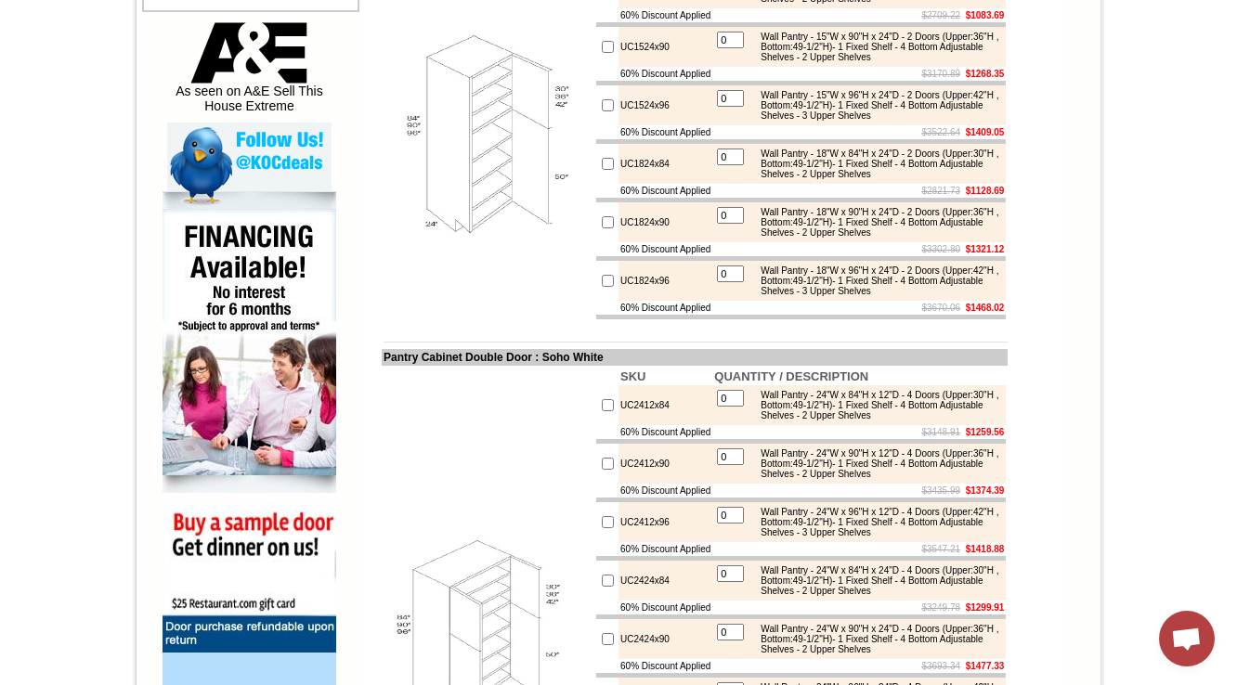
scroll to position [1114, 0]
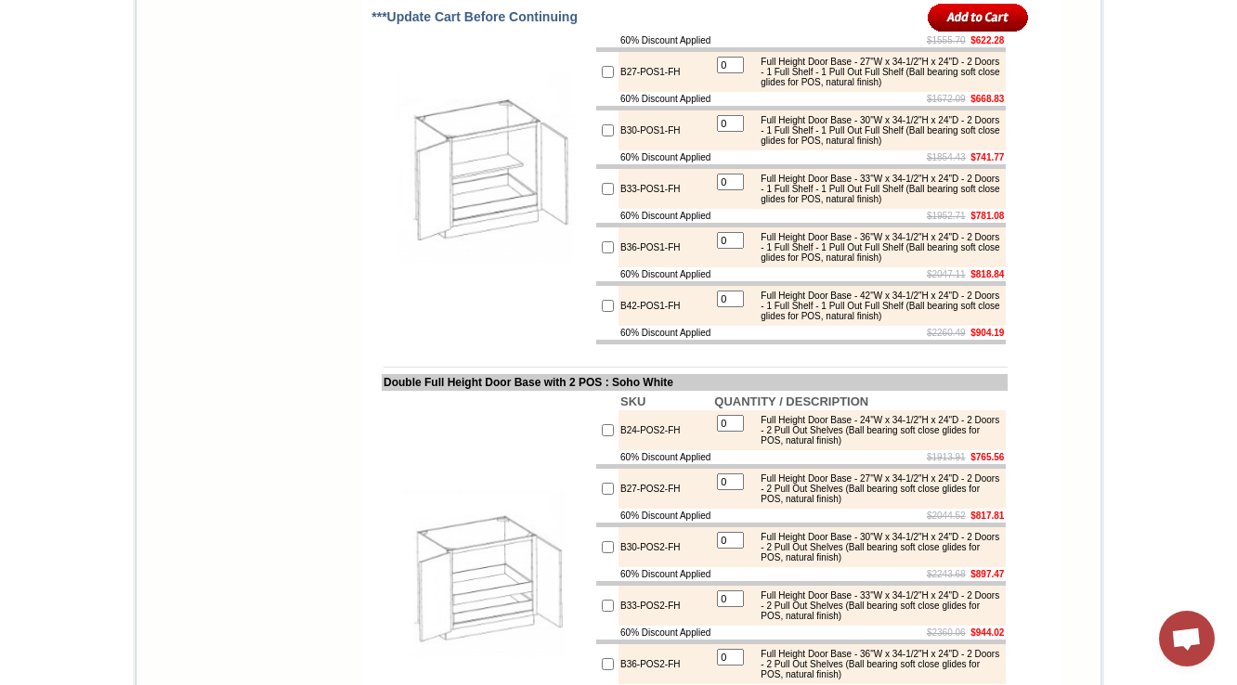
scroll to position [2080, 0]
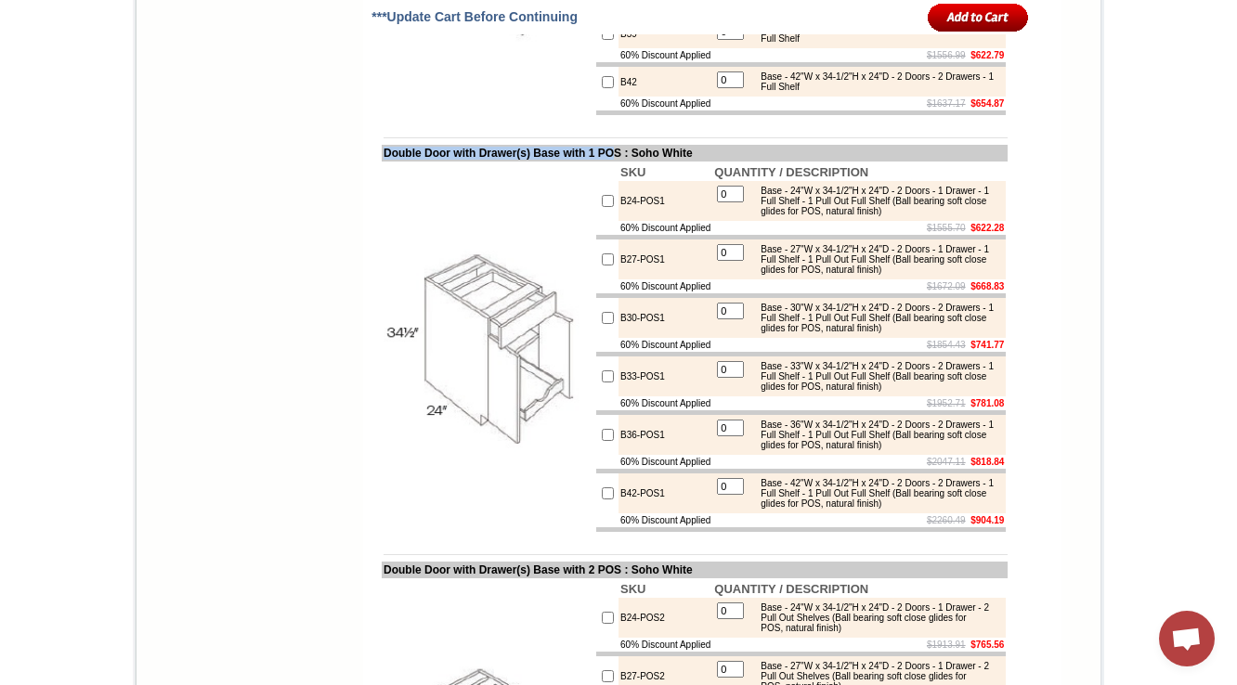
drag, startPoint x: 366, startPoint y: 290, endPoint x: 639, endPoint y: 288, distance: 273.0
click at [639, 162] on td "Double Door with Drawer(s) Base with 1 POS : Soho White" at bounding box center [695, 153] width 626 height 17
copy td "Double Door with Drawer(s) Base with 1 PO"
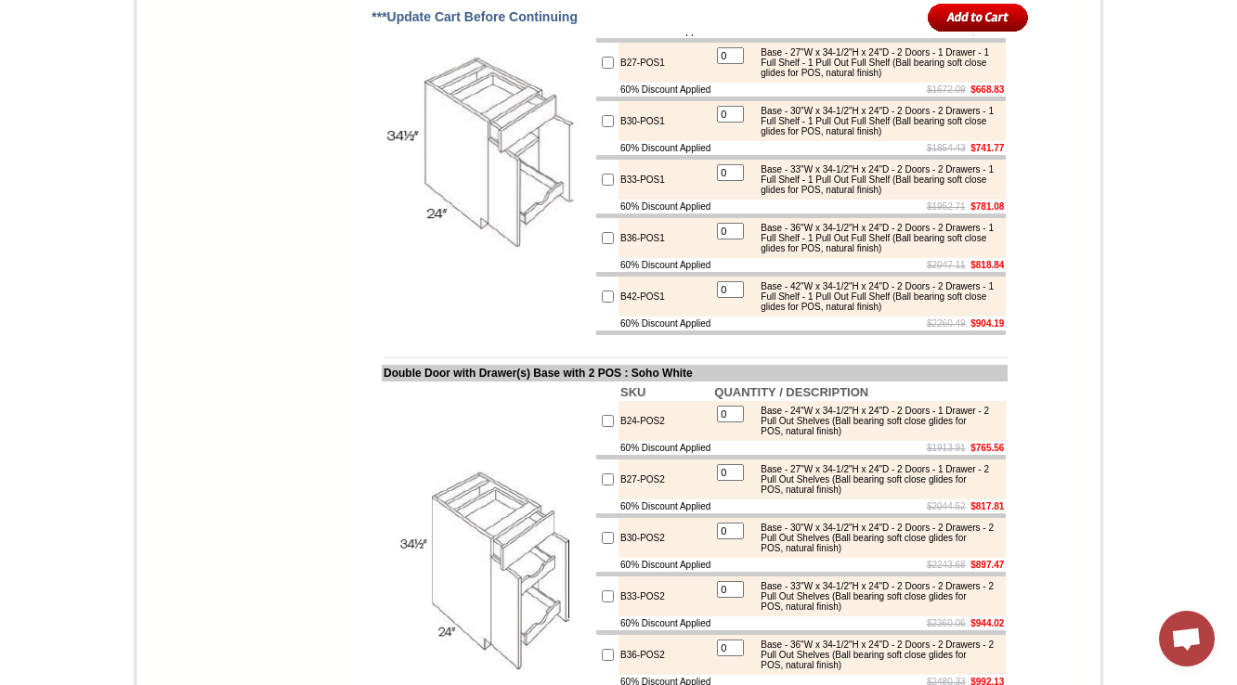
scroll to position [2303, 0]
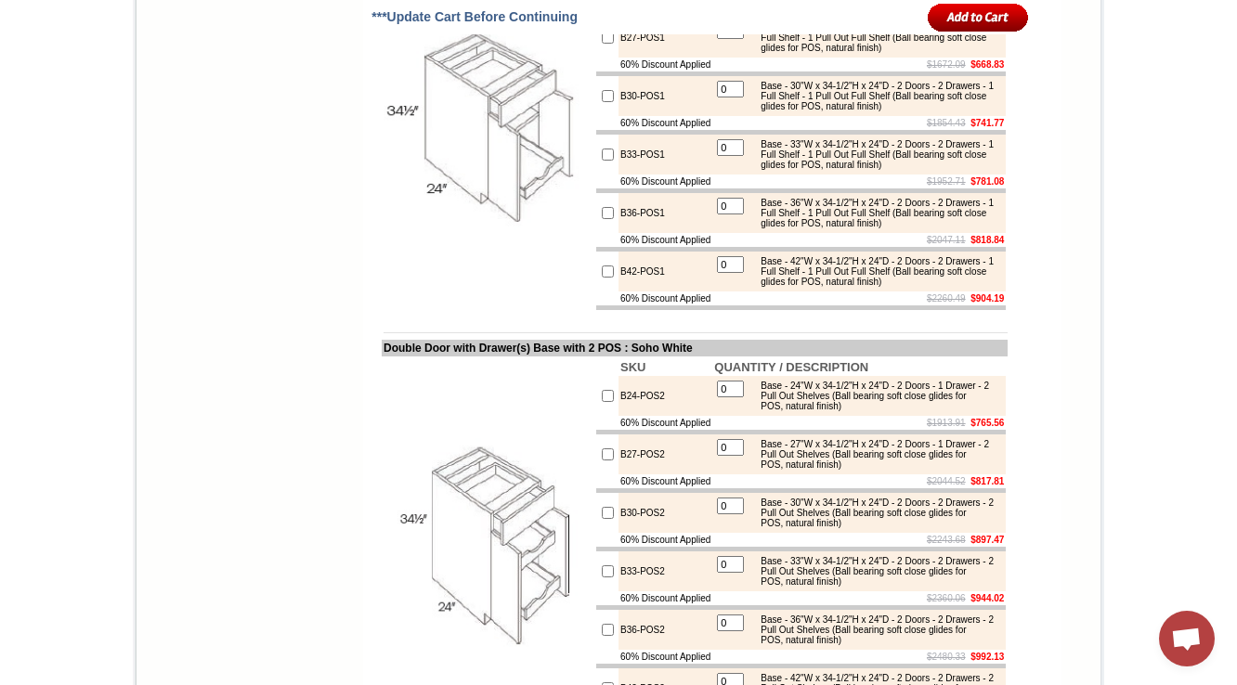
scroll to position [2303, 0]
drag, startPoint x: 657, startPoint y: 123, endPoint x: 594, endPoint y: 124, distance: 62.2
drag, startPoint x: 365, startPoint y: 67, endPoint x: 619, endPoint y: 71, distance: 254.5
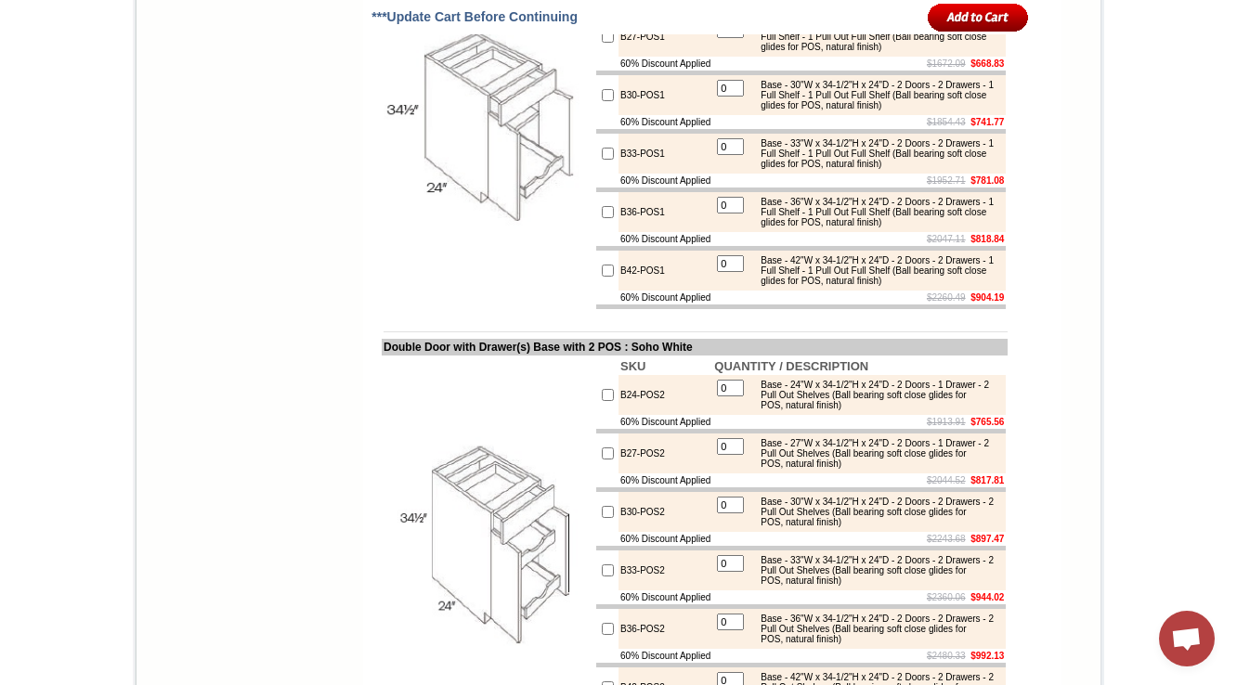
copy td "Double Door with Drawer(s) Base with 1"
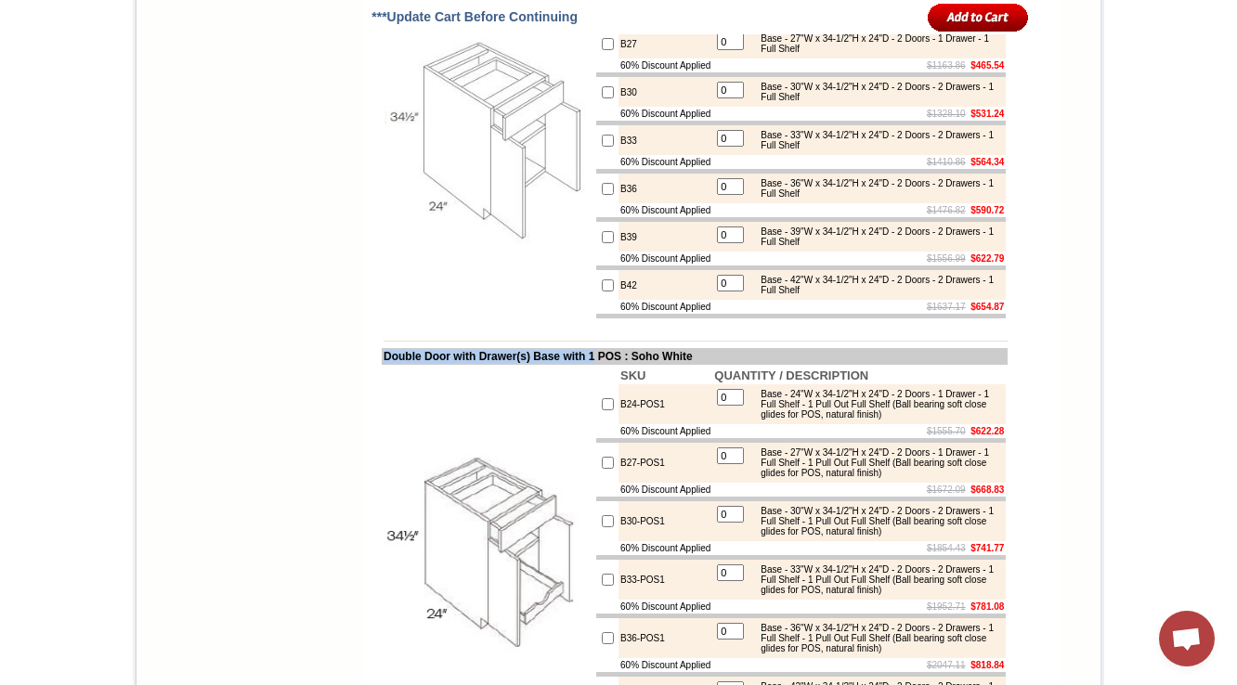
scroll to position [1783, 0]
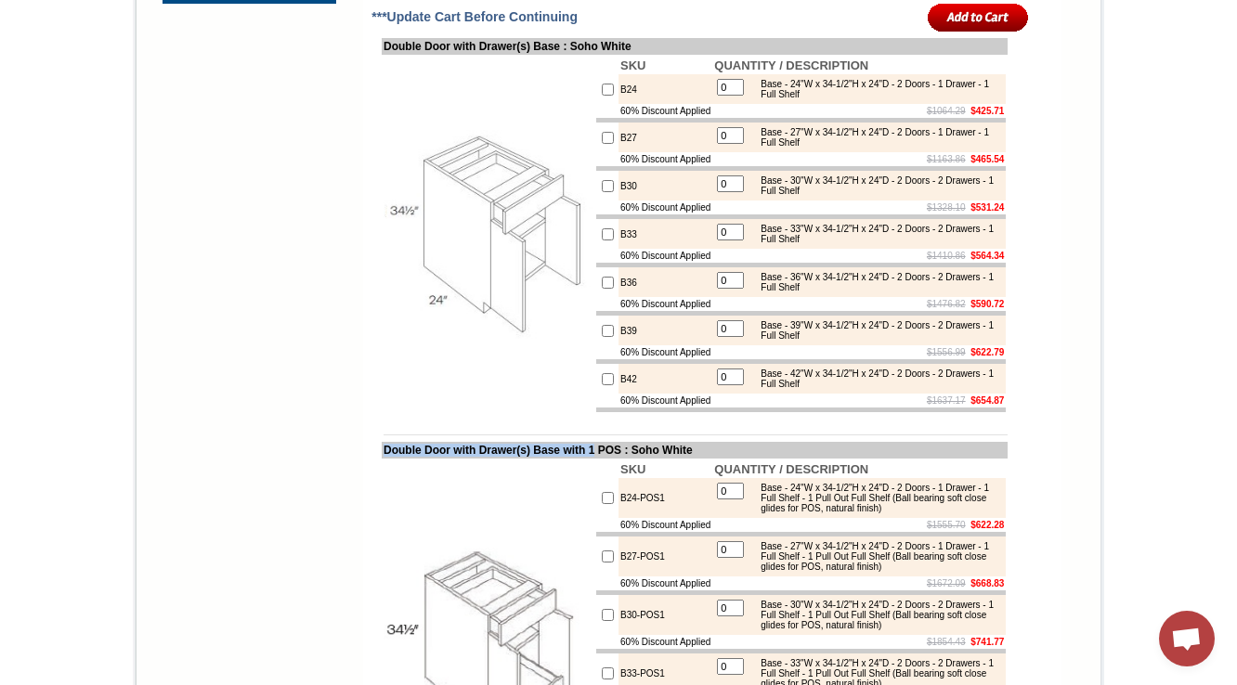
click at [618, 104] on td "B24" at bounding box center [665, 89] width 94 height 30
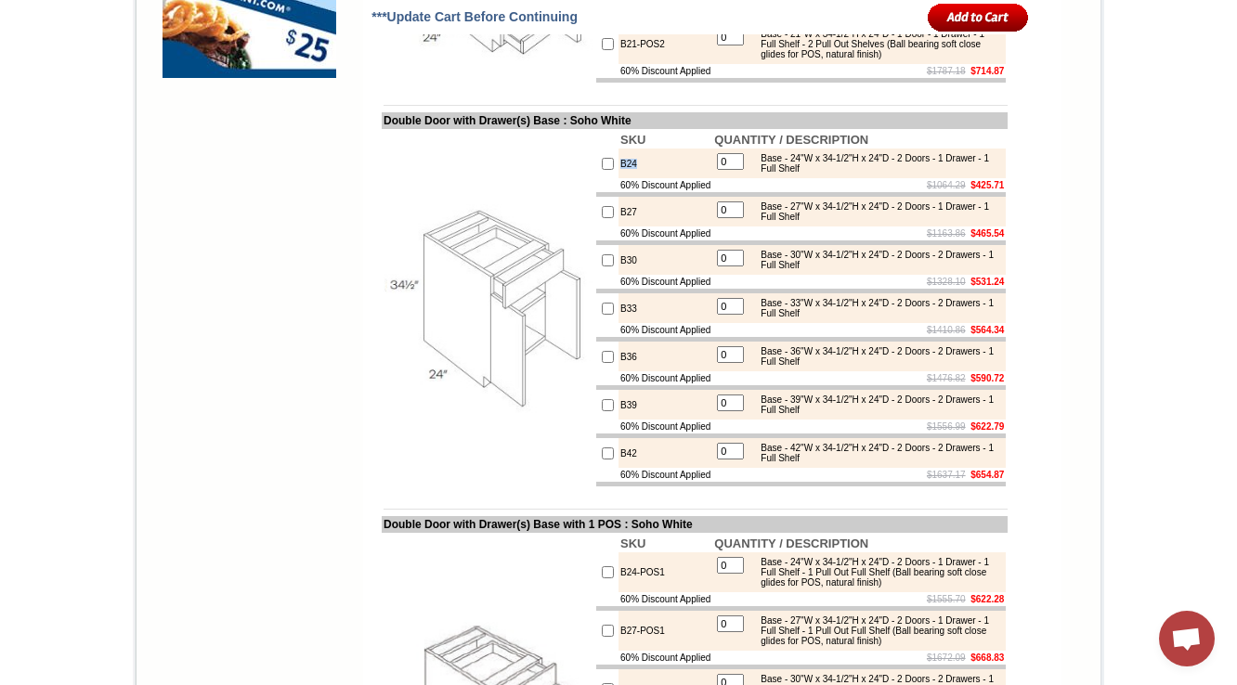
copy td "B24"
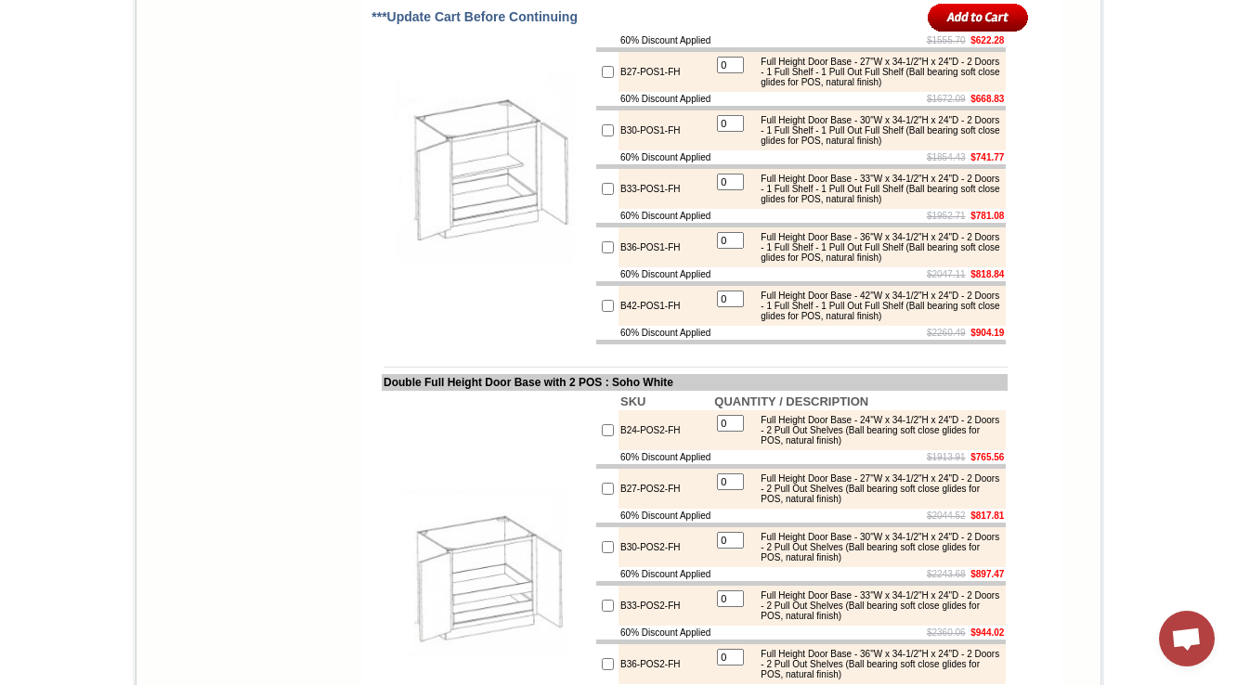
drag, startPoint x: 363, startPoint y: 284, endPoint x: 617, endPoint y: 281, distance: 253.5
copy td "Double Full Height Door Base with 1 POS"
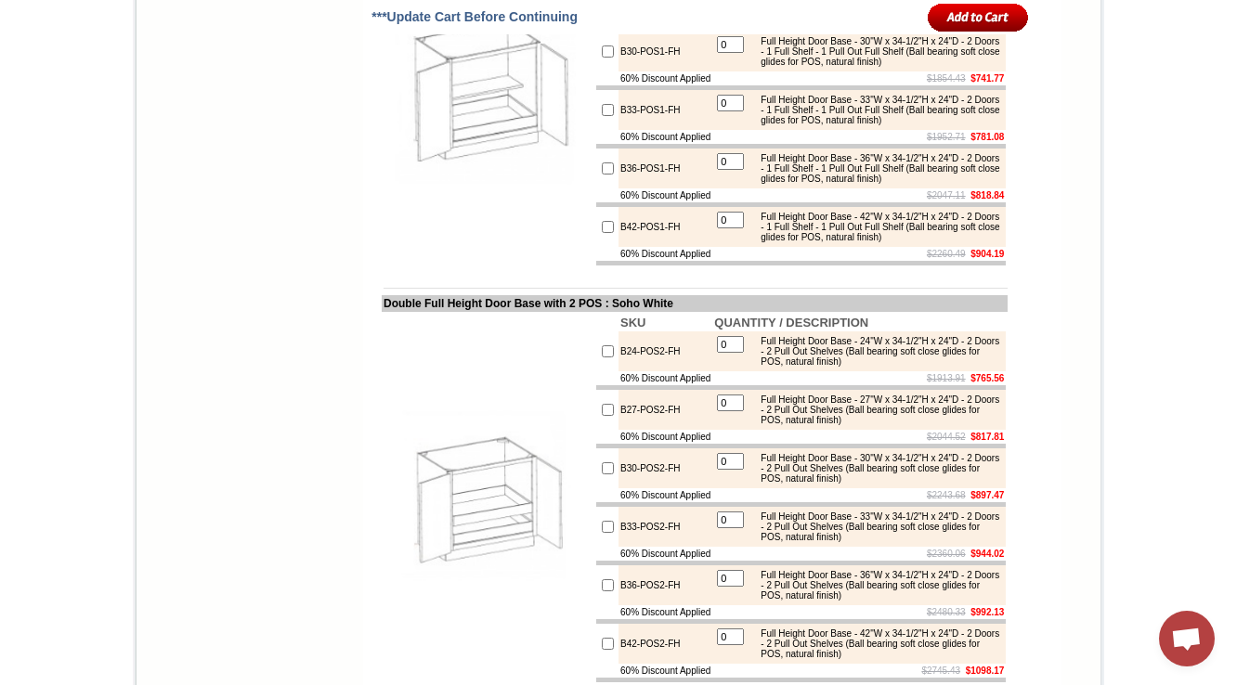
scroll to position [4636, 0]
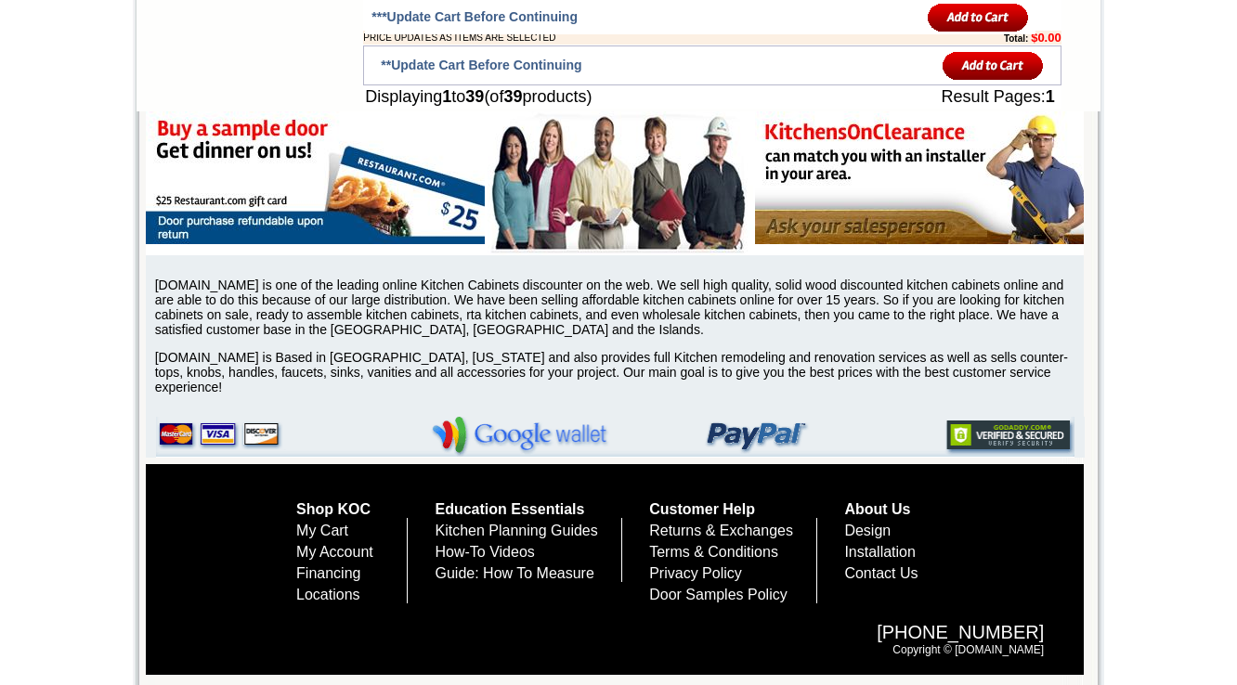
drag, startPoint x: 1247, startPoint y: 215, endPoint x: 1247, endPoint y: 671, distance: 456.0
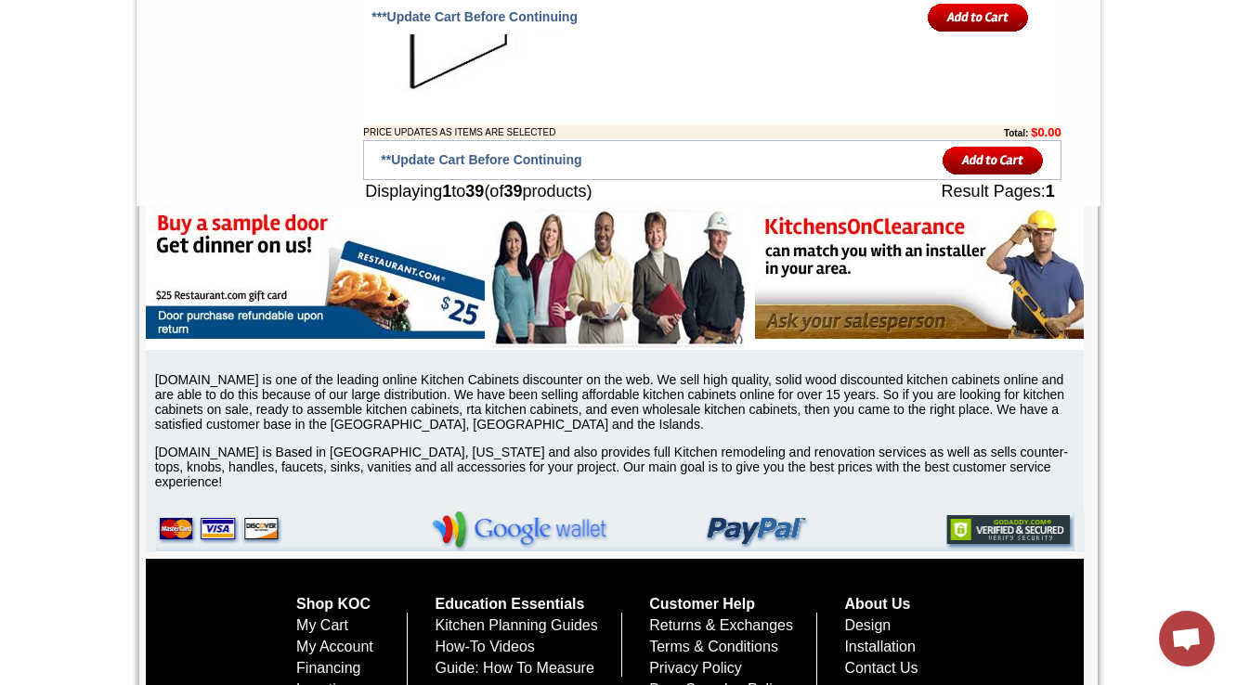
scroll to position [3731, 0]
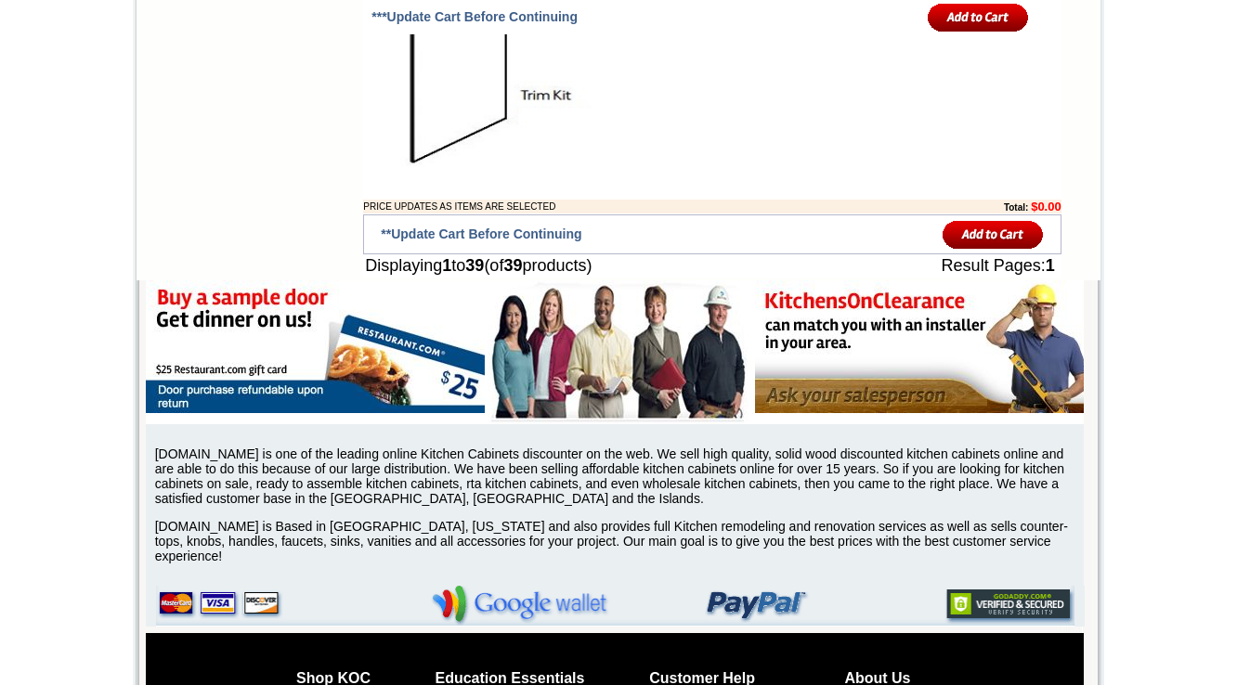
scroll to position [3657, 0]
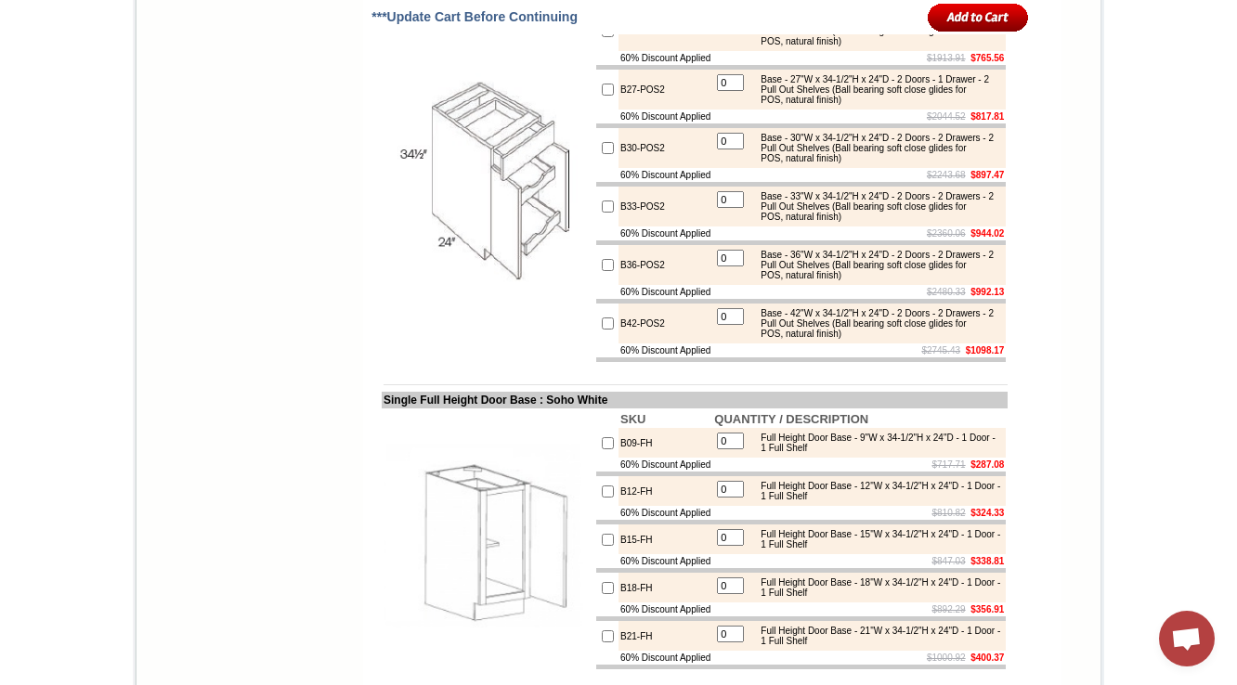
scroll to position [2738, 0]
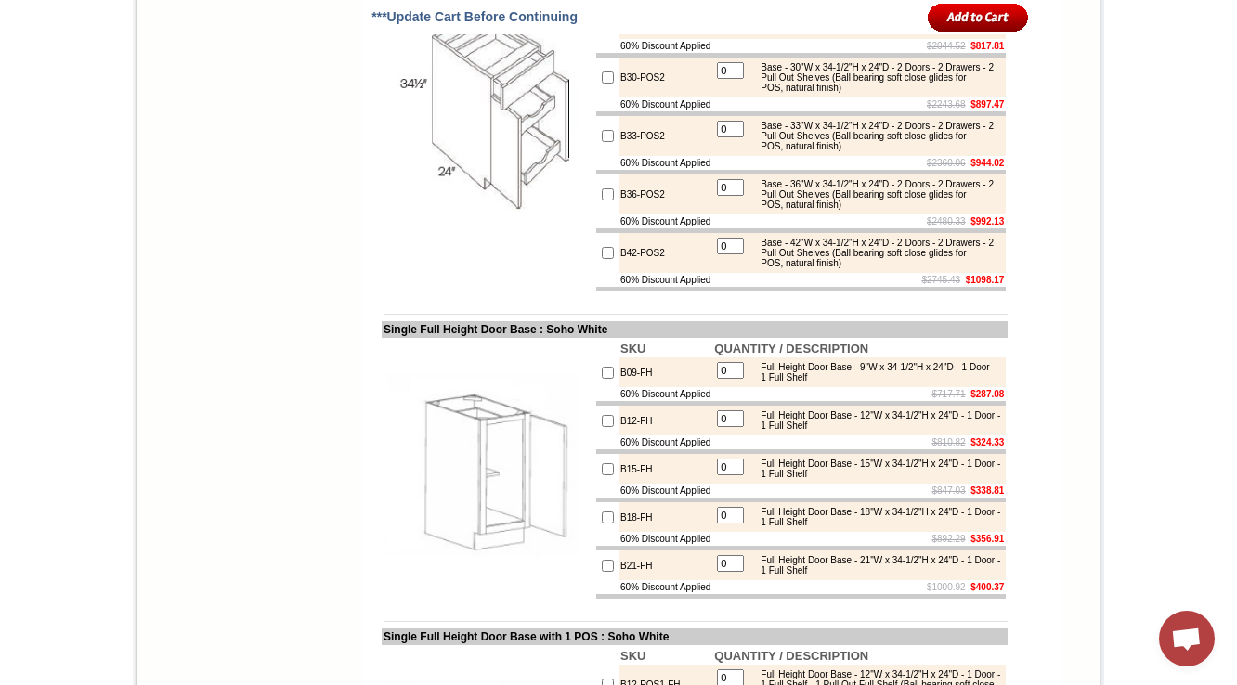
drag, startPoint x: 648, startPoint y: 143, endPoint x: 598, endPoint y: 143, distance: 50.1
copy tr "B24-POS2"
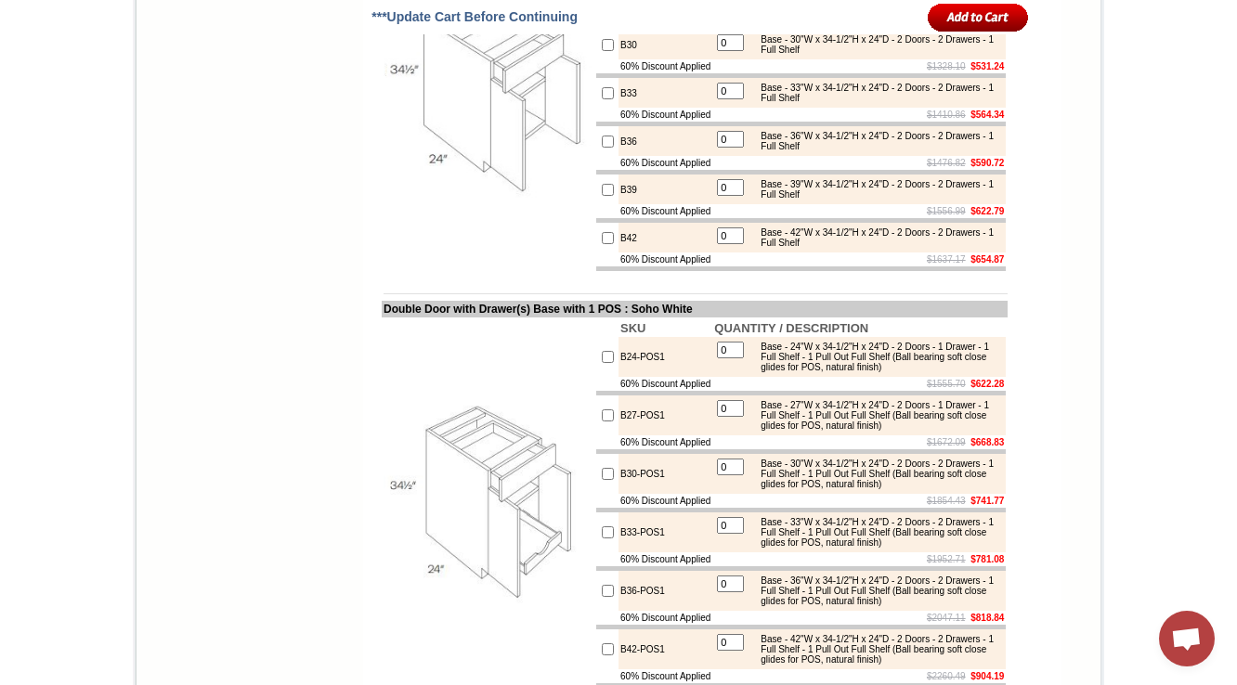
scroll to position [2010, 0]
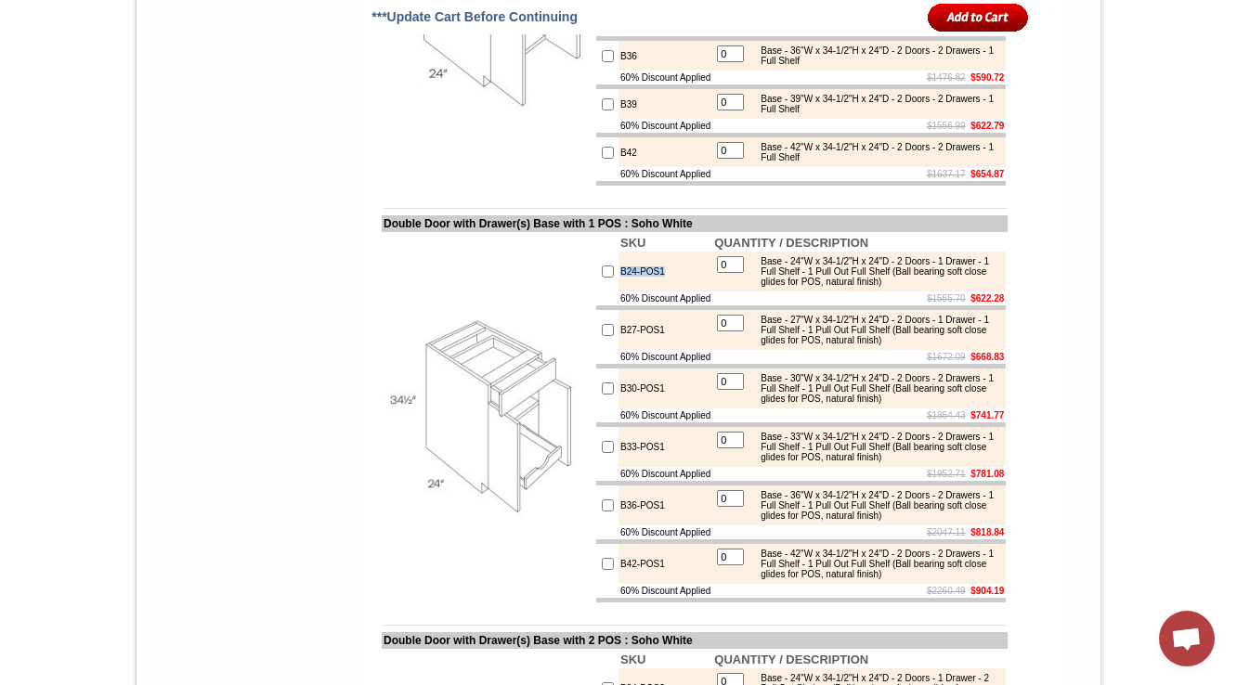
drag, startPoint x: 654, startPoint y: 415, endPoint x: 598, endPoint y: 416, distance: 55.7
click at [618, 292] on td "B24-POS1" at bounding box center [665, 272] width 94 height 40
copy td "B24-POS1"
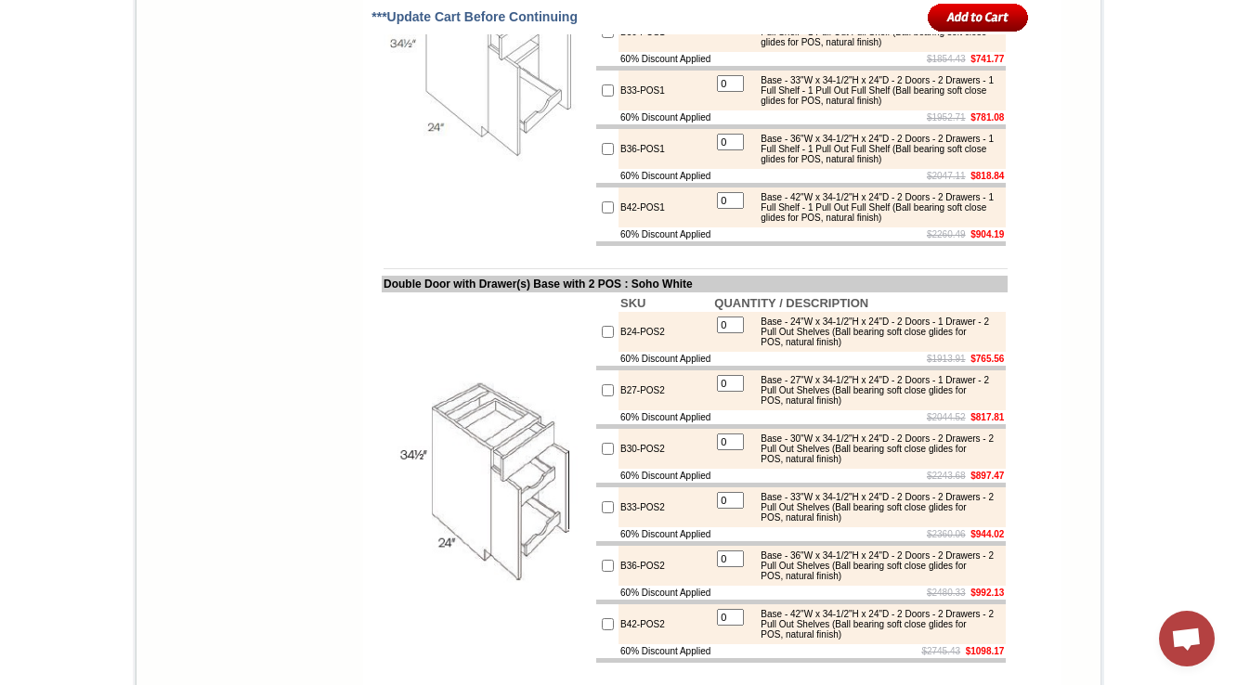
scroll to position [2455, 0]
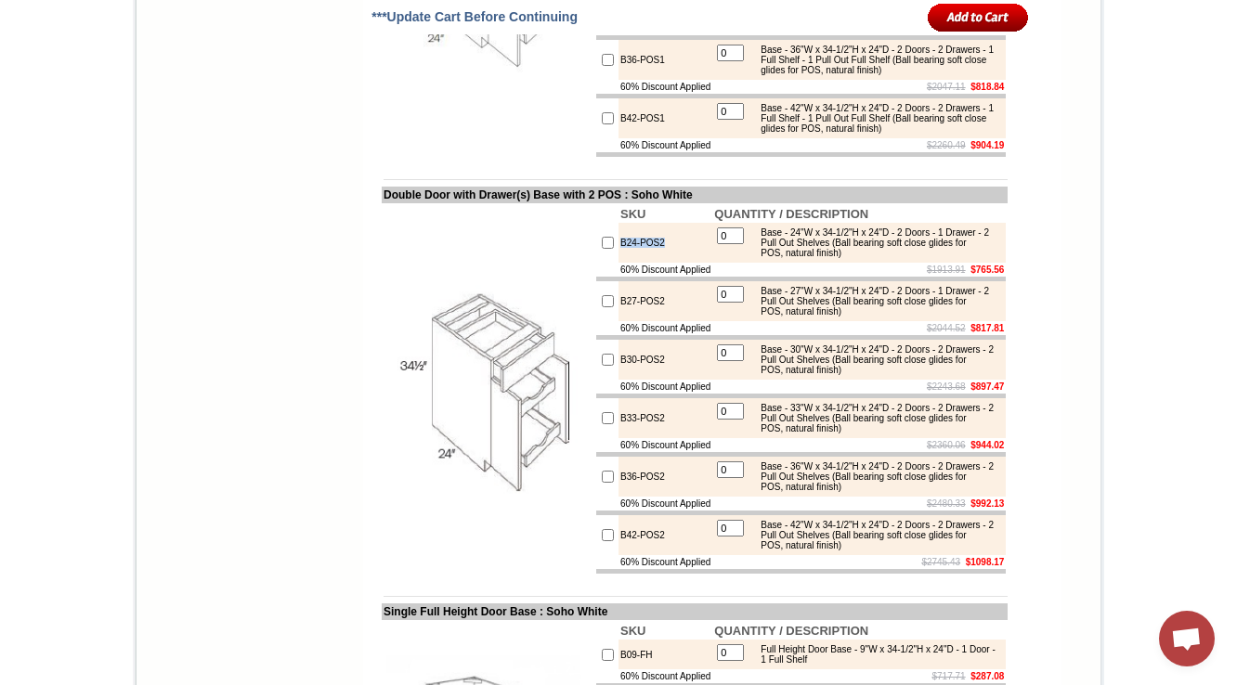
drag, startPoint x: 657, startPoint y: 423, endPoint x: 598, endPoint y: 429, distance: 59.8
click at [598, 263] on tr "B24-POS2 0 Base - 24"W x 34-1/2"H x 24"D - 2 Doors - 1 Drawer - 2 Pull Out Shel…" at bounding box center [801, 243] width 410 height 40
copy tr "B24-POS2"
drag, startPoint x: 367, startPoint y: 371, endPoint x: 648, endPoint y: 376, distance: 281.4
click at [648, 203] on td "Double Door with Drawer(s) Base with 2 POS : Soho White" at bounding box center [695, 195] width 626 height 17
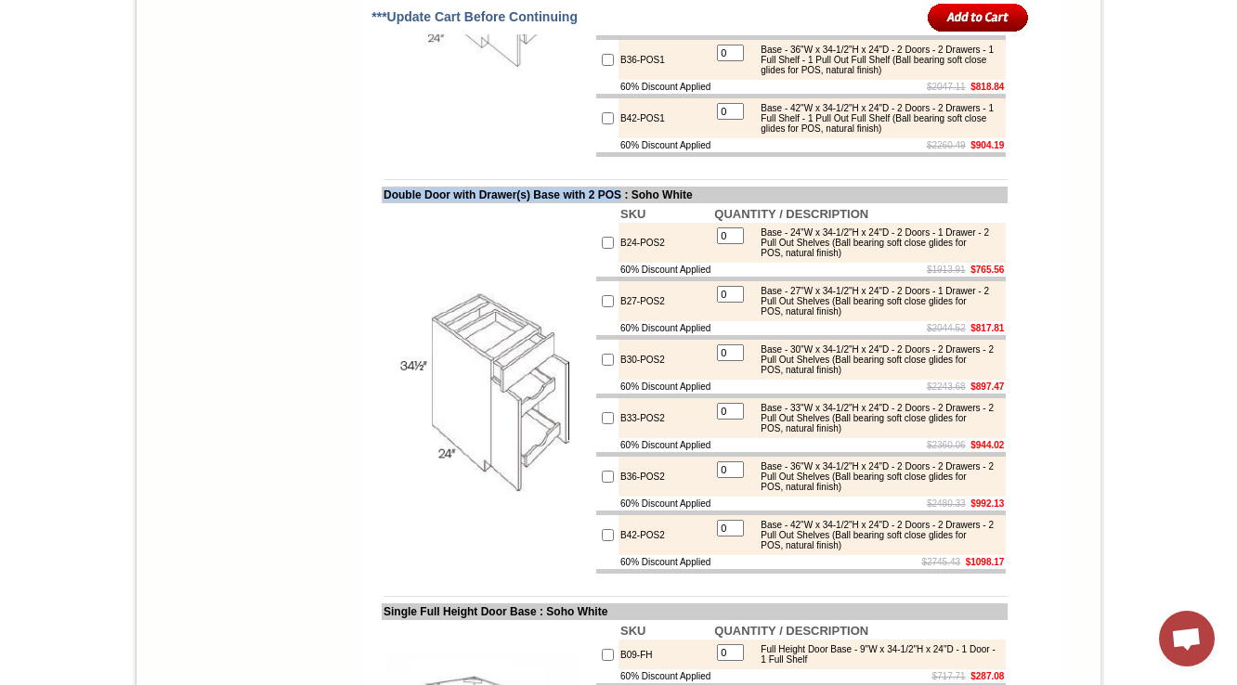
copy td "Double Door with Drawer(s) Base with 2 POS"
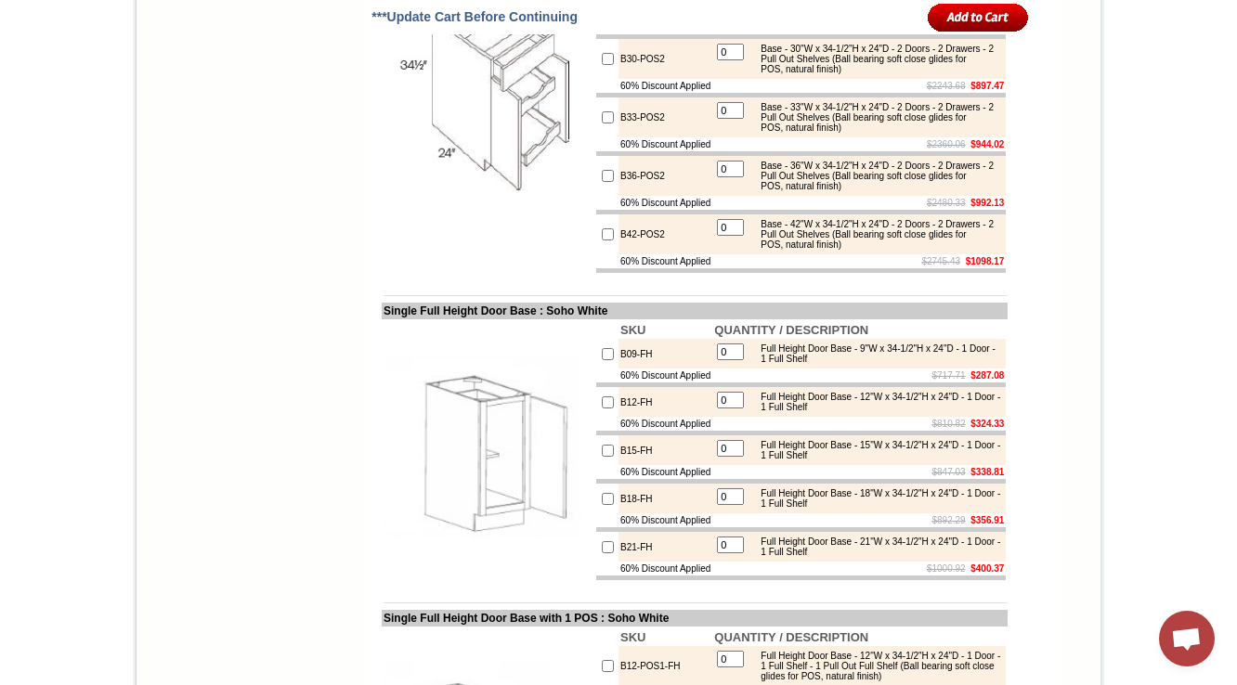
scroll to position [2752, 0]
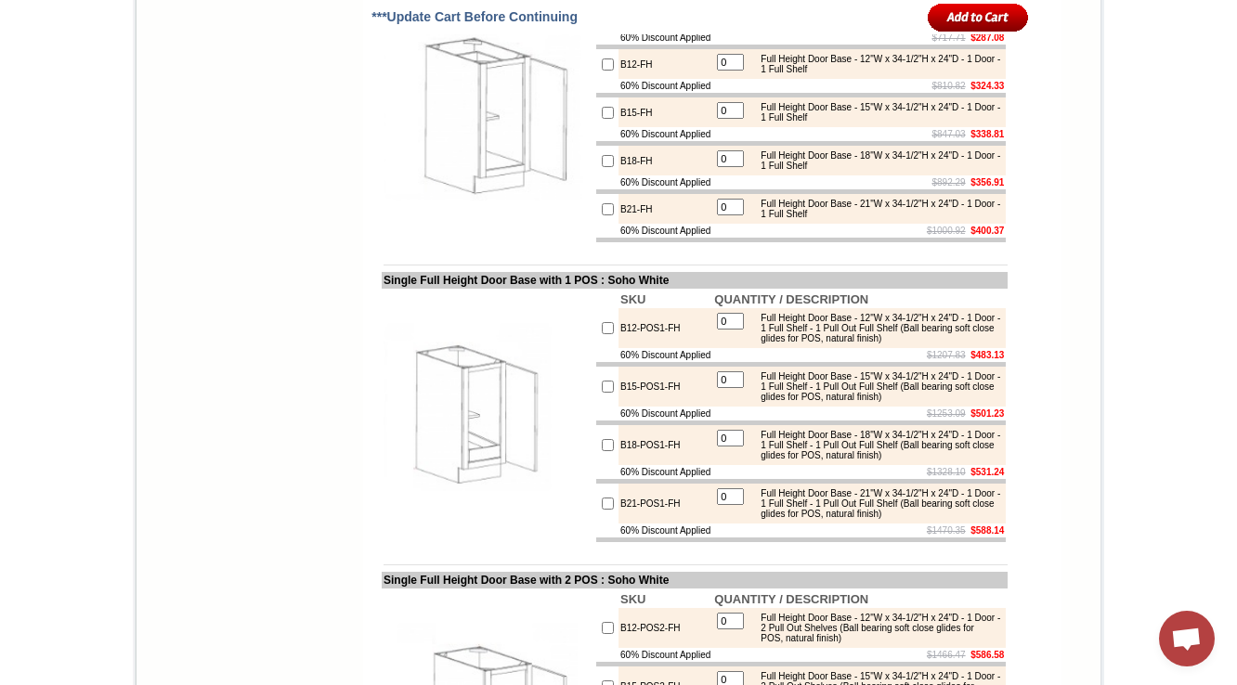
scroll to position [3068, 0]
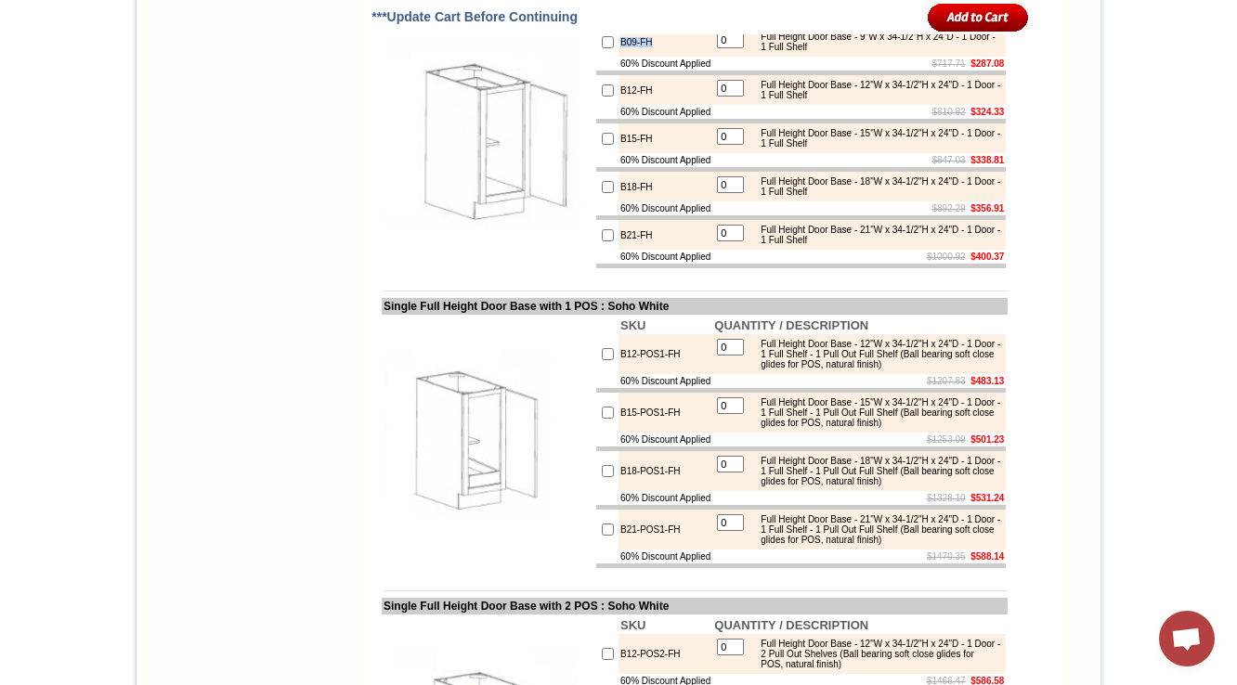
drag, startPoint x: 640, startPoint y: 254, endPoint x: 597, endPoint y: 259, distance: 43.1
click at [597, 57] on tr "B09-FH 0 Full Height Door Base - 9"W x 34-1/2"H x 24"D - 1 Door - 1 Full Shelf" at bounding box center [801, 42] width 410 height 30
copy tr "B09-FH"
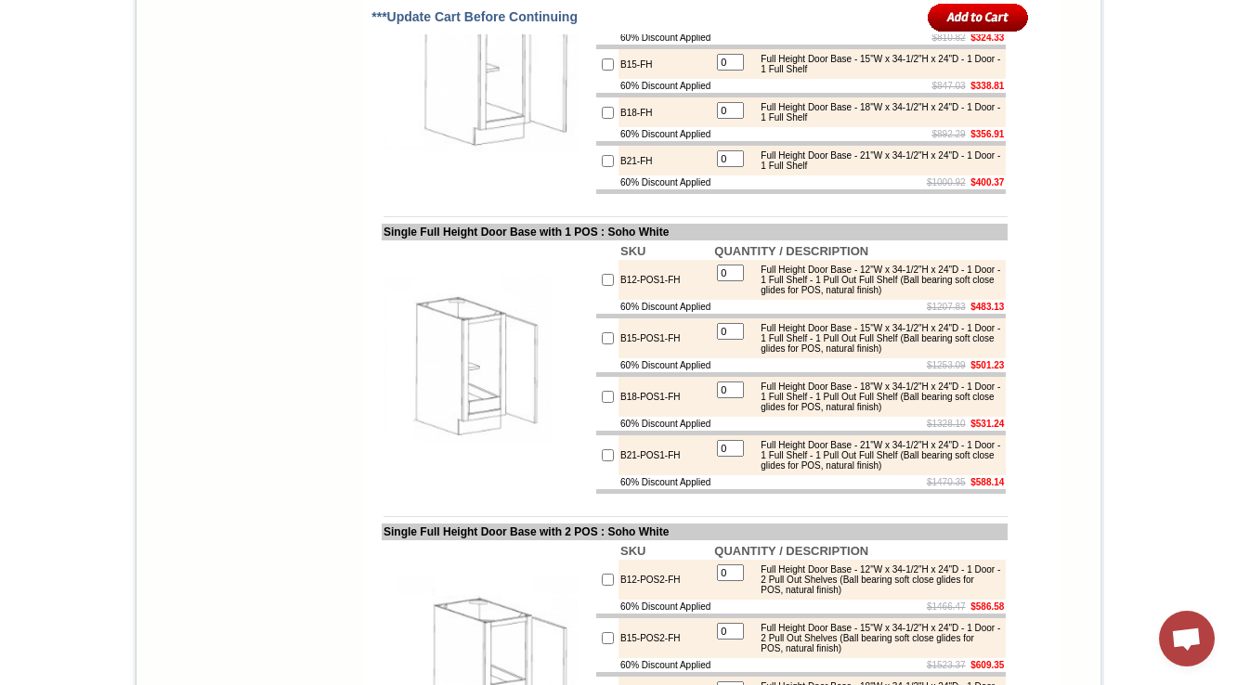
scroll to position [3217, 0]
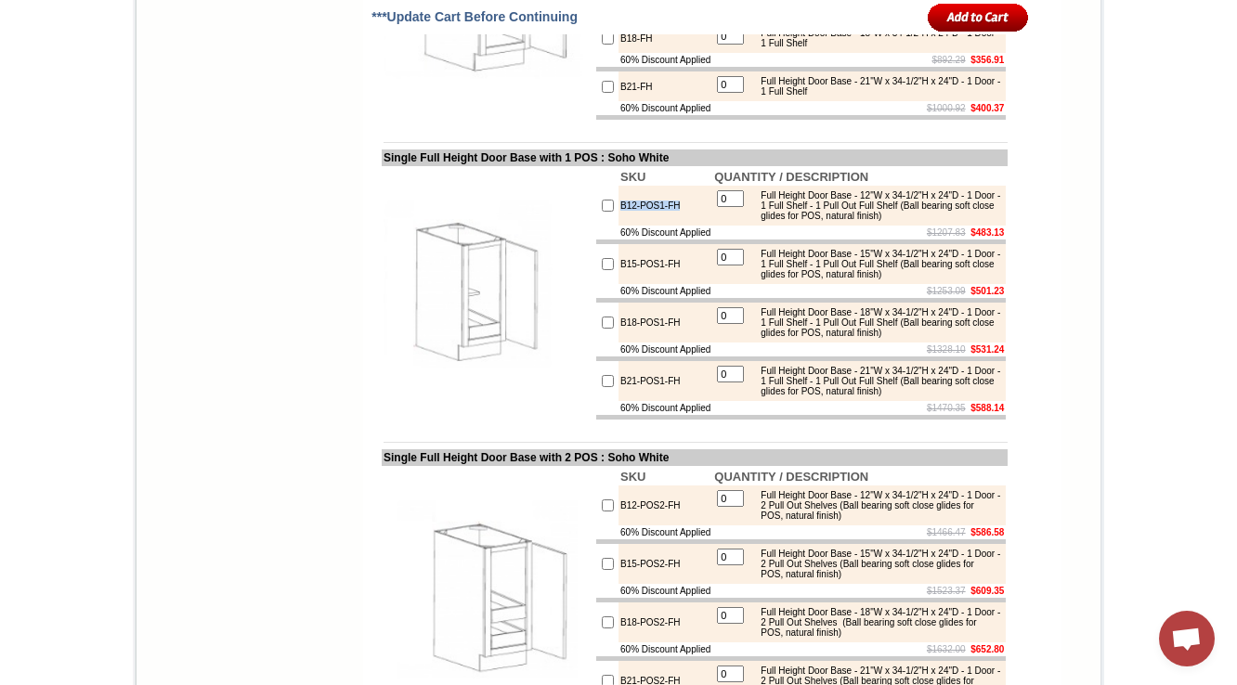
drag, startPoint x: 676, startPoint y: 455, endPoint x: 600, endPoint y: 451, distance: 76.2
click at [618, 226] on td "B12-POS1-FH" at bounding box center [665, 206] width 94 height 40
copy td "B12-POS1-FH"
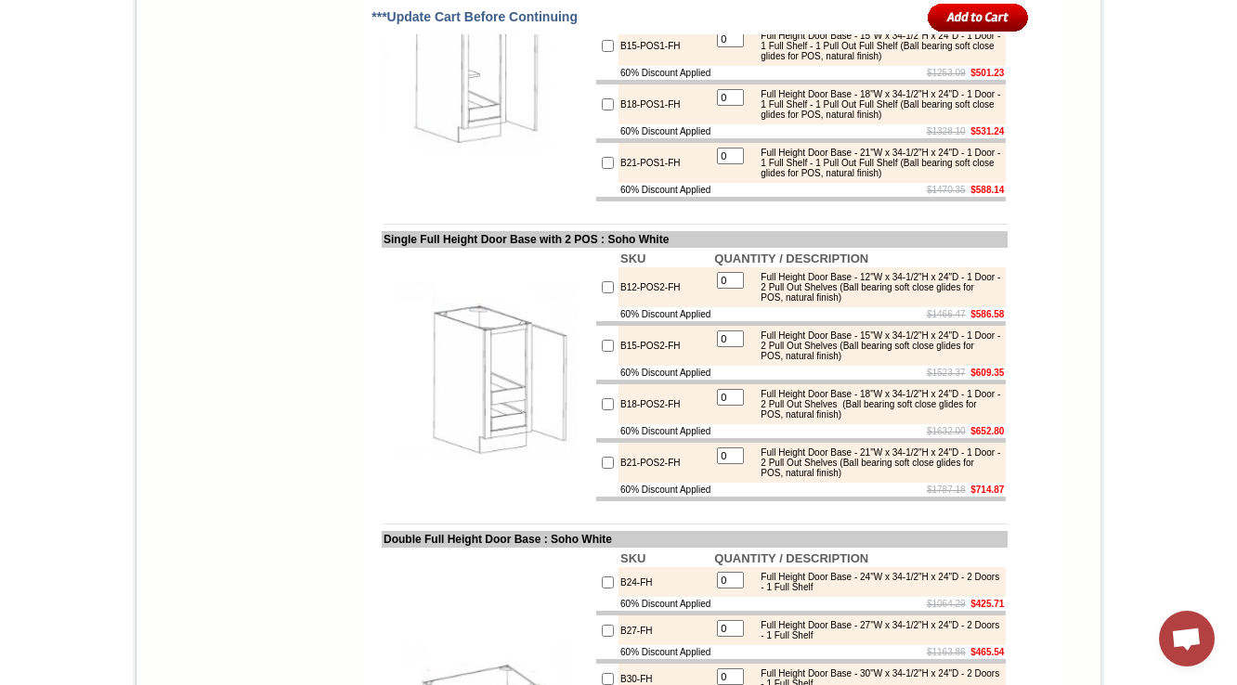
scroll to position [3440, 0]
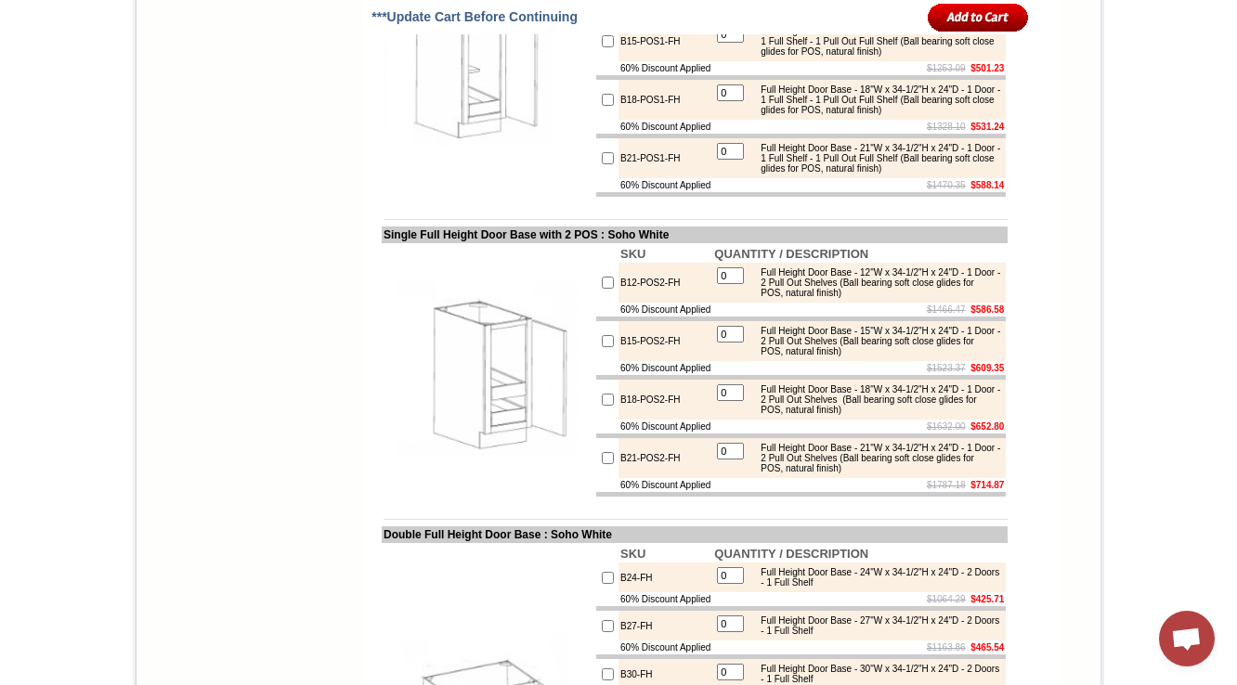
drag, startPoint x: 675, startPoint y: 220, endPoint x: 603, endPoint y: 227, distance: 72.7
click at [475, 176] on img at bounding box center [488, 71] width 209 height 209
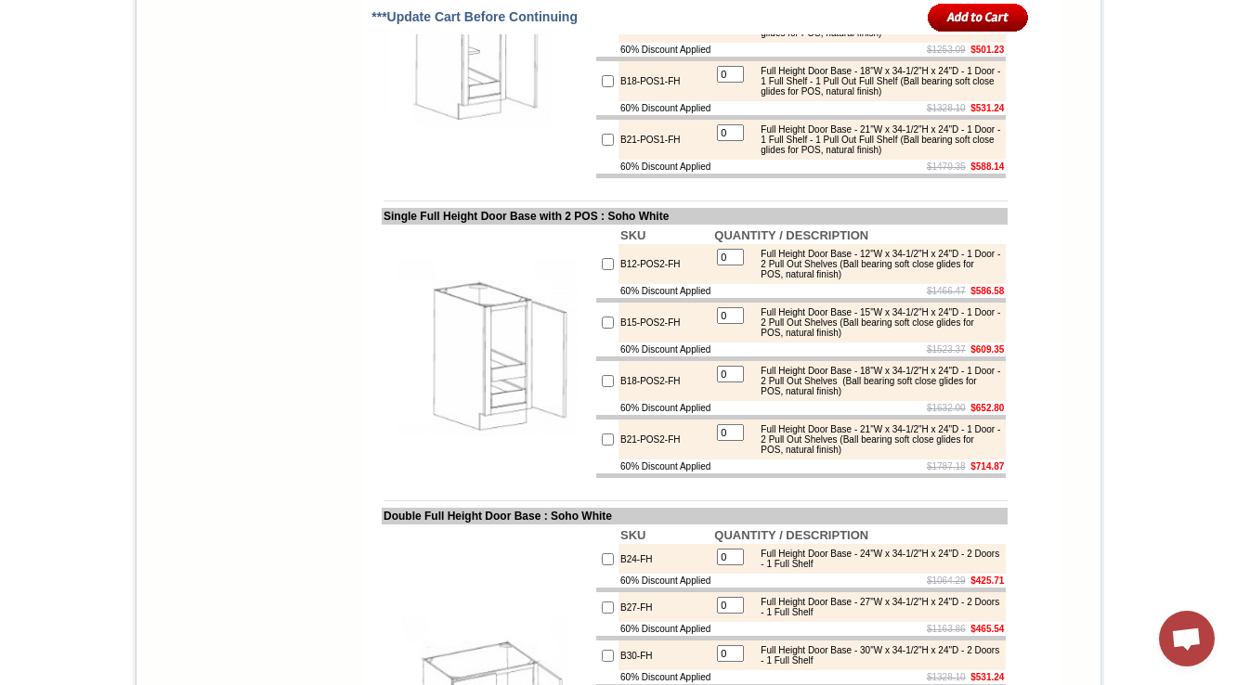
scroll to position [3662, 0]
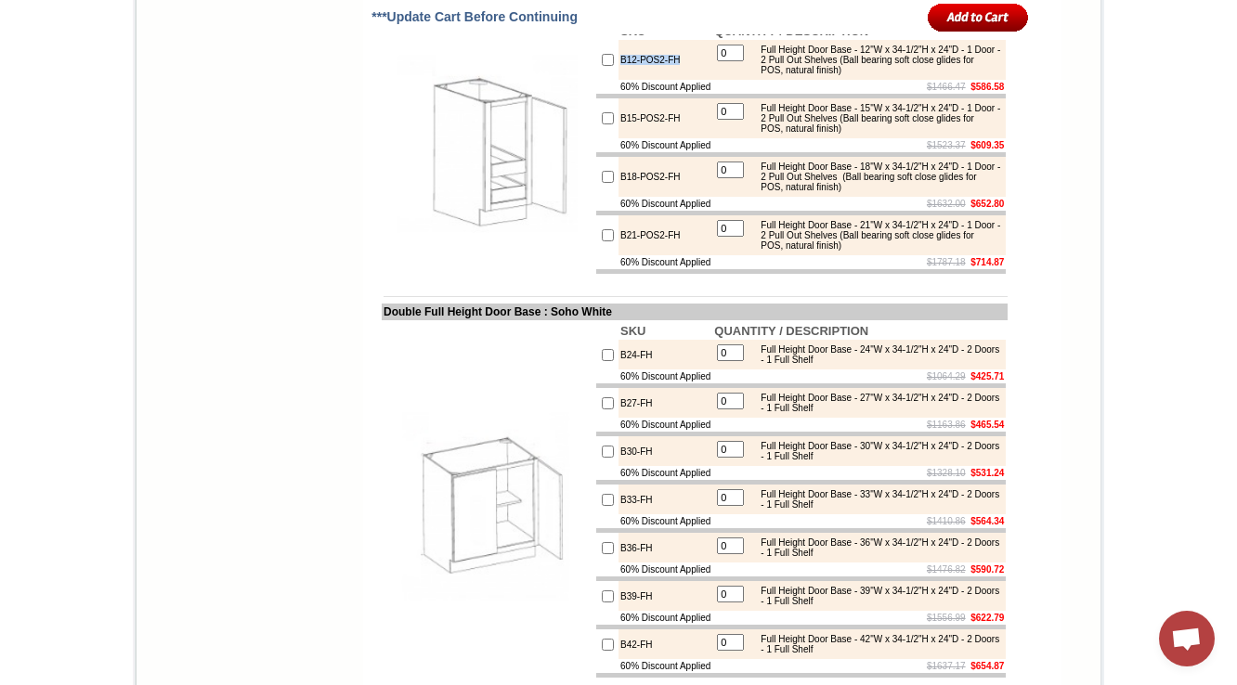
drag, startPoint x: 669, startPoint y: 323, endPoint x: 602, endPoint y: 324, distance: 66.9
click at [618, 80] on td "B12-POS2-FH" at bounding box center [665, 60] width 94 height 40
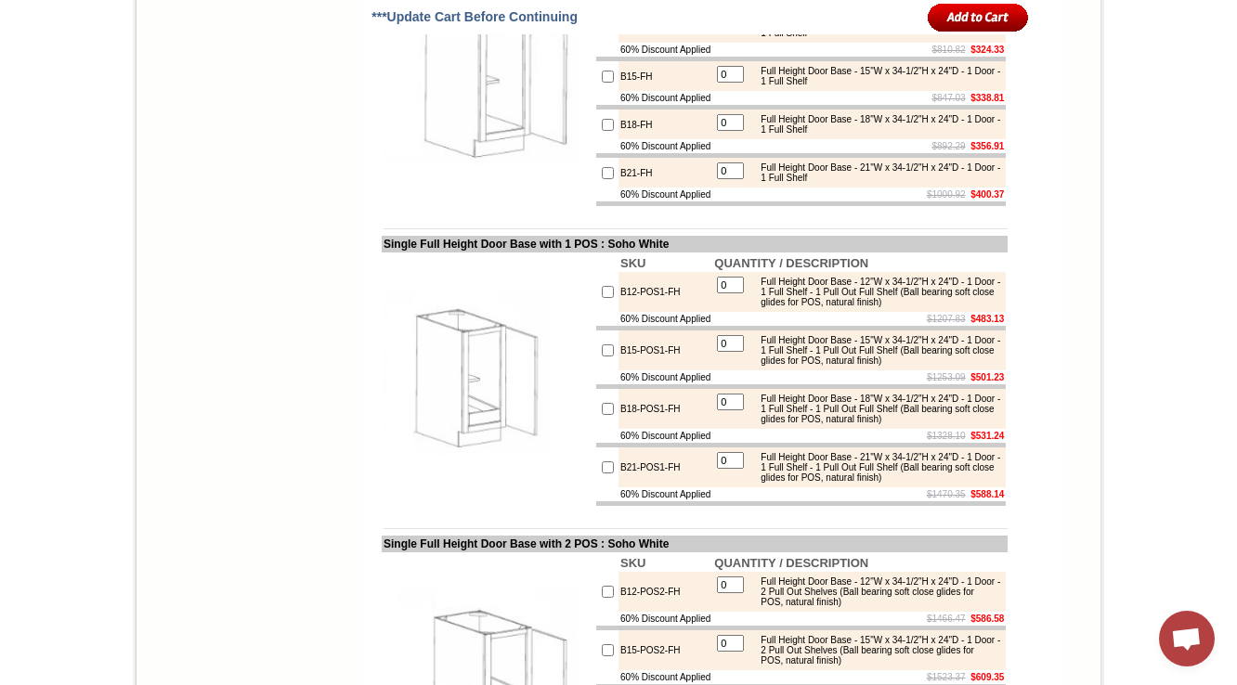
scroll to position [3131, 0]
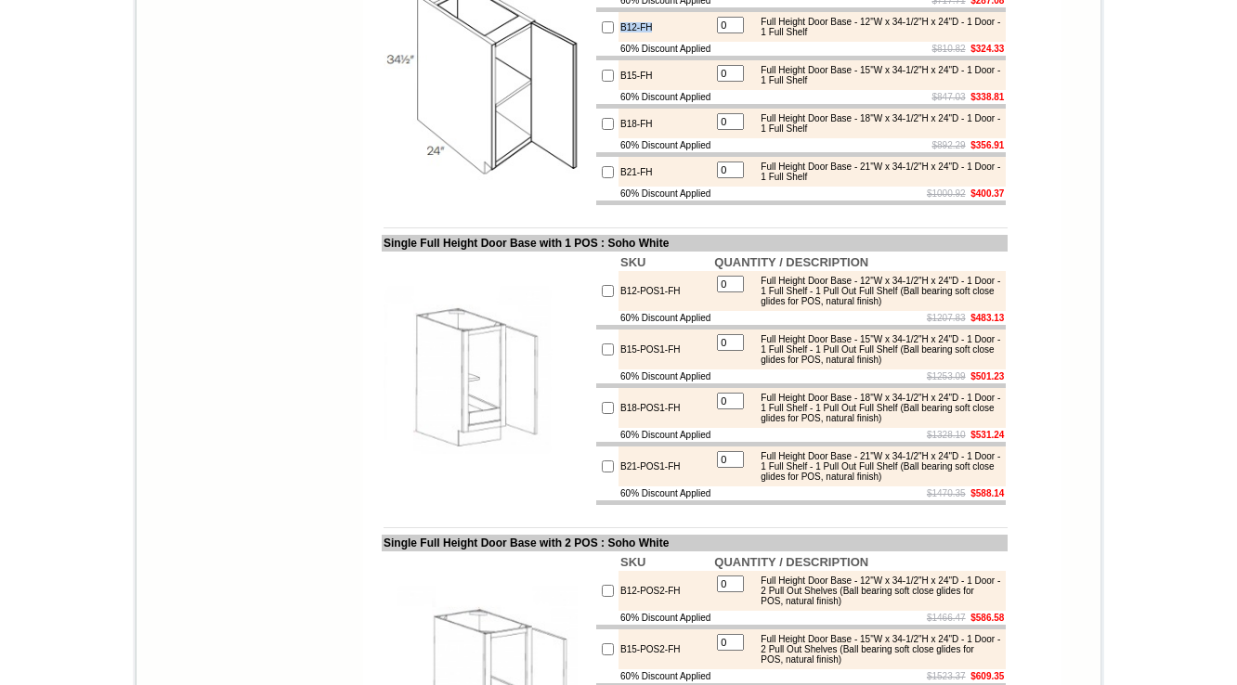
drag, startPoint x: 611, startPoint y: 247, endPoint x: 600, endPoint y: 247, distance: 11.1
click at [618, 42] on td "B12-FH" at bounding box center [665, 27] width 94 height 30
drag, startPoint x: 650, startPoint y: 249, endPoint x: 596, endPoint y: 249, distance: 53.9
click at [596, 42] on tr "B12-FH 0 Full Height Door Base - 12"W x 34-1/2"H x 24"D - 1 Door - 1 Full Shelf" at bounding box center [801, 27] width 410 height 30
copy tr "B12-FH"
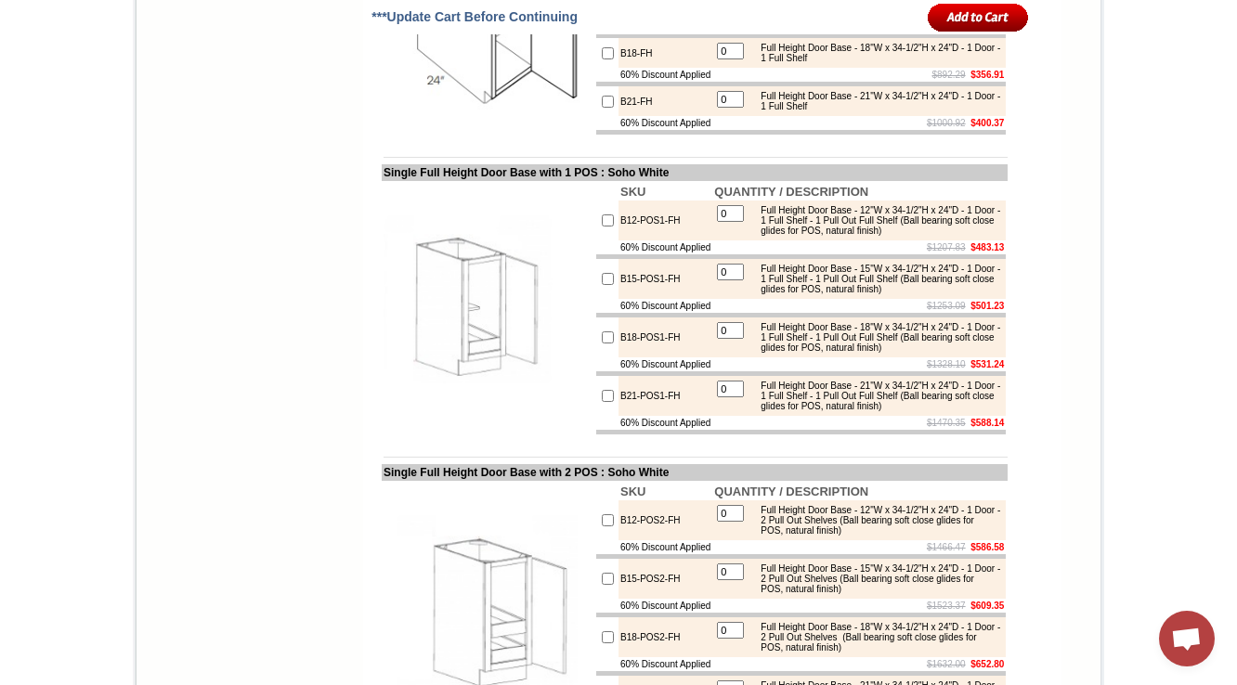
scroll to position [3499, 0]
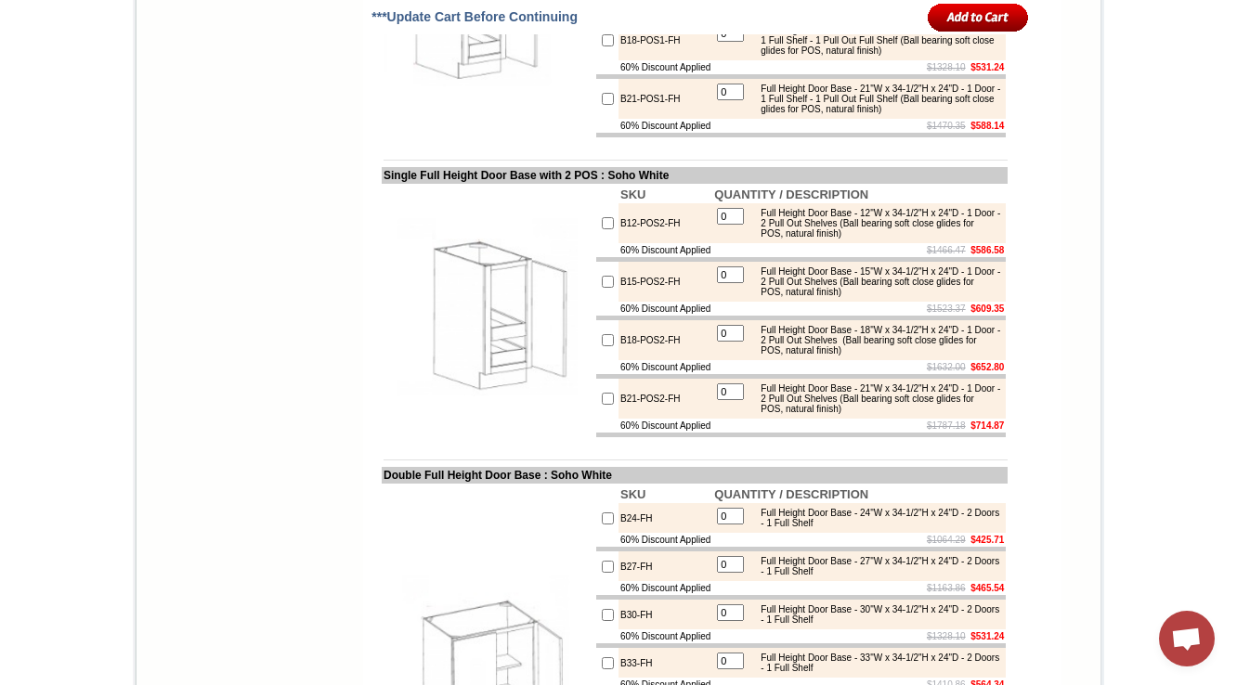
drag, startPoint x: 682, startPoint y: 167, endPoint x: 513, endPoint y: 208, distance: 173.9
drag, startPoint x: 367, startPoint y: 115, endPoint x: 330, endPoint y: 212, distance: 103.5
copy td "Single Full Height Door Base with 1 PO"
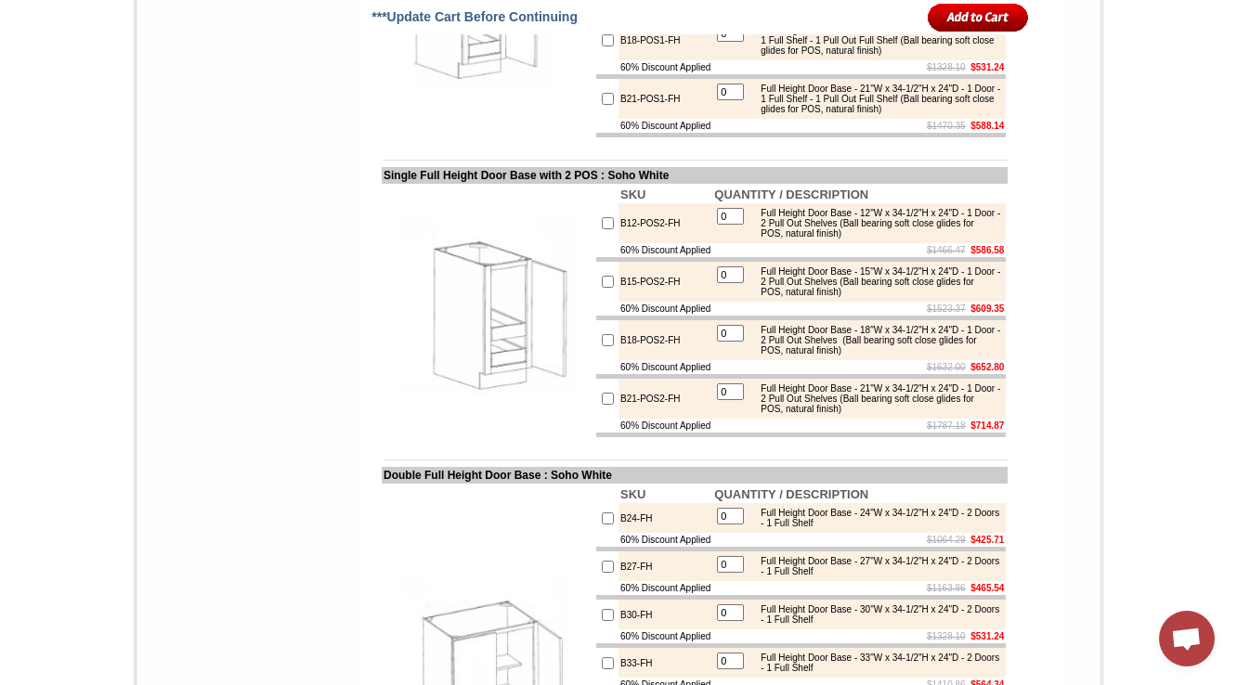
drag, startPoint x: 676, startPoint y: 159, endPoint x: 594, endPoint y: 160, distance: 81.7
copy tr "B12-POS1-FH"
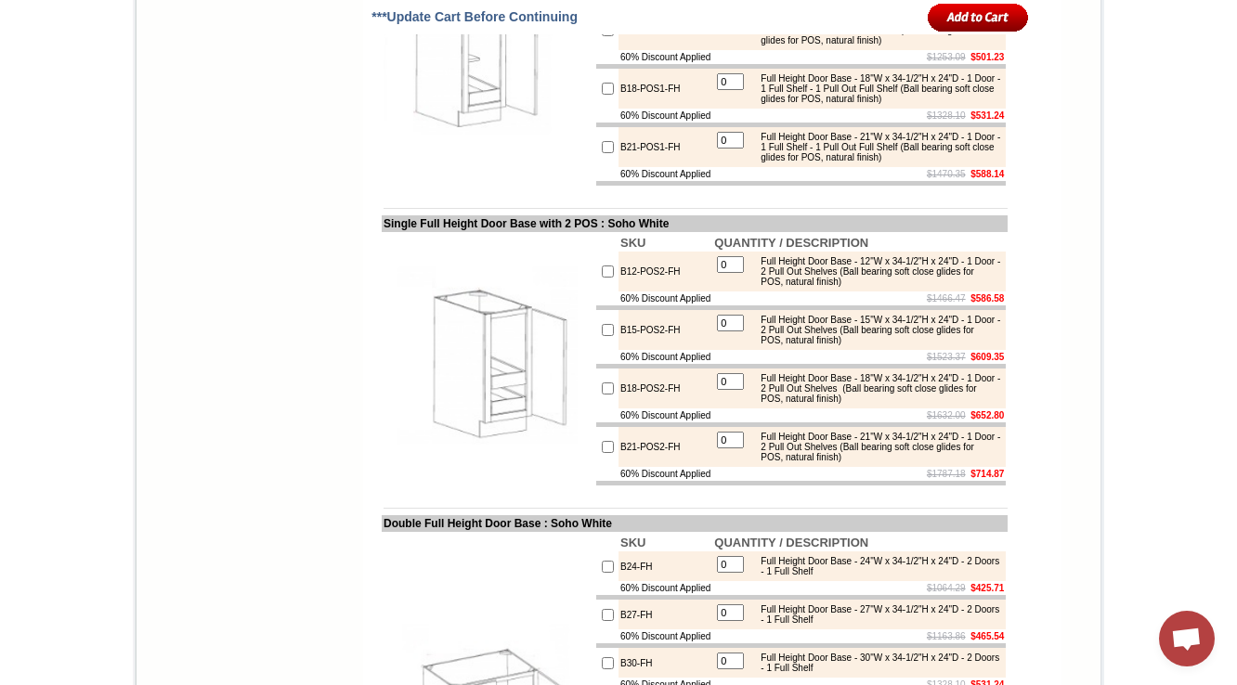
scroll to position [3425, 0]
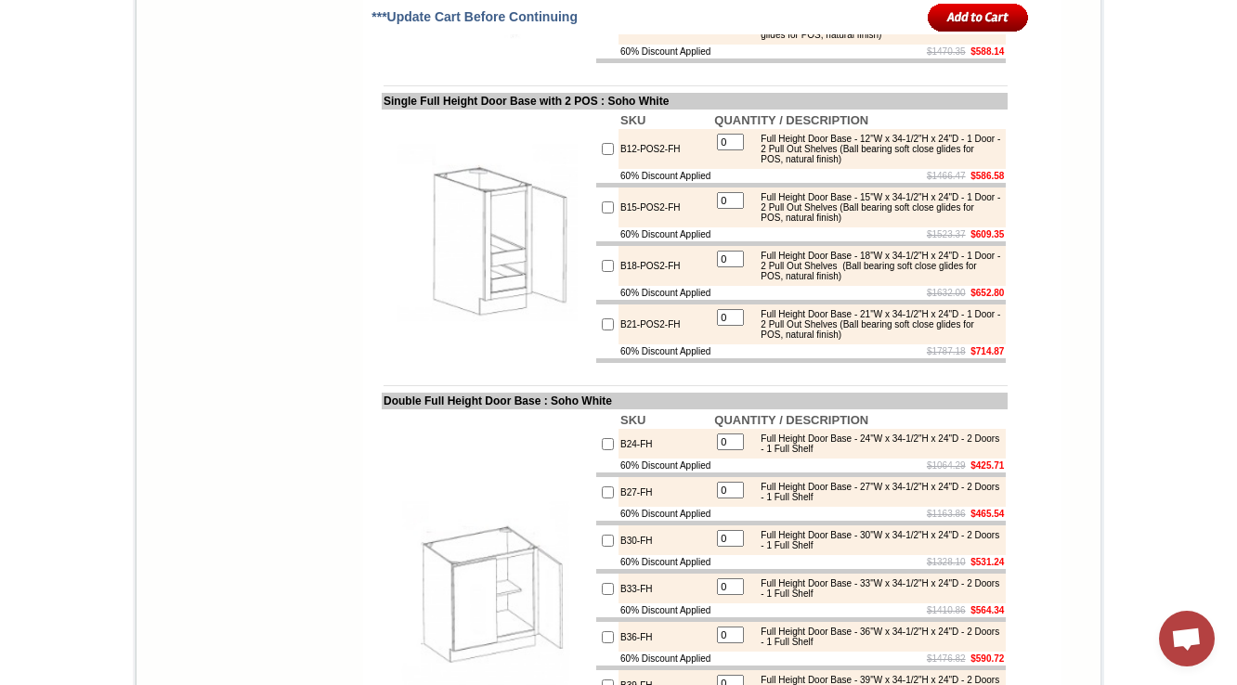
scroll to position [3573, 0]
drag, startPoint x: 475, startPoint y: 364, endPoint x: 614, endPoint y: 356, distance: 138.6
click at [614, 110] on td "Single Full Height Door Base with 2 POS : Soho White" at bounding box center [695, 101] width 626 height 17
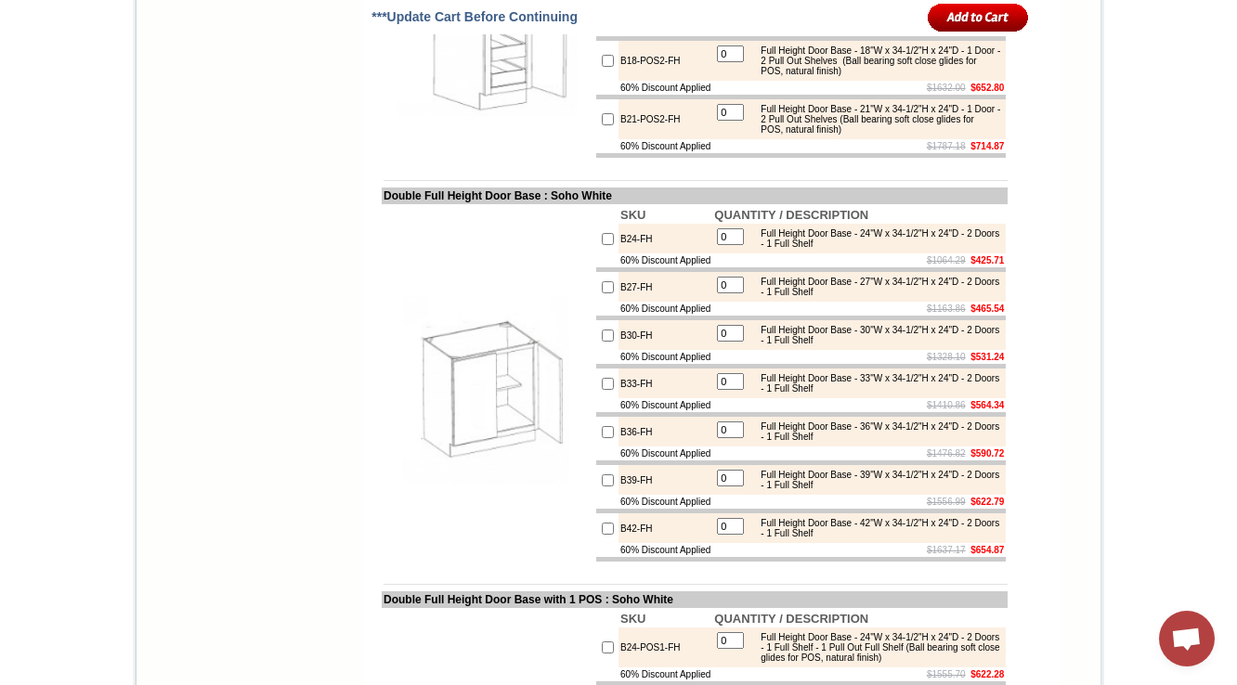
scroll to position [3722, 0]
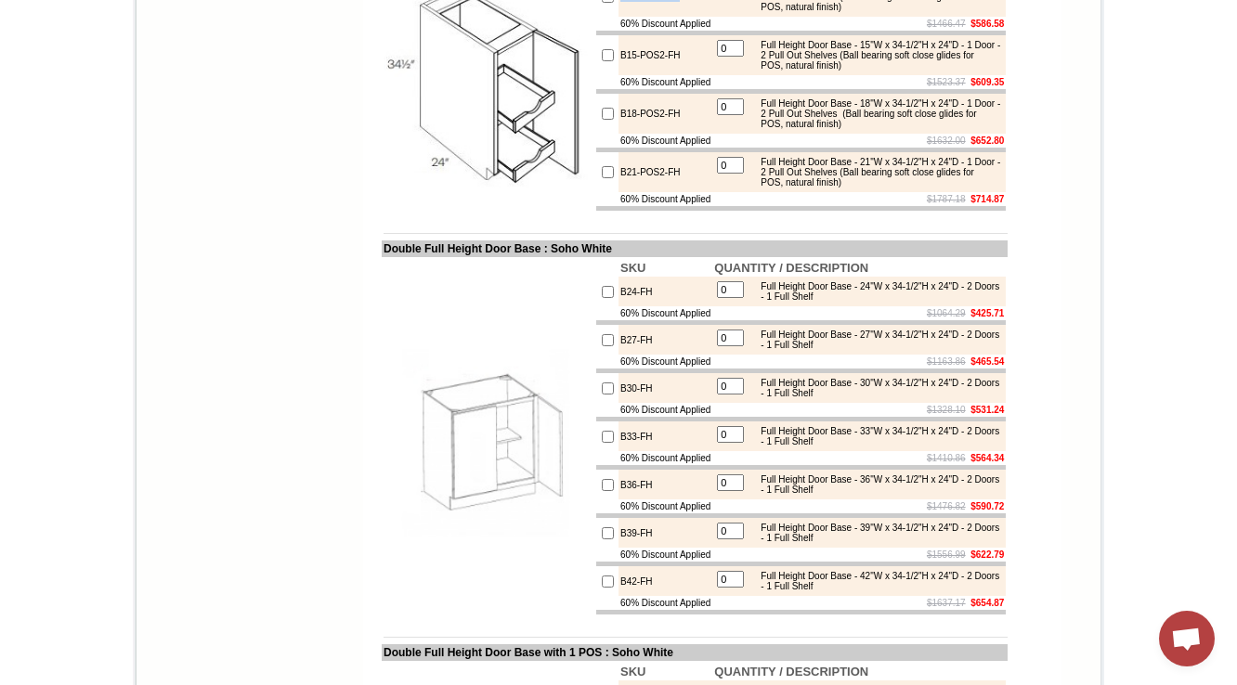
drag, startPoint x: 672, startPoint y: 269, endPoint x: 595, endPoint y: 271, distance: 77.1
copy tr "B12-POS2-FH"
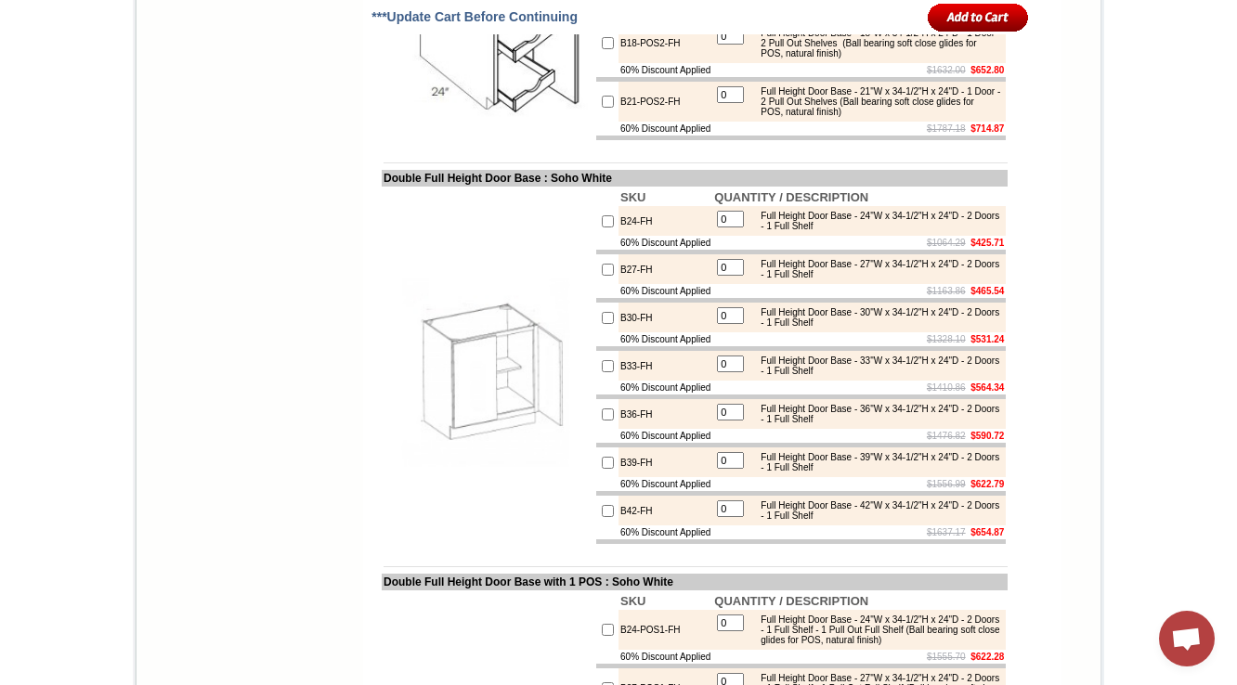
scroll to position [3871, 0]
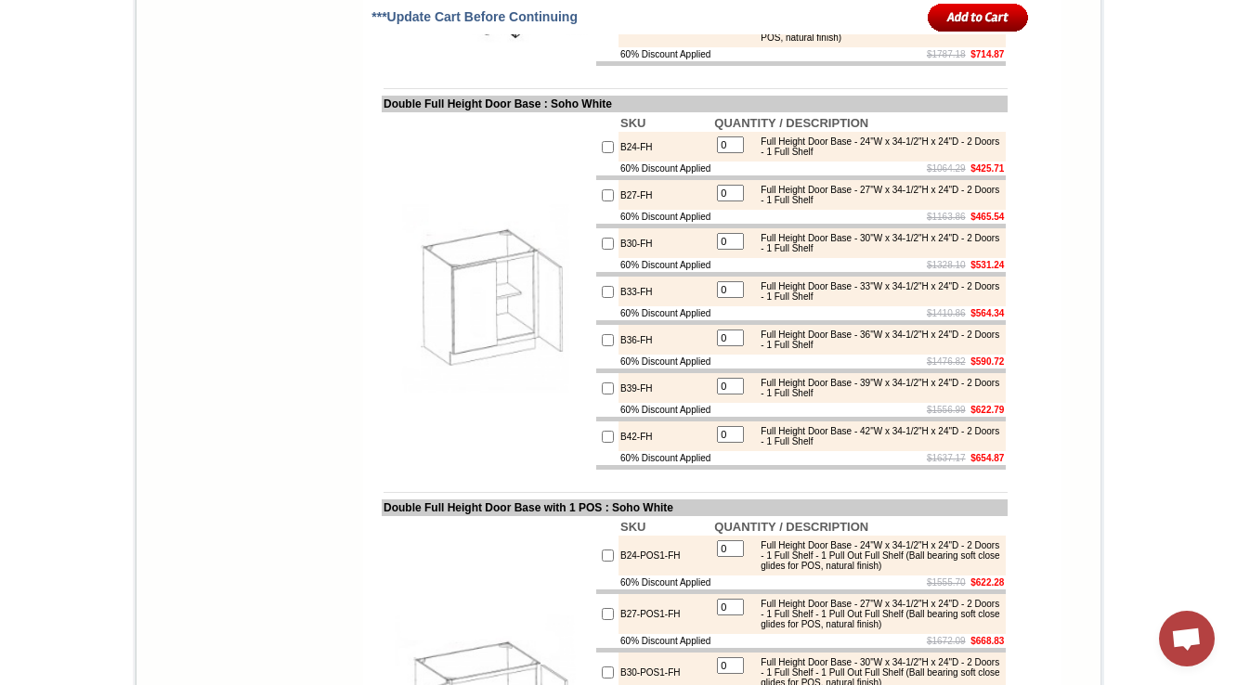
click at [483, 397] on img at bounding box center [488, 292] width 209 height 209
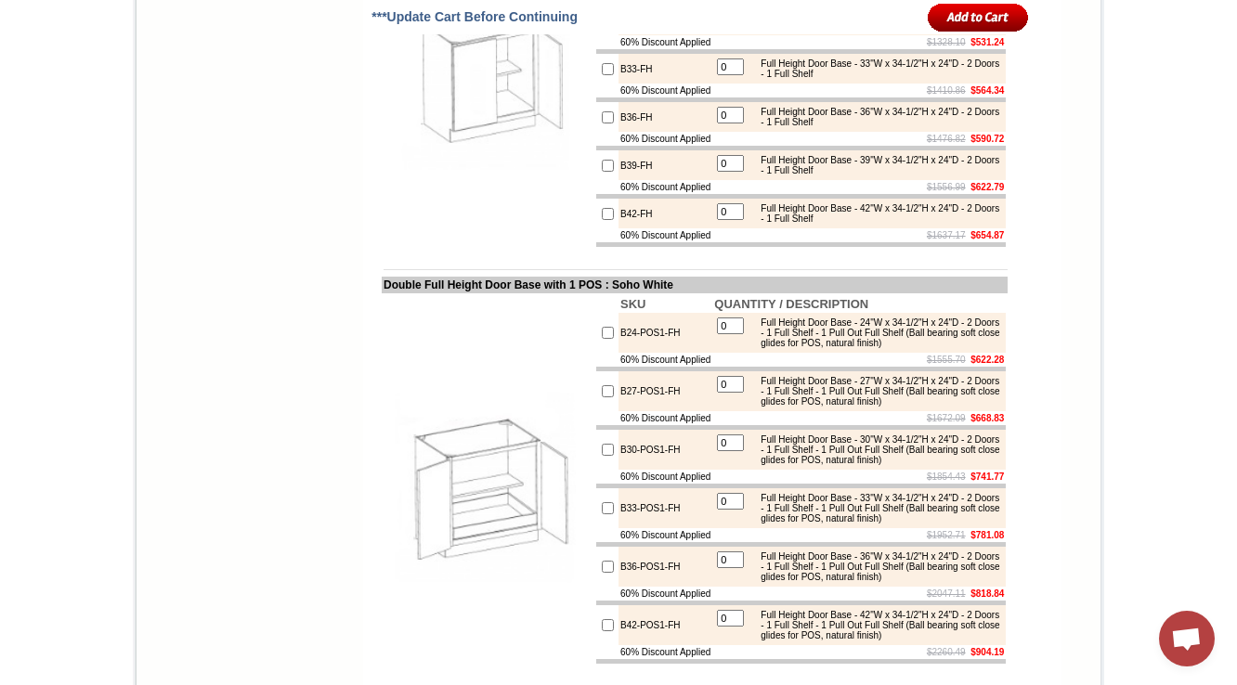
scroll to position [4019, 0]
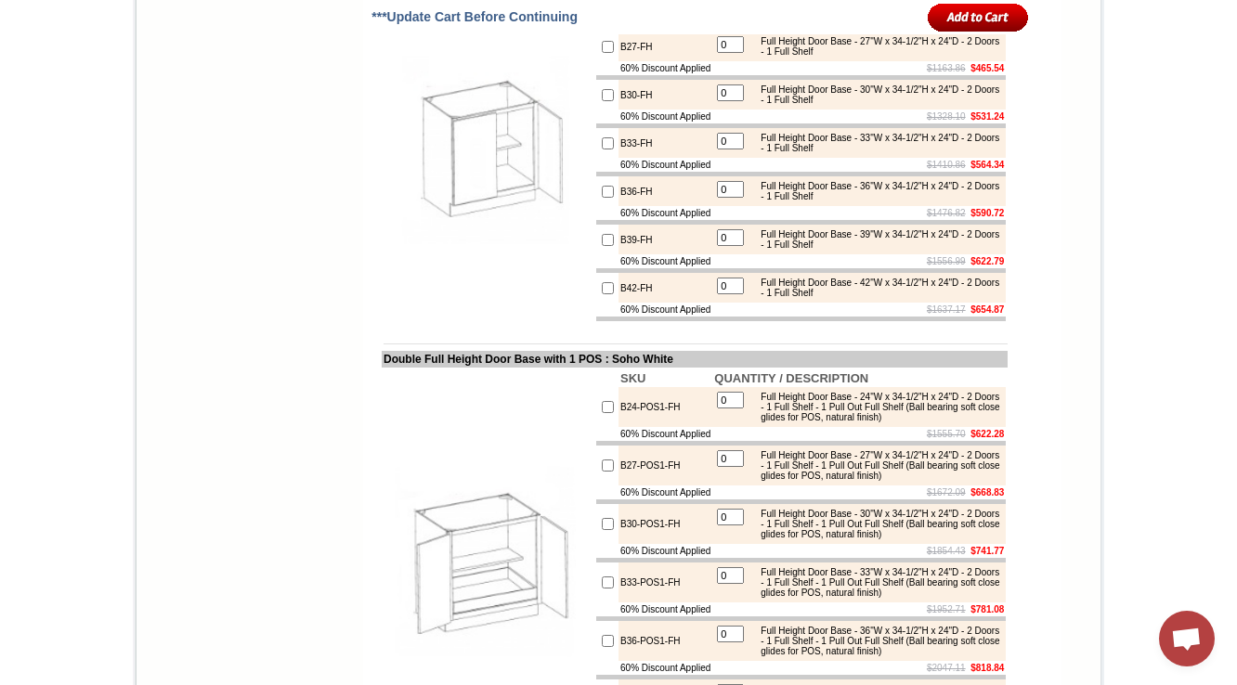
drag, startPoint x: 662, startPoint y: 292, endPoint x: 600, endPoint y: 292, distance: 62.2
copy td "B24-FH"
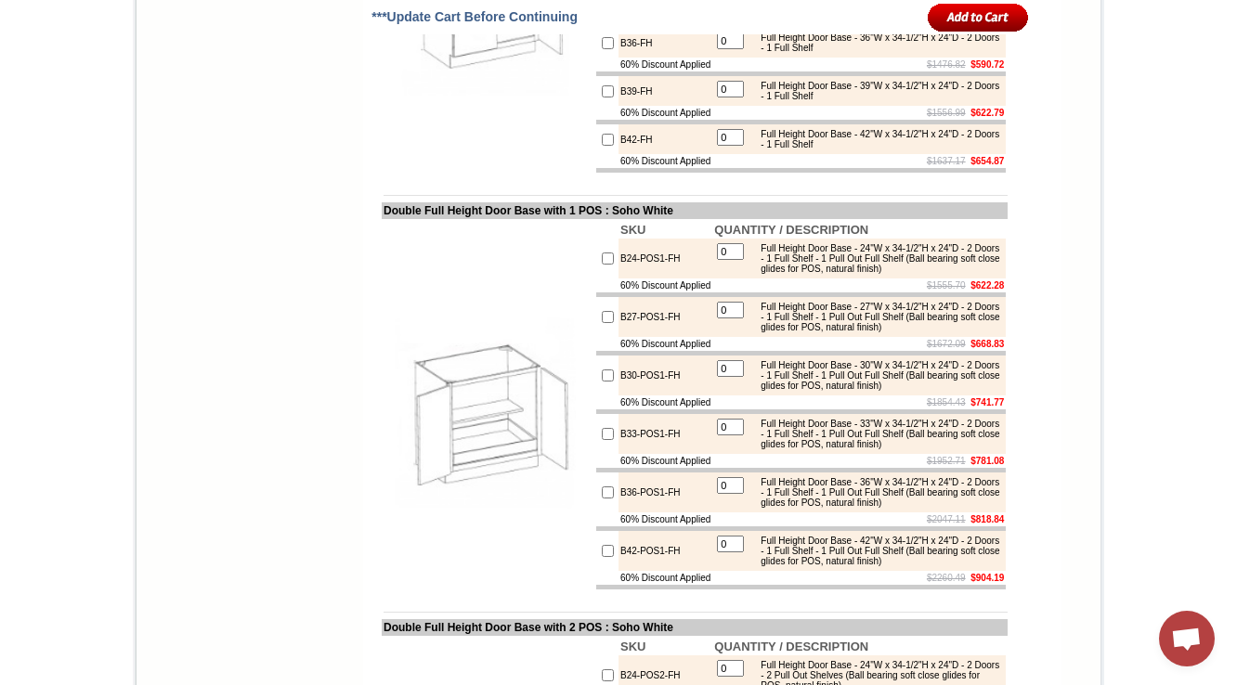
drag, startPoint x: 599, startPoint y: 195, endPoint x: 640, endPoint y: 195, distance: 40.9
drag, startPoint x: 643, startPoint y: 195, endPoint x: 602, endPoint y: 197, distance: 40.9
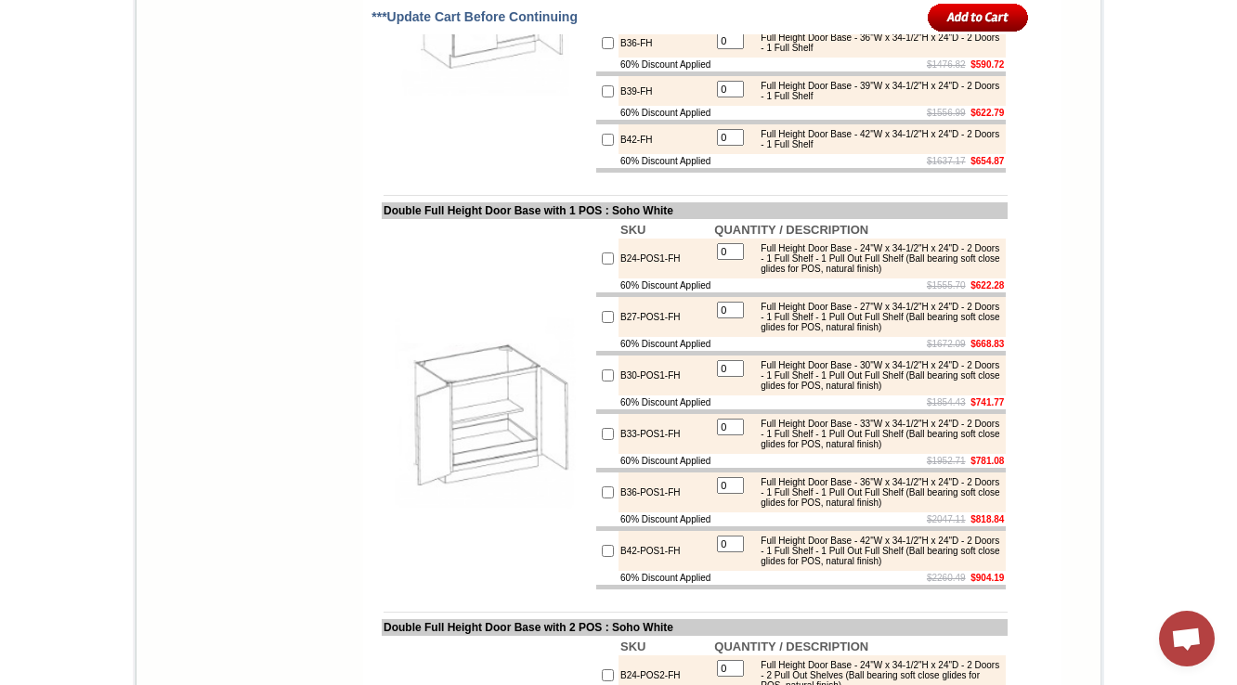
copy td "B27-FH"
drag, startPoint x: 365, startPoint y: 96, endPoint x: 542, endPoint y: 100, distance: 177.4
copy td "Double Full Height Door Bas"
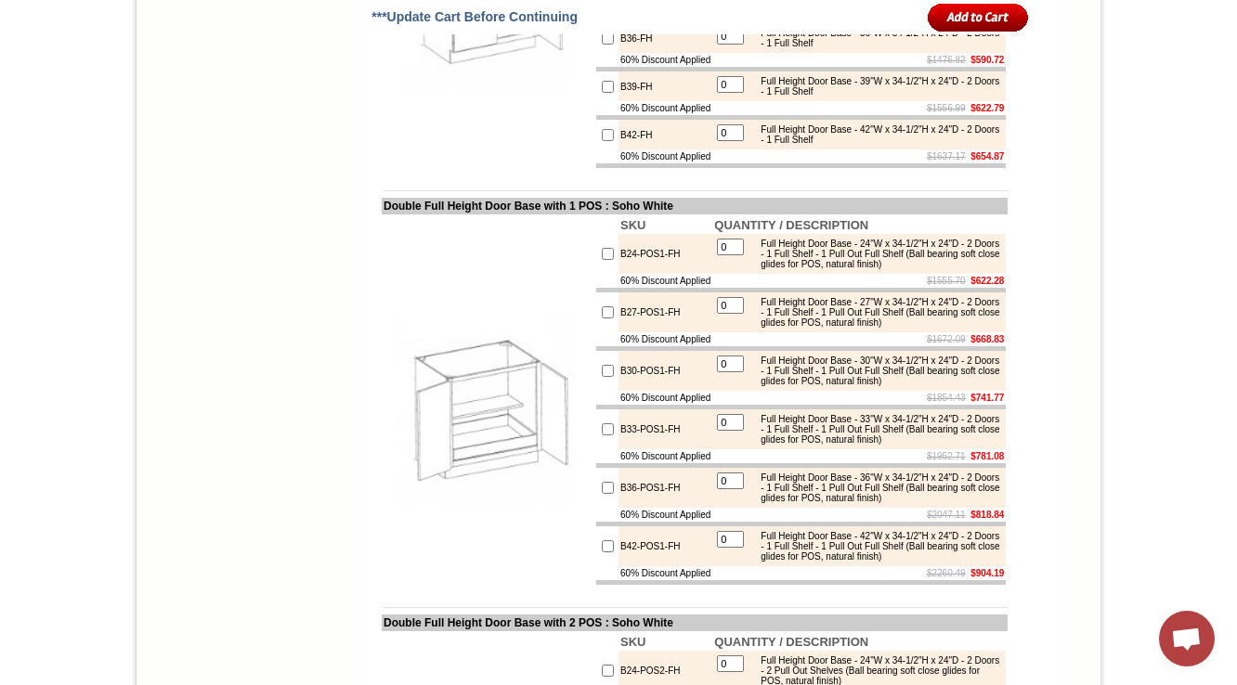
scroll to position [4242, 0]
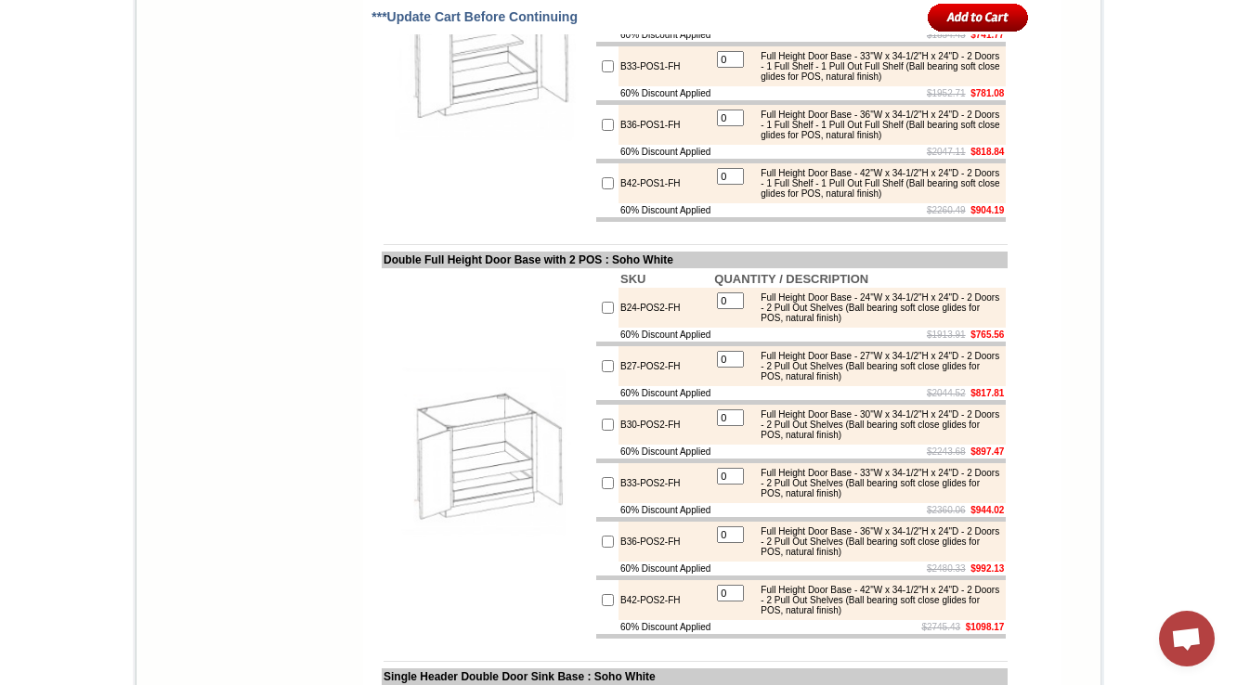
scroll to position [4610, 0]
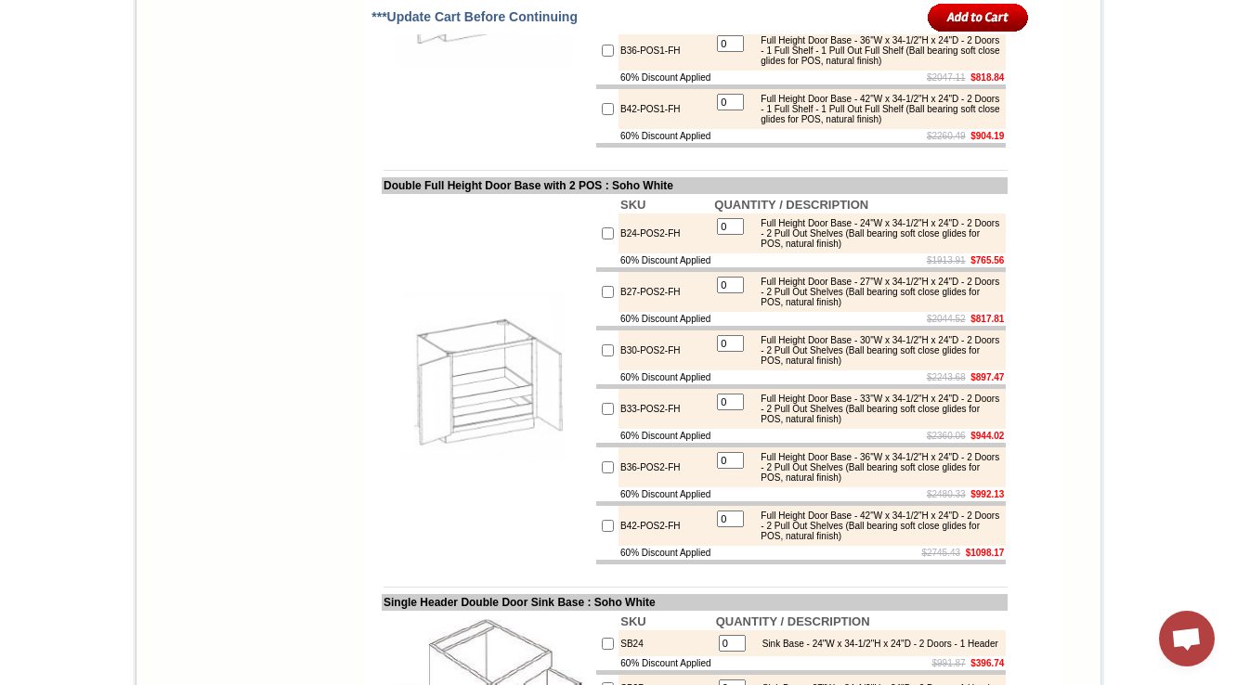
drag, startPoint x: 630, startPoint y: 150, endPoint x: 600, endPoint y: 152, distance: 29.8
copy td "B24-POS1-FH"
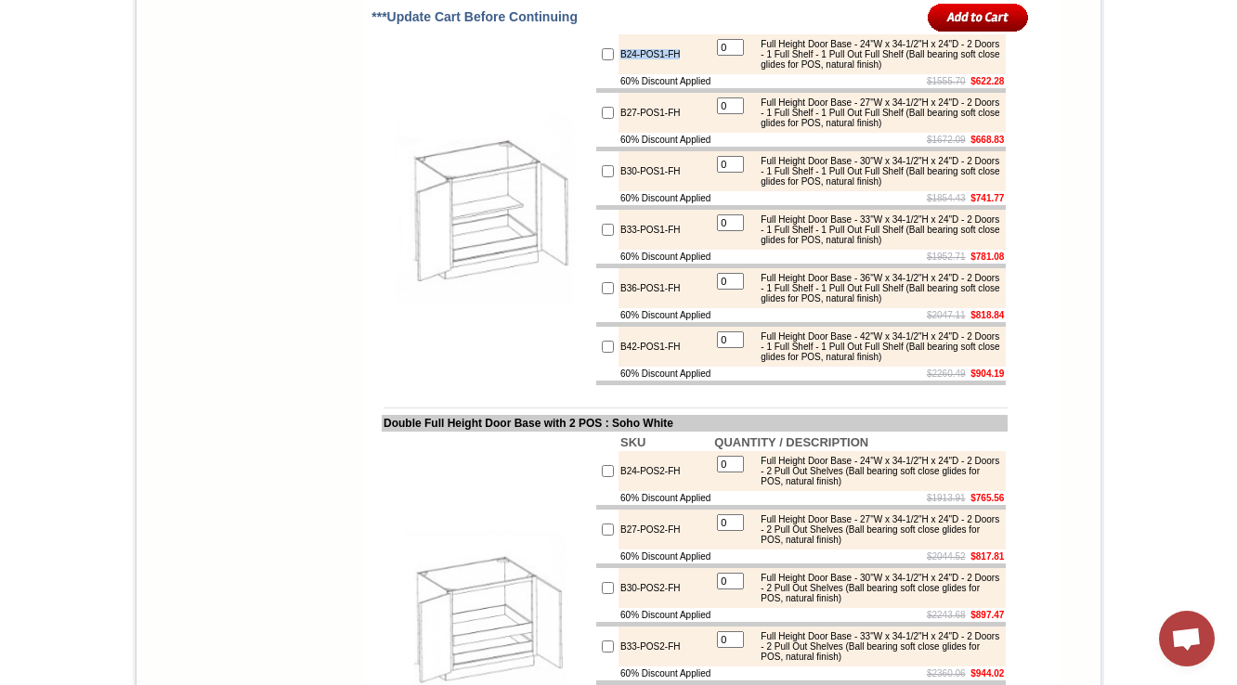
scroll to position [4313, 0]
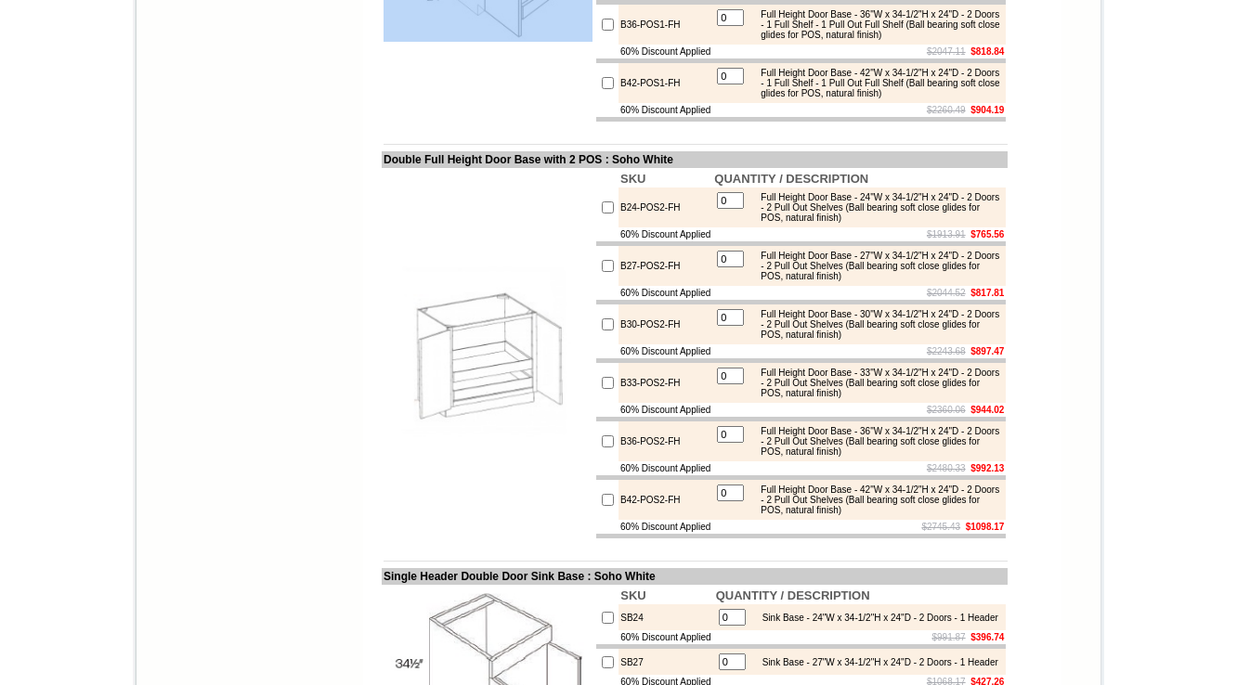
drag, startPoint x: 603, startPoint y: 196, endPoint x: 672, endPoint y: 196, distance: 69.6
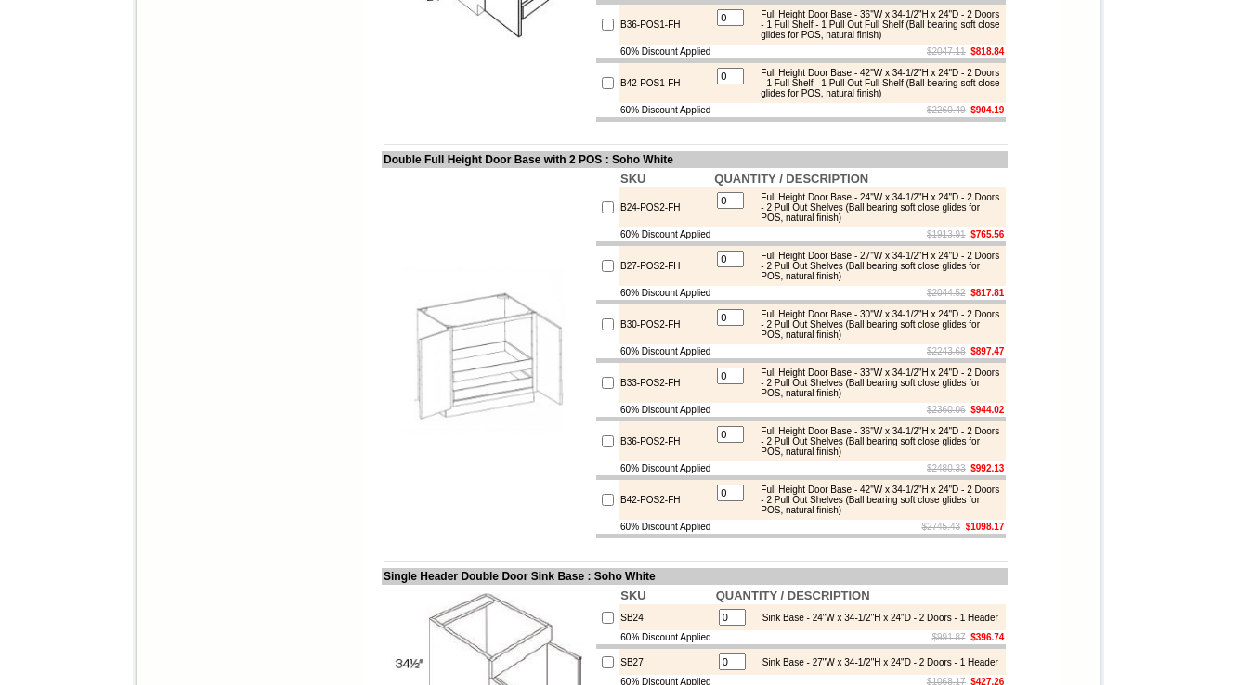
copy td "B27-POS1-FH"
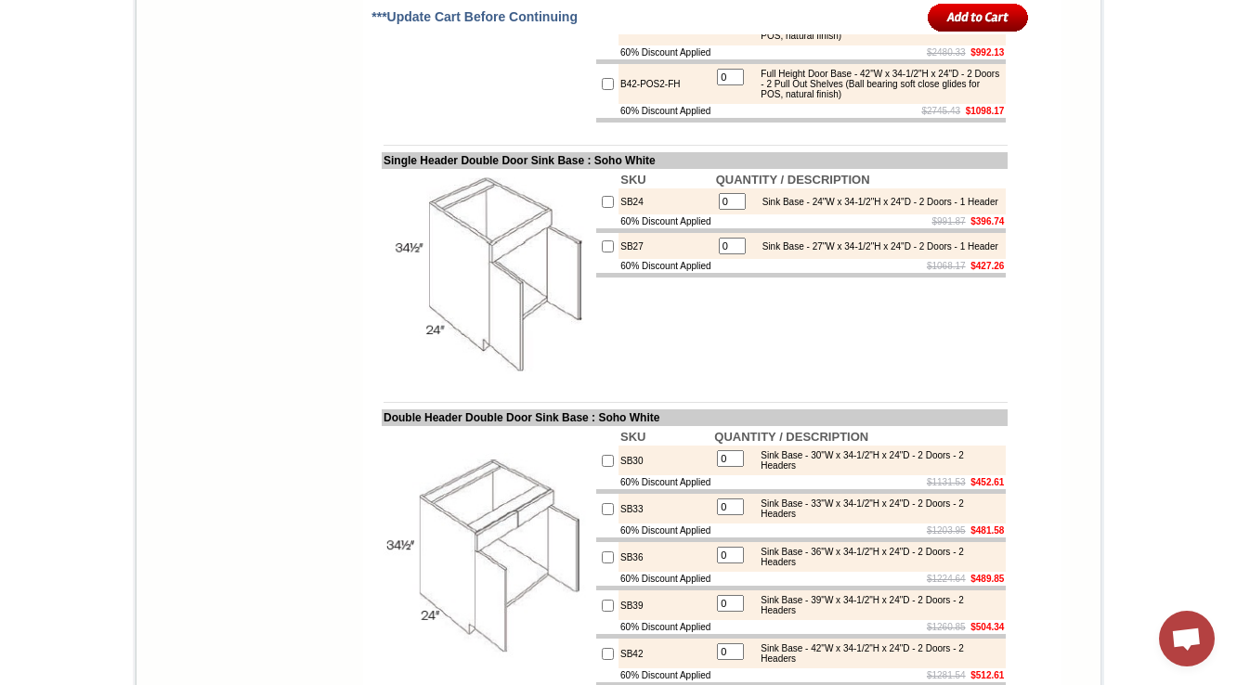
scroll to position [5078, 0]
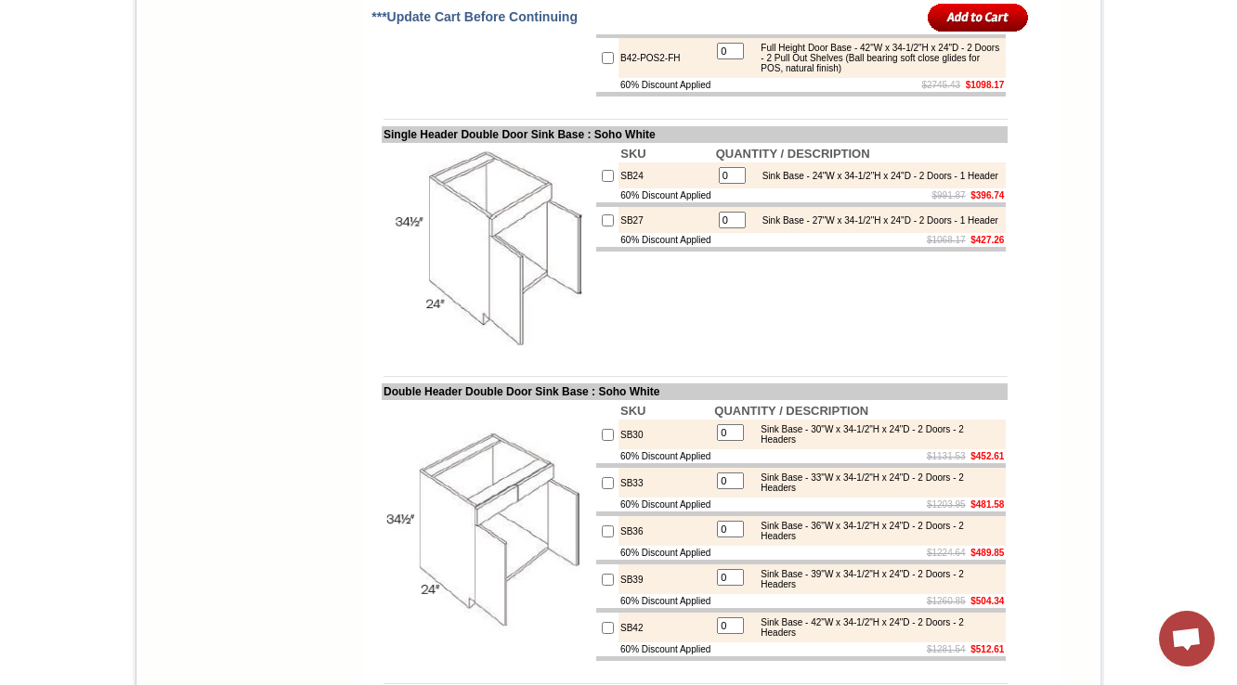
drag, startPoint x: 656, startPoint y: 197, endPoint x: 599, endPoint y: 197, distance: 56.6
copy td "B24-POS2-FH"
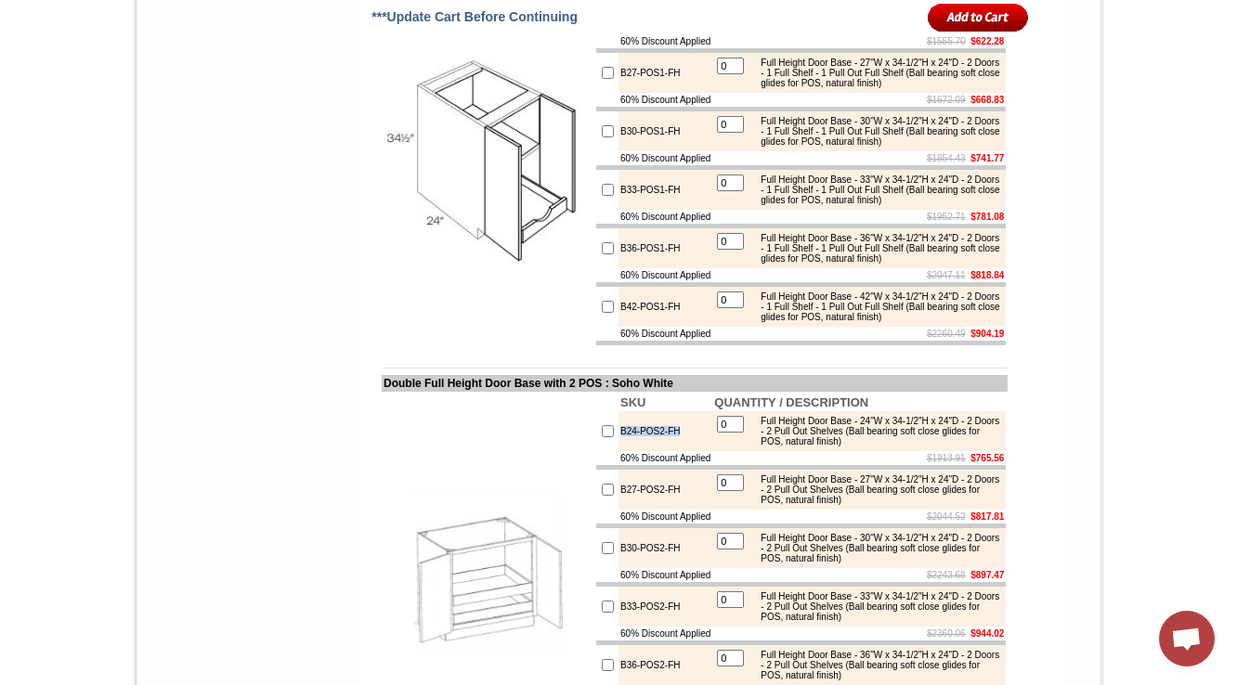
scroll to position [4483, 0]
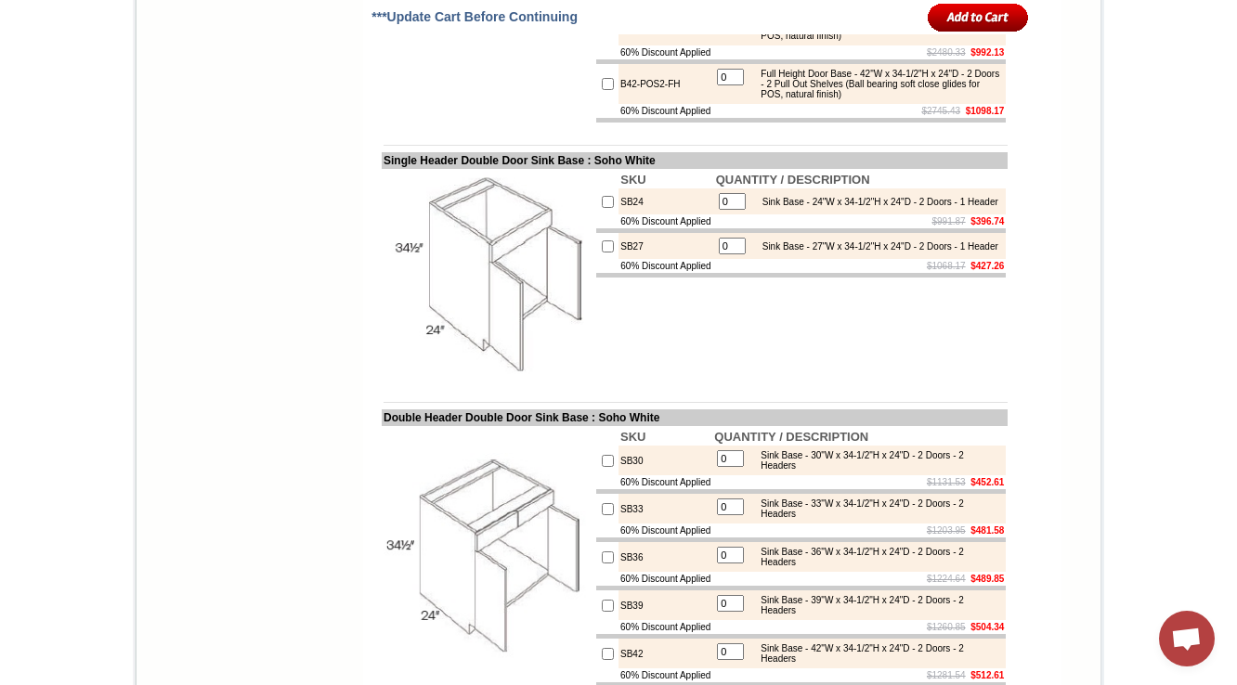
scroll to position [5126, 0]
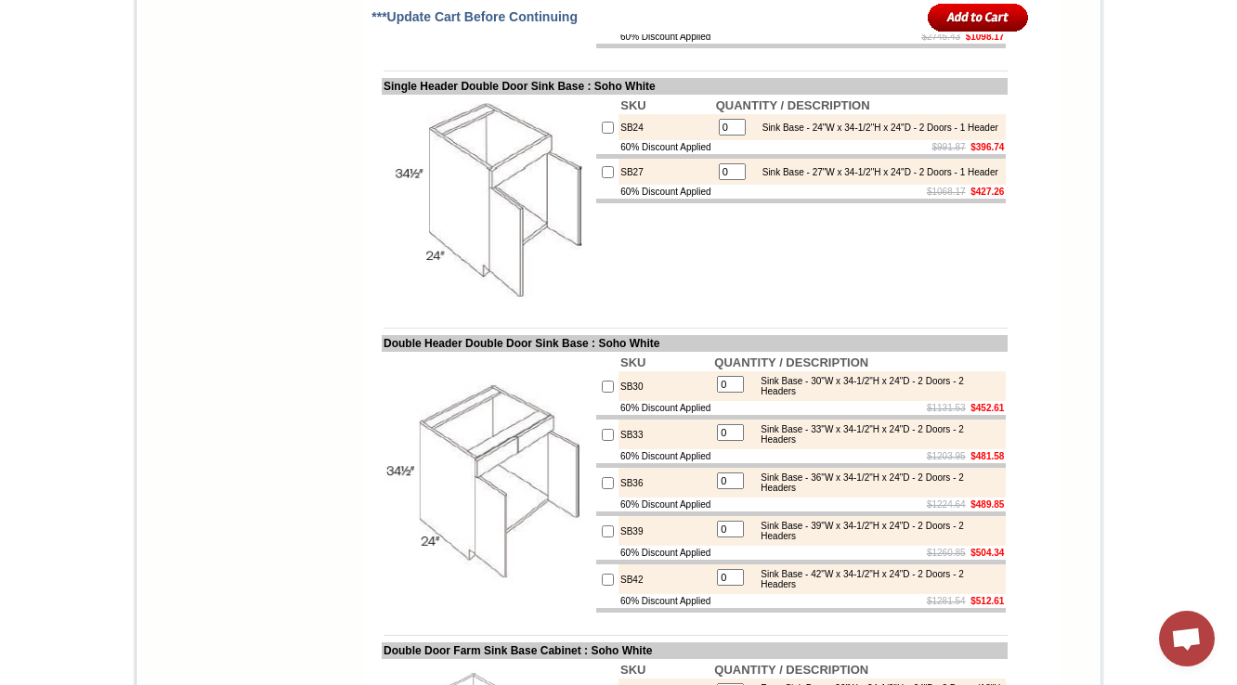
drag, startPoint x: 666, startPoint y: 152, endPoint x: 600, endPoint y: 163, distance: 66.7
copy td "B24-POS2-FH"
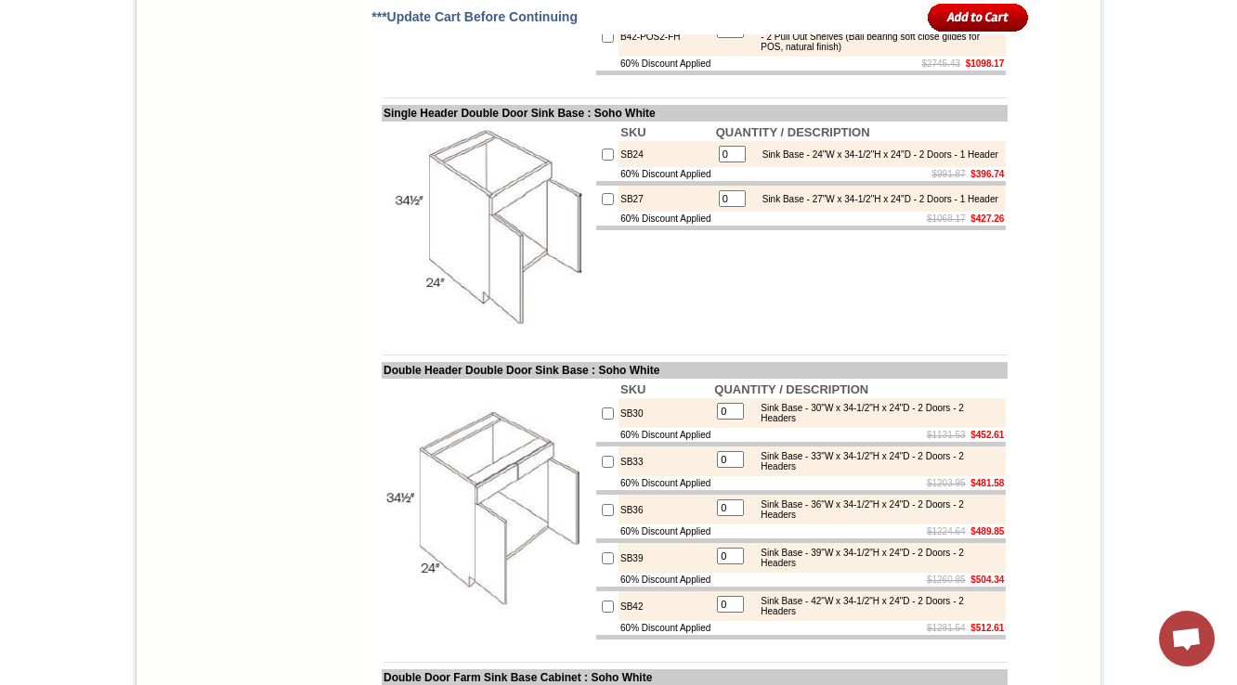
scroll to position [5052, 0]
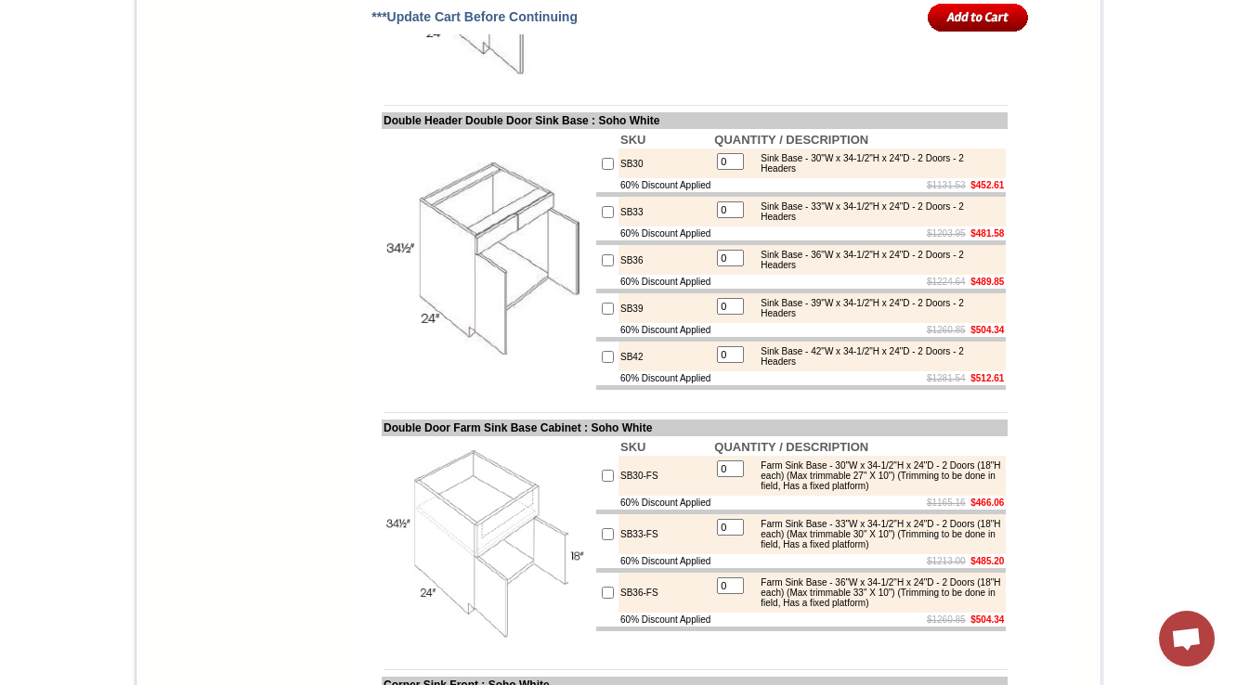
scroll to position [5497, 0]
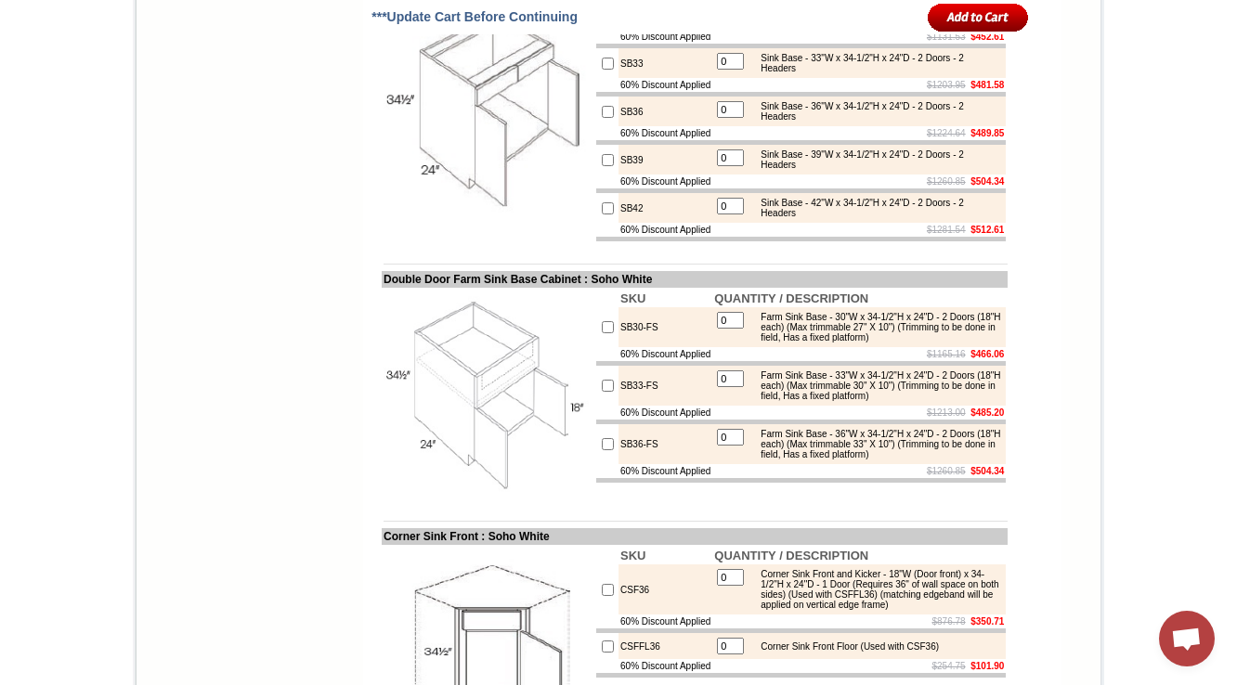
drag, startPoint x: 363, startPoint y: 181, endPoint x: 597, endPoint y: 184, distance: 234.0
drag, startPoint x: 618, startPoint y: 230, endPoint x: 603, endPoint y: 233, distance: 16.0
copy td "SB24"
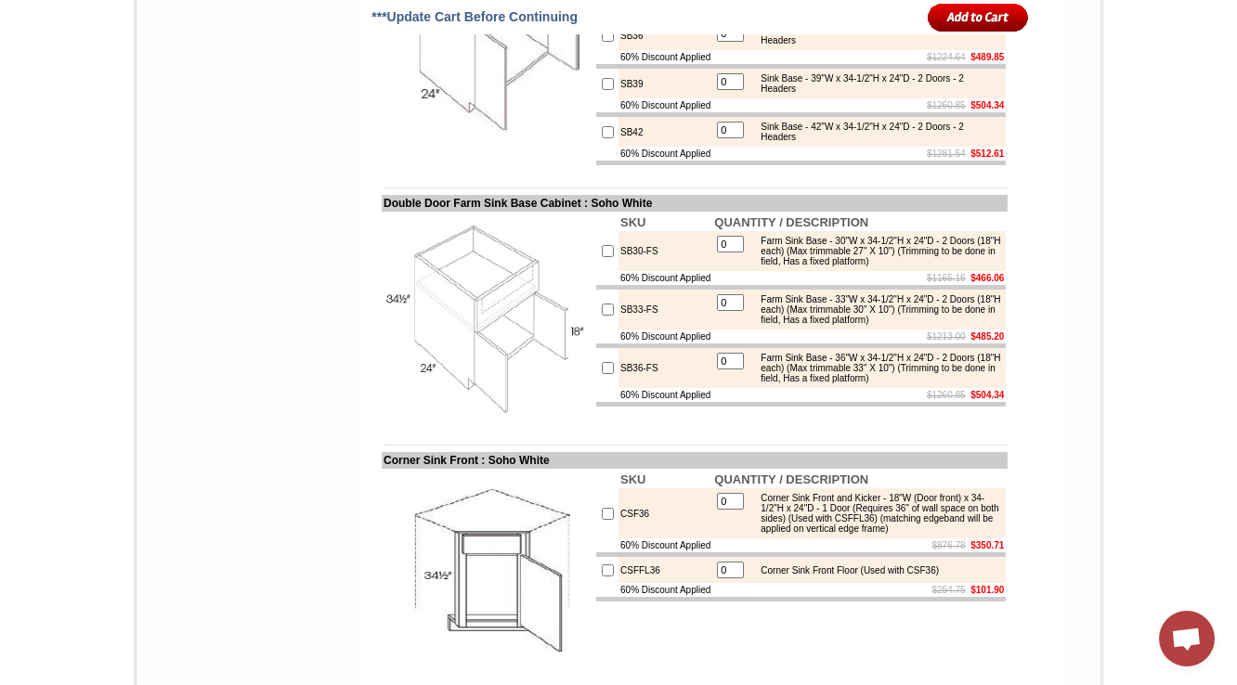
scroll to position [5572, 0]
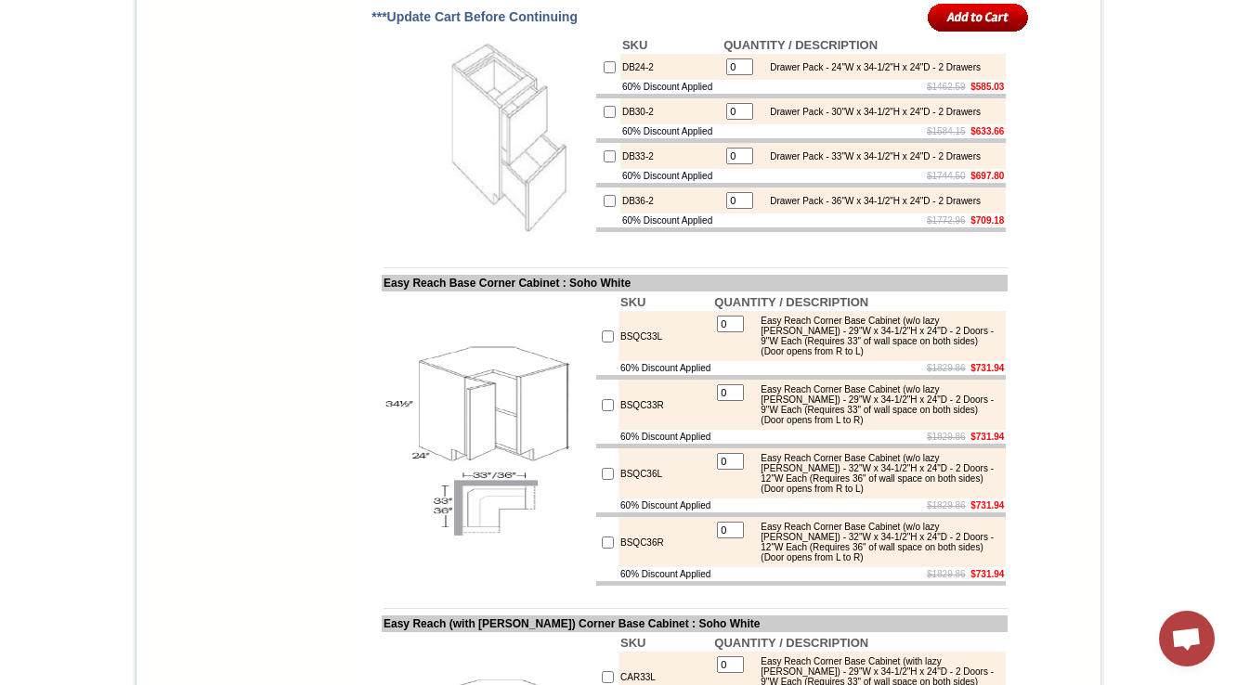
scroll to position [7321, 0]
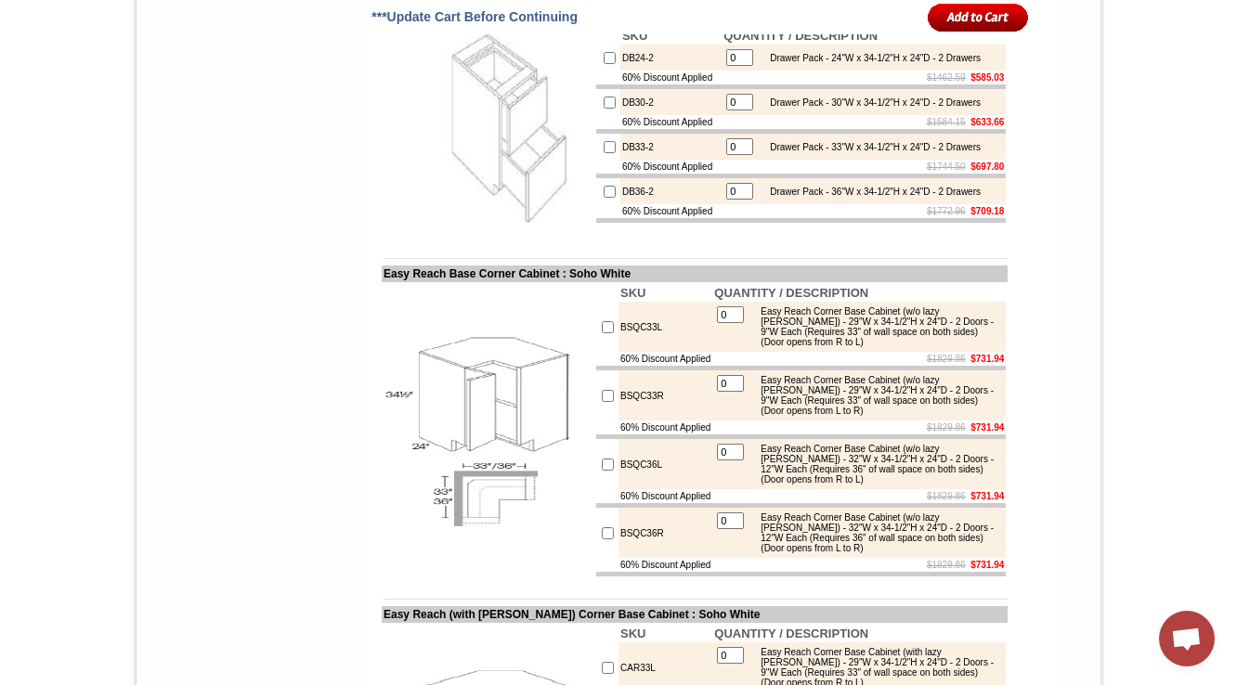
scroll to position [7247, 0]
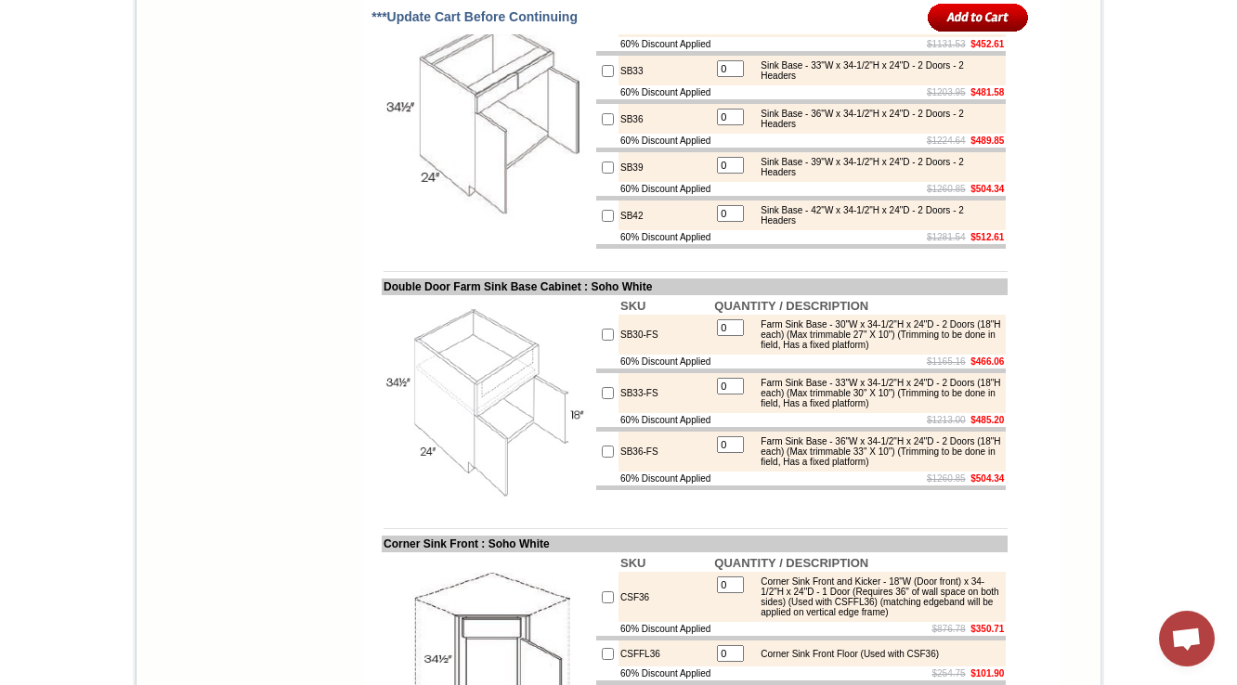
scroll to position [5531, 0]
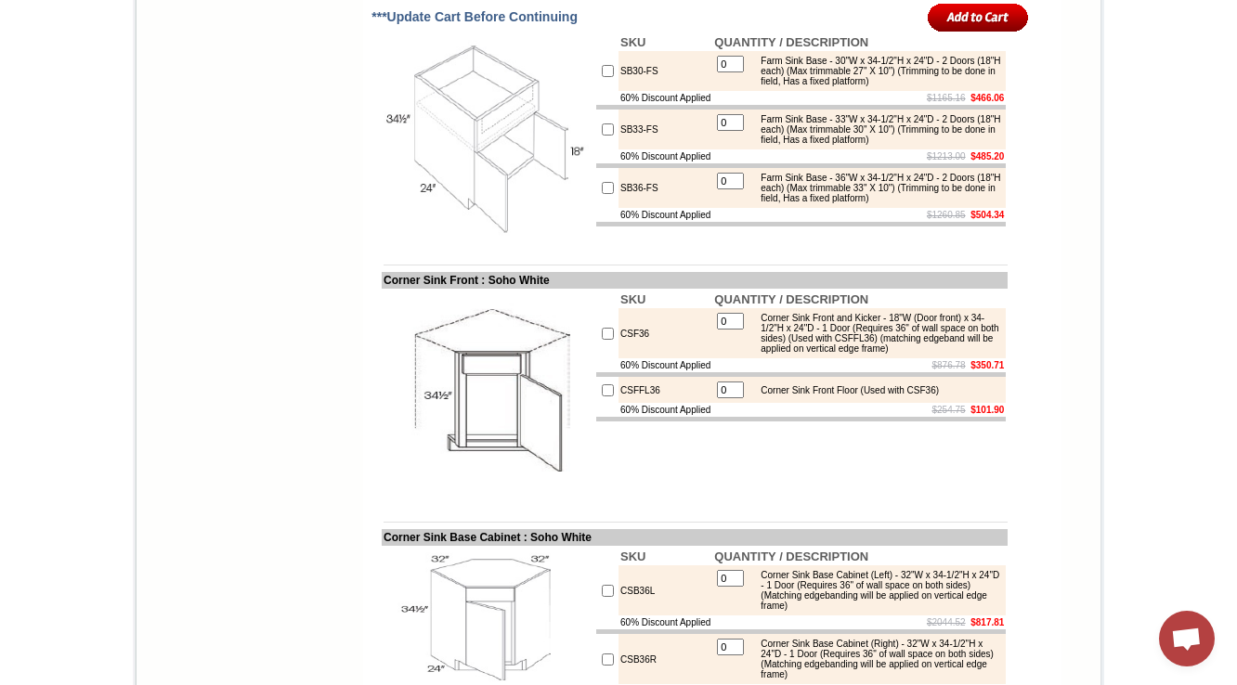
scroll to position [5828, 0]
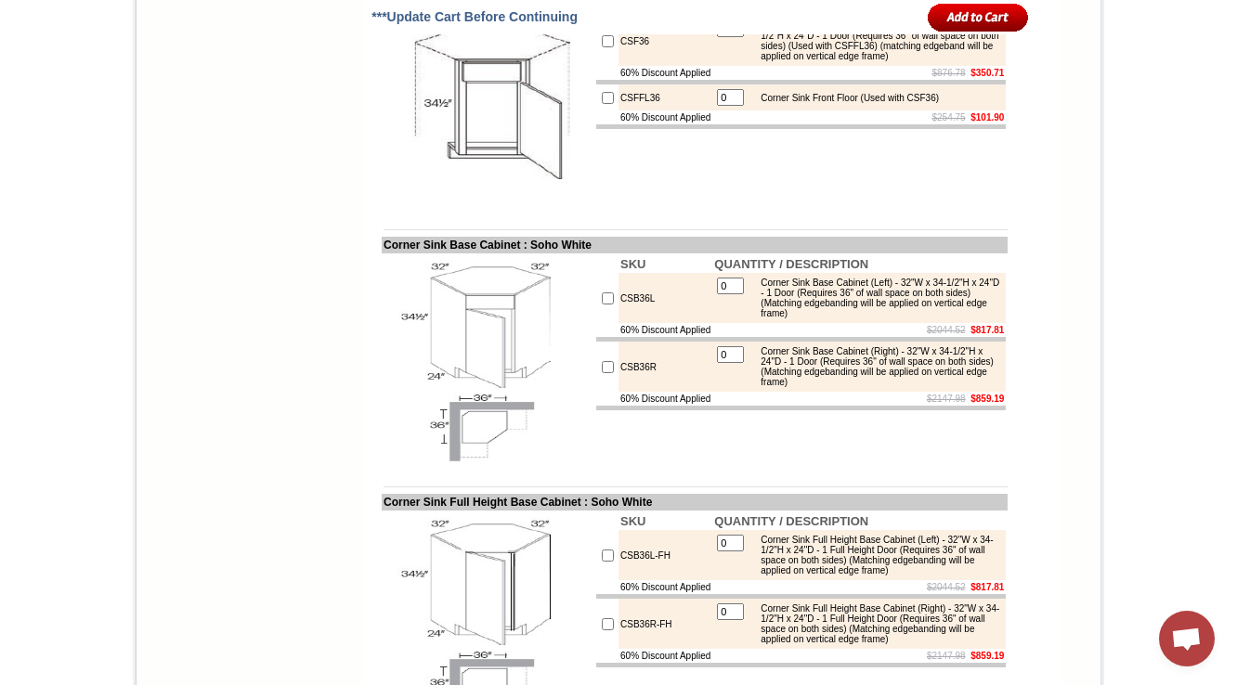
scroll to position [5902, 0]
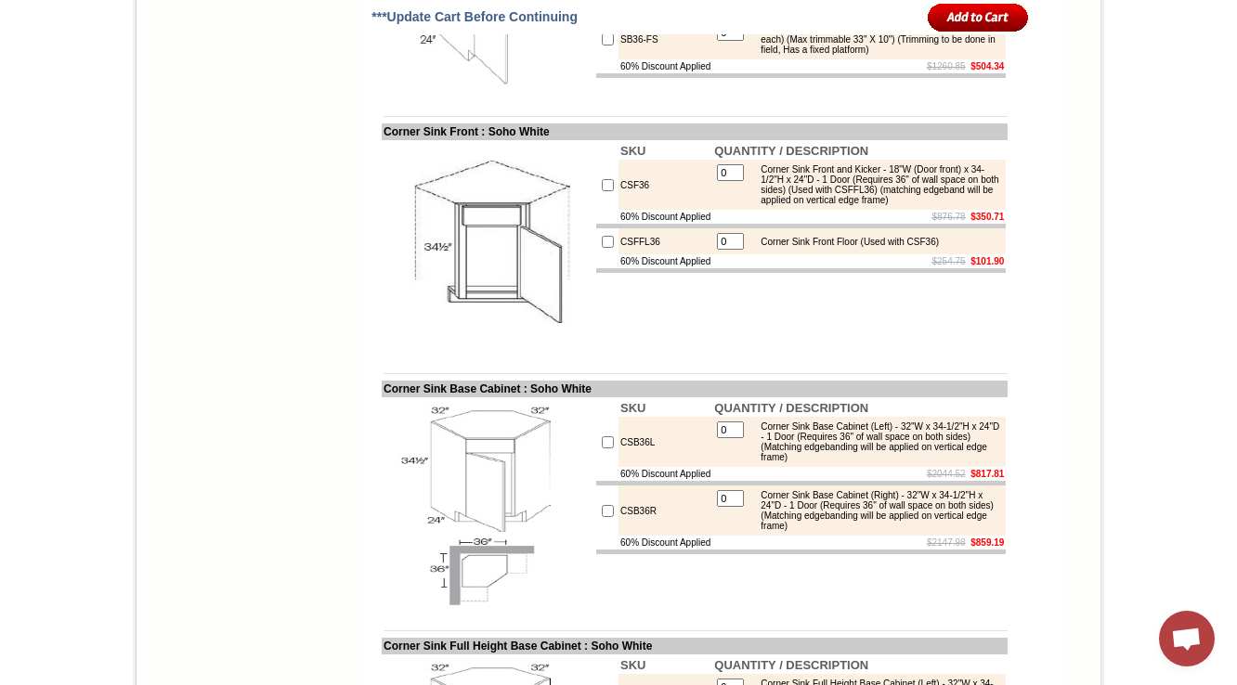
drag, startPoint x: 614, startPoint y: 427, endPoint x: 601, endPoint y: 427, distance: 13.0
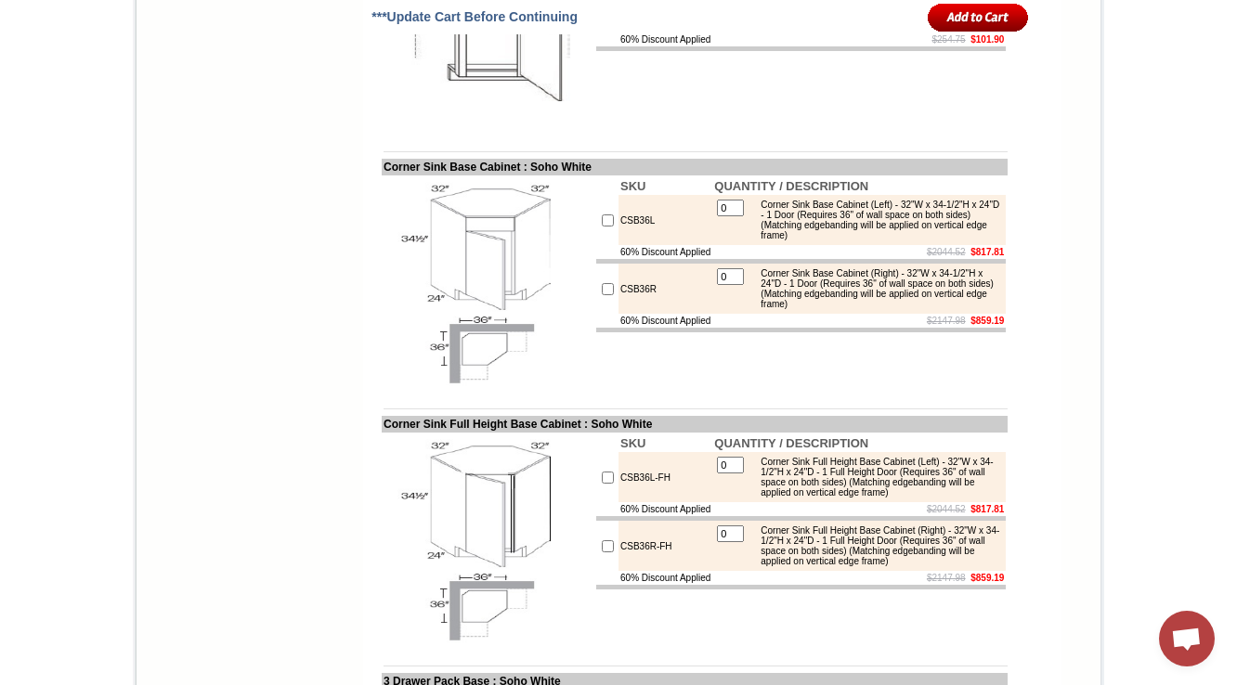
scroll to position [6125, 0]
click at [277, 476] on td "Search HOME KITCHEN CABINETS IN-STOCK GRANITE PRODUCTS KITCHEN SINKS & FAUCETS …" at bounding box center [249, 410] width 223 height 12361
click at [1177, 189] on body "1-888-620-7953 Contact Us Find a Store Send Us a Design View Cart Shipping* Una…" at bounding box center [618, 521] width 1237 height 13292
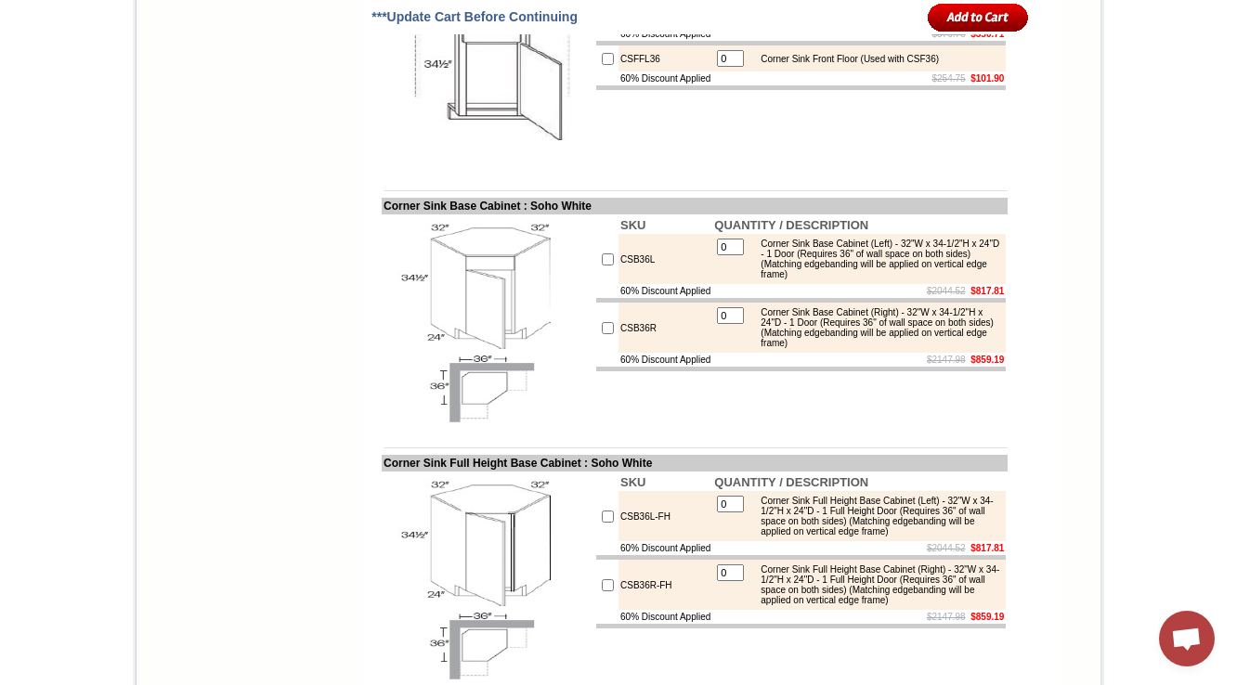
scroll to position [6121, 0]
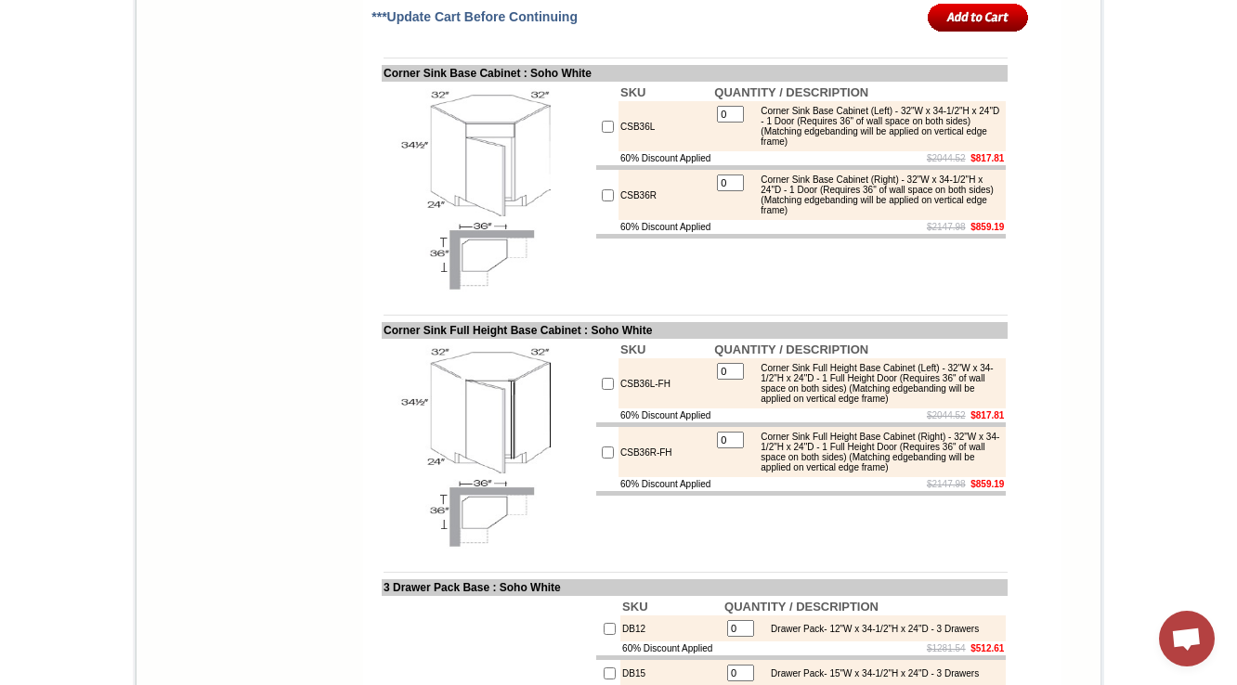
scroll to position [6270, 0]
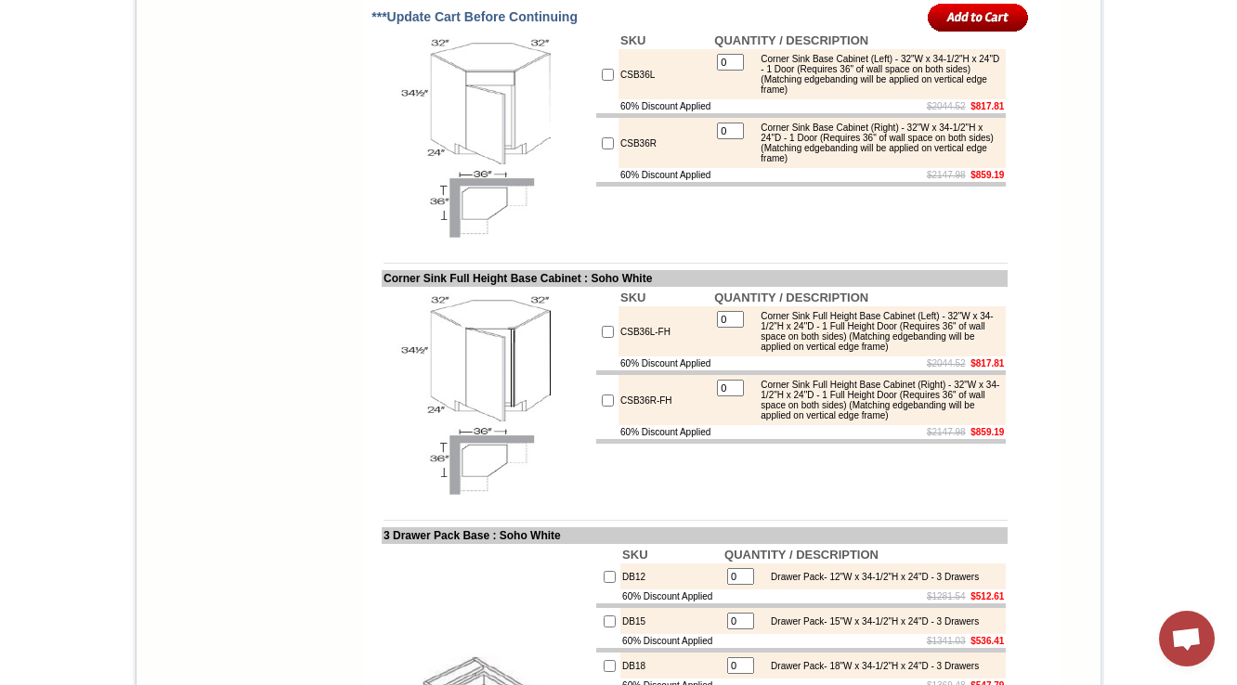
drag, startPoint x: 629, startPoint y: 351, endPoint x: 601, endPoint y: 366, distance: 31.6
copy td "CSF36"
click at [278, 334] on td "Search HOME KITCHEN CABINETS IN-STOCK GRANITE PRODUCTS KITCHEN SINKS & FAUCETS …" at bounding box center [249, 266] width 223 height 12361
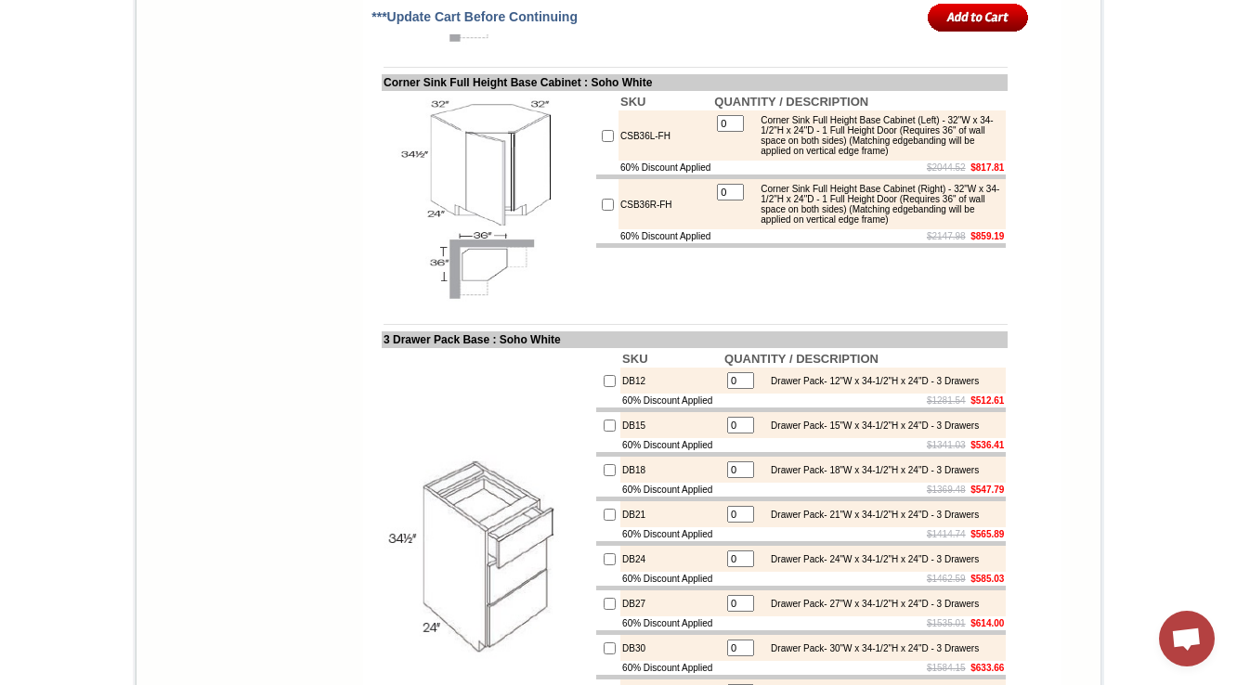
scroll to position [6493, 0]
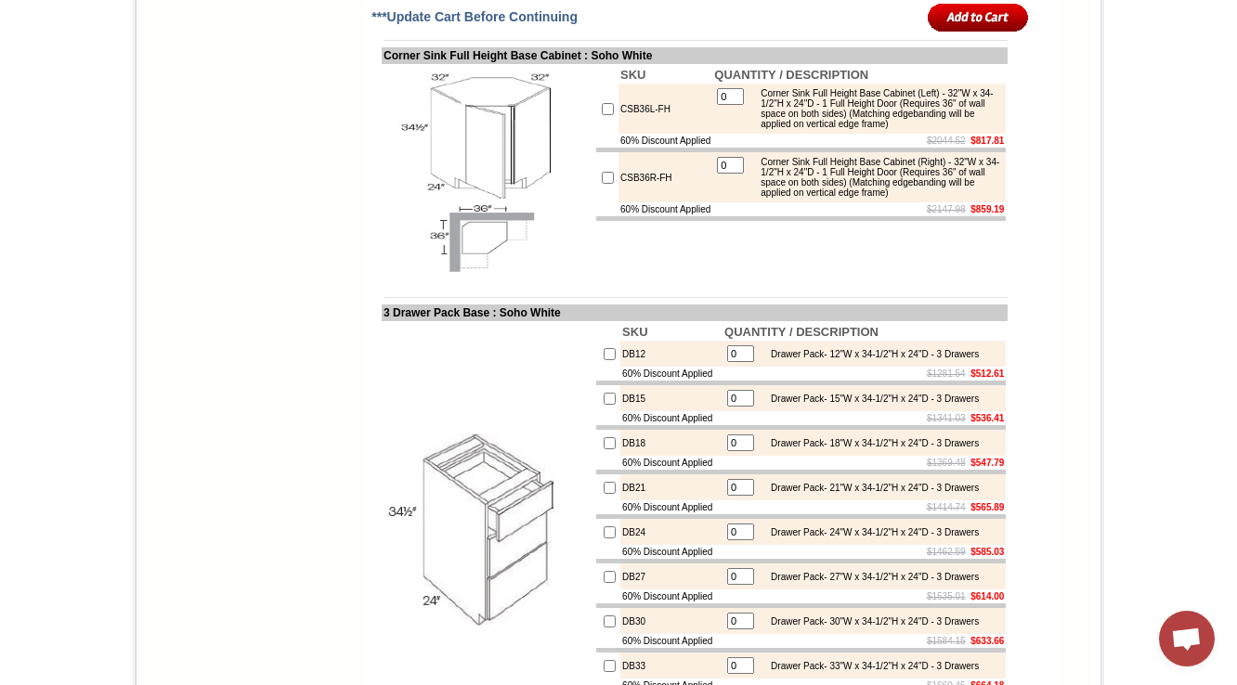
drag, startPoint x: 598, startPoint y: 390, endPoint x: 643, endPoint y: 386, distance: 44.7
copy td "CSB36L"
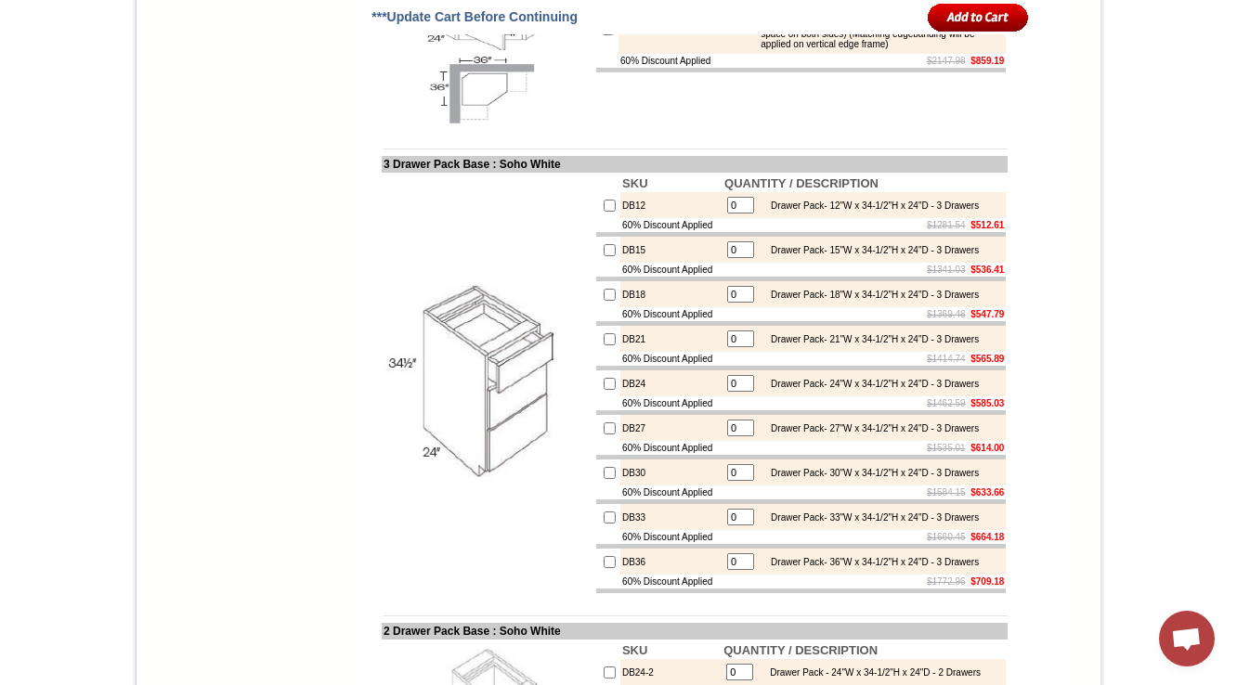
scroll to position [6716, 0]
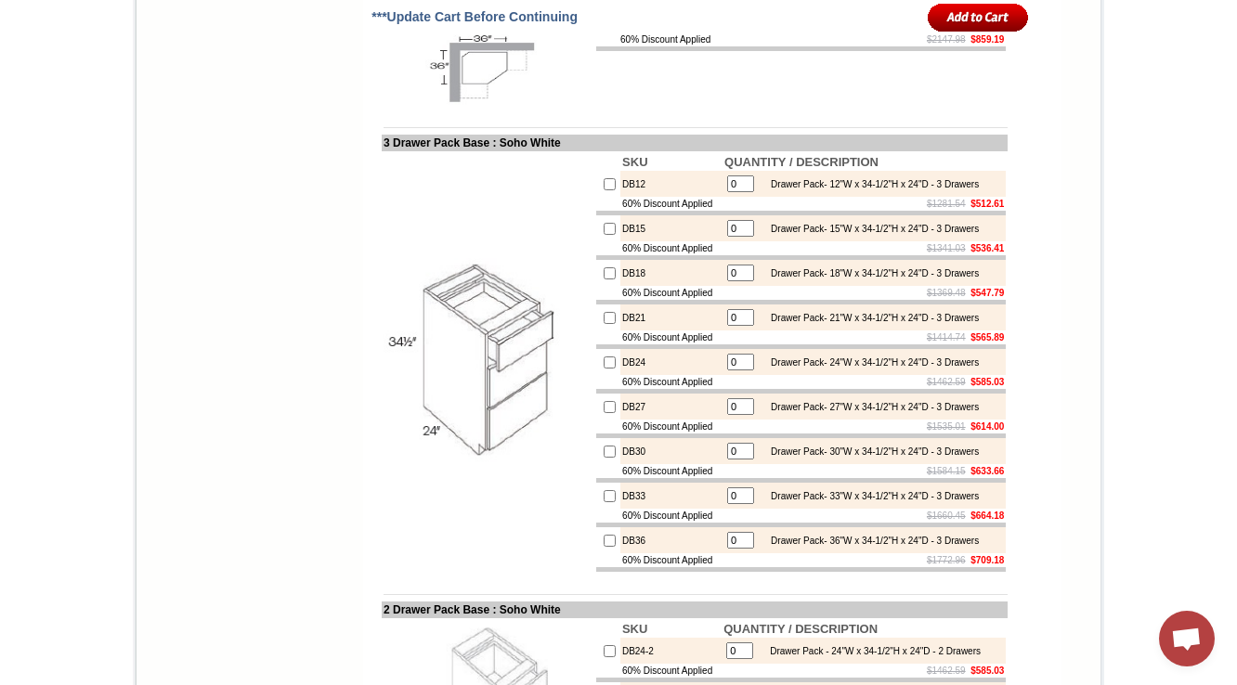
scroll to position [6642, 0]
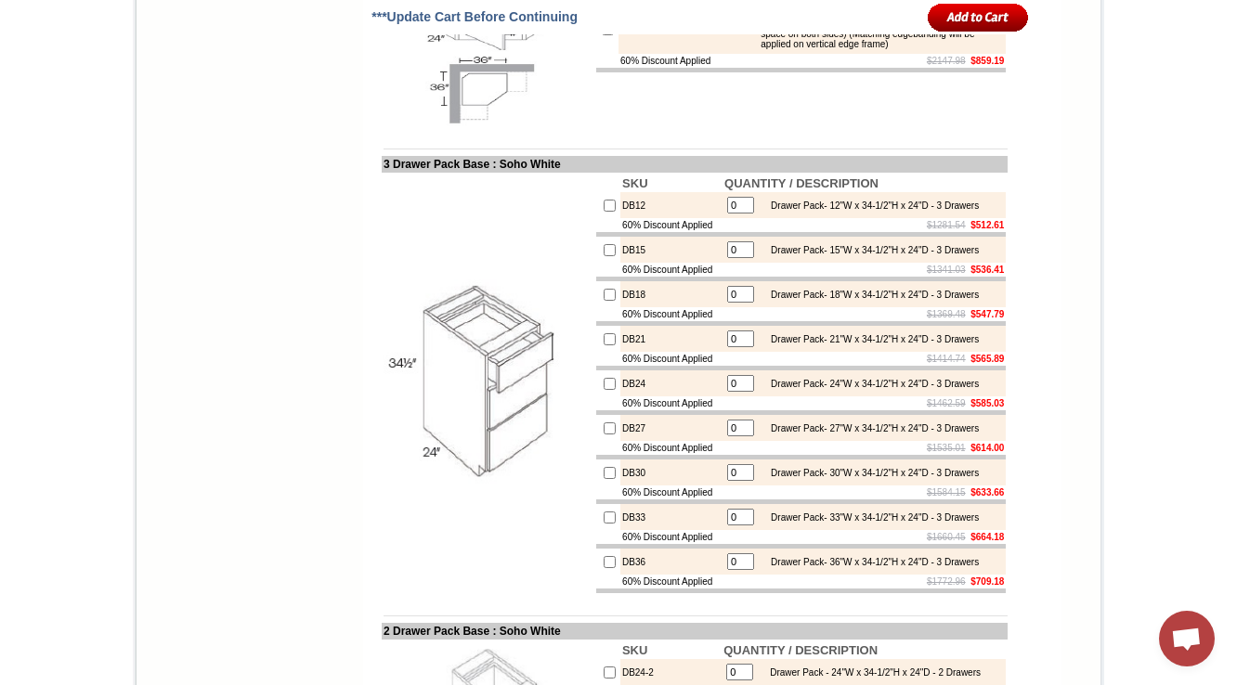
drag, startPoint x: 371, startPoint y: 183, endPoint x: 459, endPoint y: 178, distance: 87.4
drag, startPoint x: 523, startPoint y: 179, endPoint x: 360, endPoint y: 186, distance: 162.6
click at [363, 186] on td "Single Door with Drawer Base : Soho White SKU QUANTITY / DESCRIPTION B09 0 Base…" at bounding box center [694, 118] width 663 height 11697
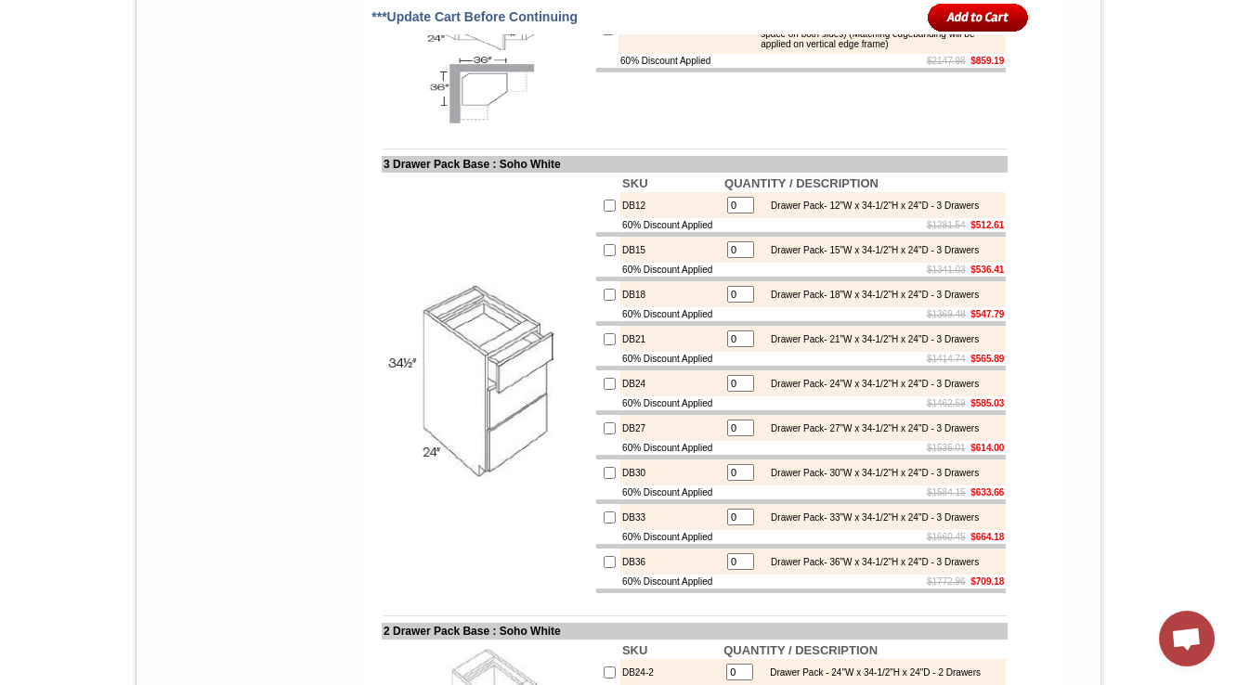
scroll to position [6419, 0]
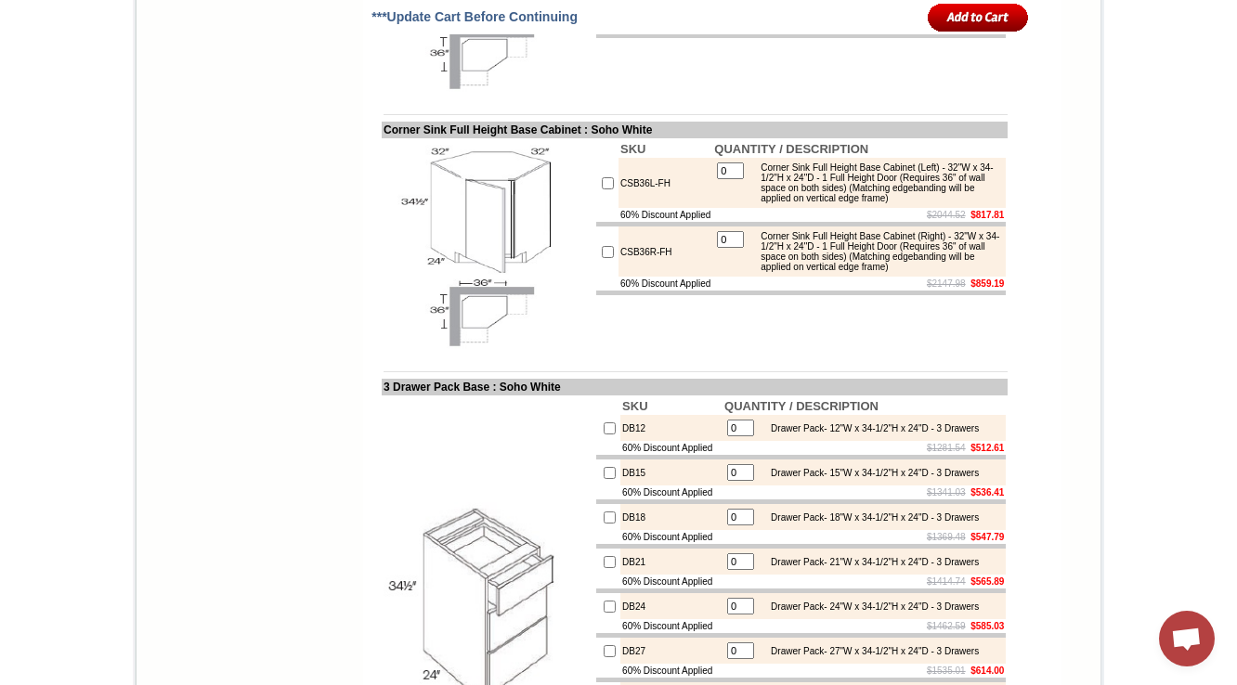
click at [173, 405] on td "Search HOME KITCHEN CABINETS IN-STOCK GRANITE PRODUCTS KITCHEN SINKS & FAUCETS …" at bounding box center [249, 117] width 223 height 12361
drag, startPoint x: 366, startPoint y: 409, endPoint x: 522, endPoint y: 404, distance: 156.1
copy td "Corner Sink Base Cabinet"
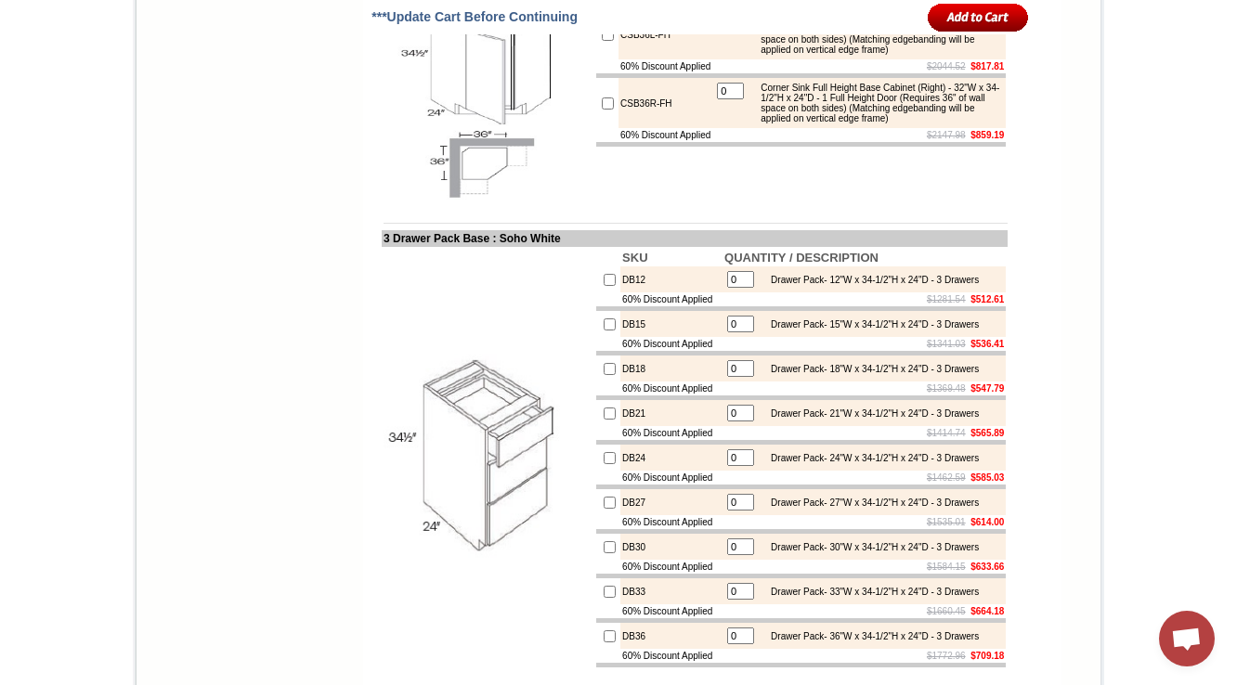
scroll to position [6642, 0]
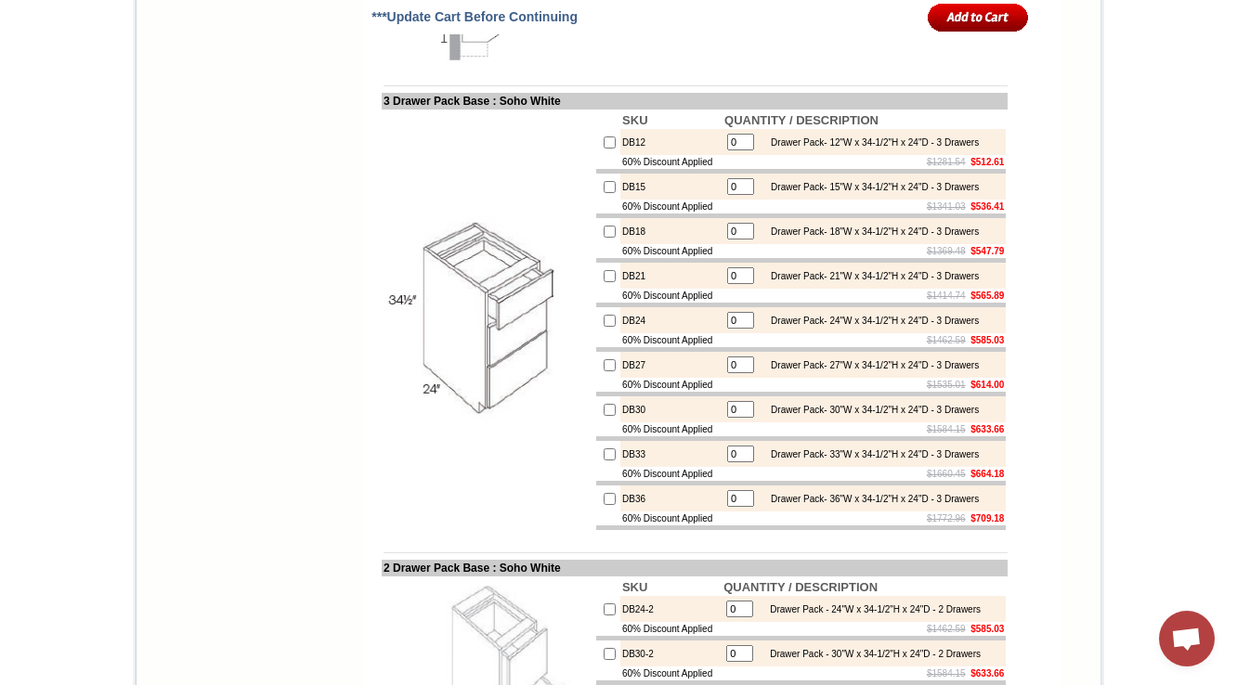
scroll to position [6712, 0]
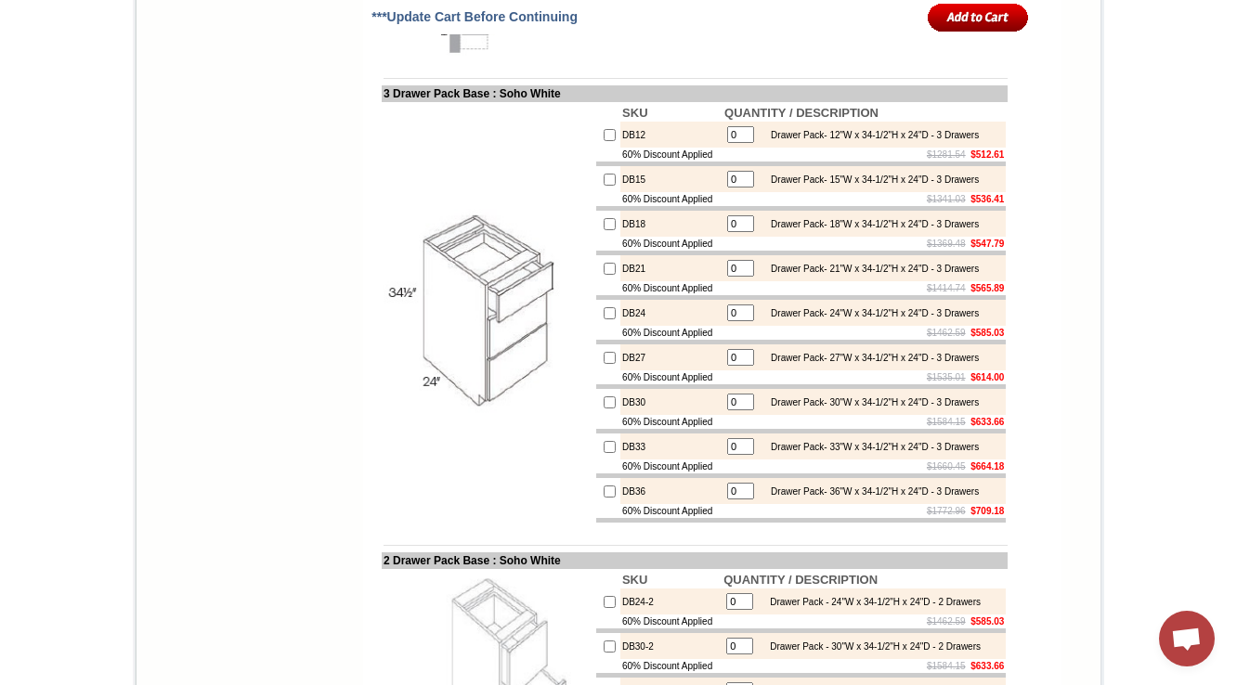
drag, startPoint x: 662, startPoint y: 433, endPoint x: 602, endPoint y: 442, distance: 61.1
copy td "CSB36L-FH"
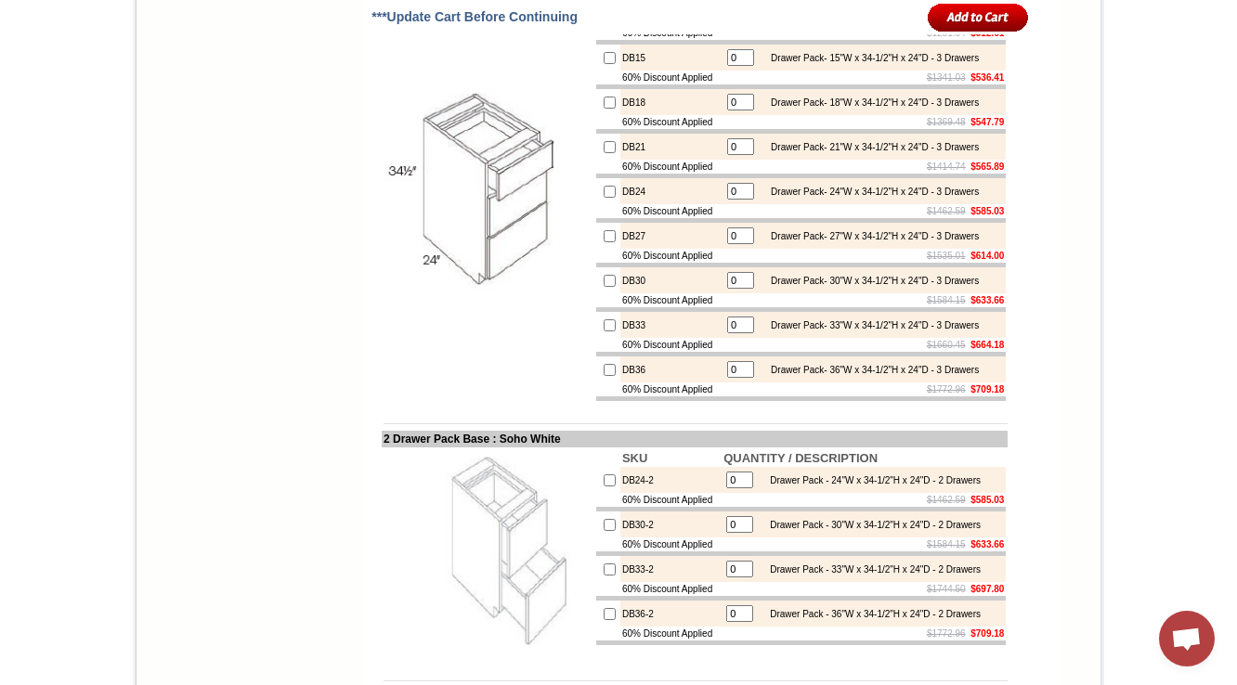
scroll to position [6861, 0]
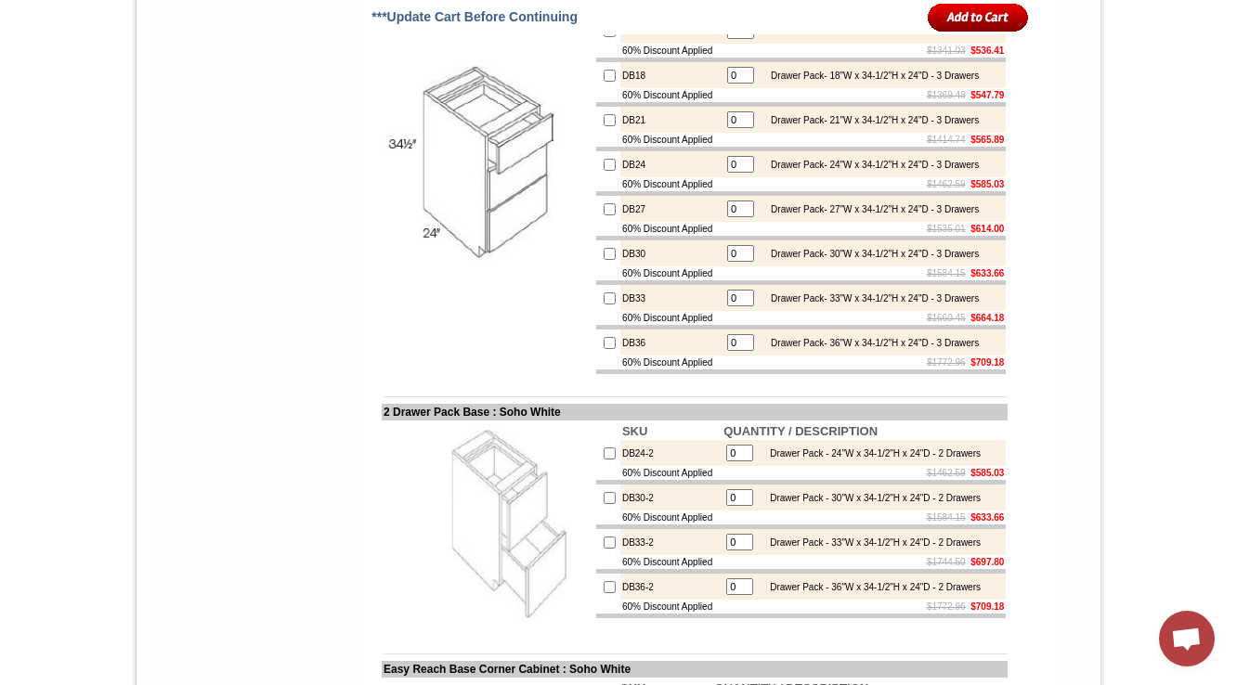
scroll to position [7158, 0]
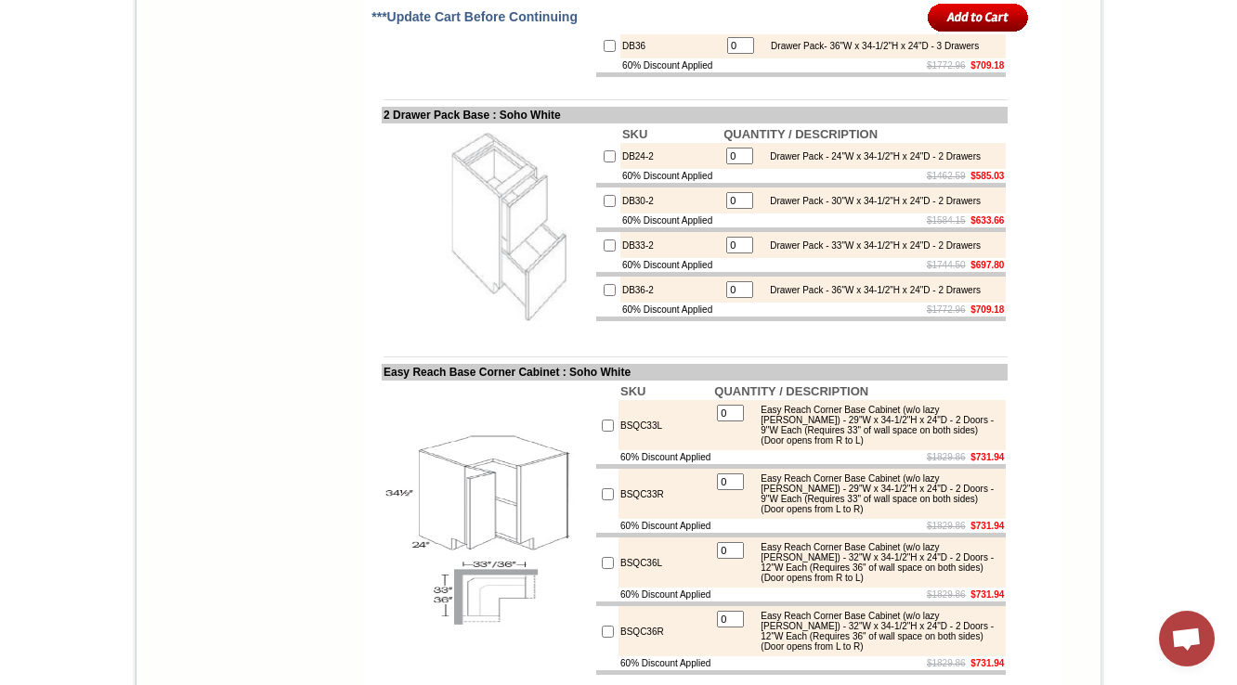
drag, startPoint x: 628, startPoint y: 225, endPoint x: 596, endPoint y: 230, distance: 32.1
copy tr "DB12"
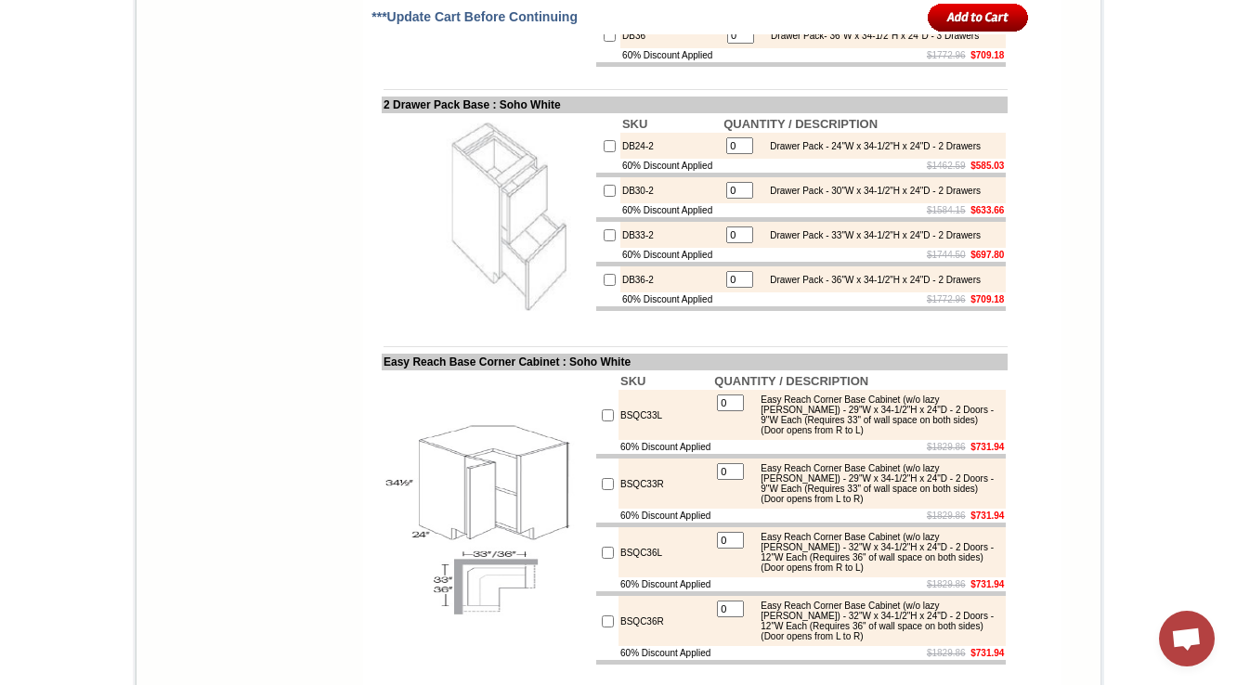
scroll to position [7232, 0]
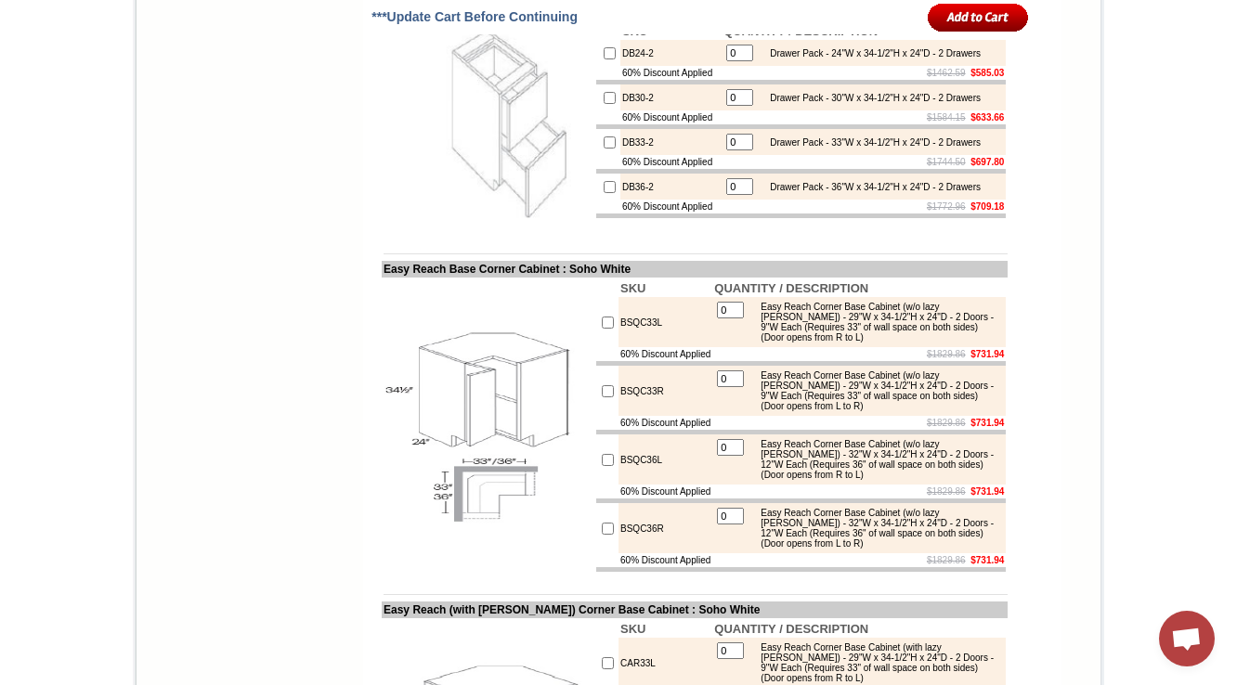
scroll to position [7318, 0]
